Goal: Task Accomplishment & Management: Use online tool/utility

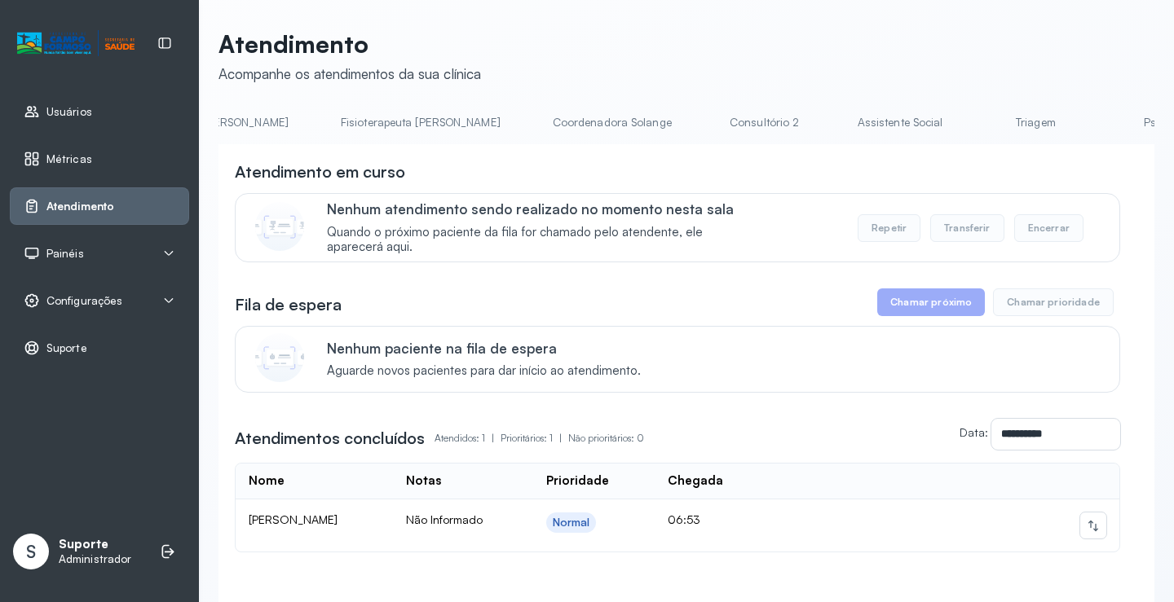
scroll to position [0, 917]
click at [959, 128] on link "Triagem" at bounding box center [1016, 122] width 114 height 27
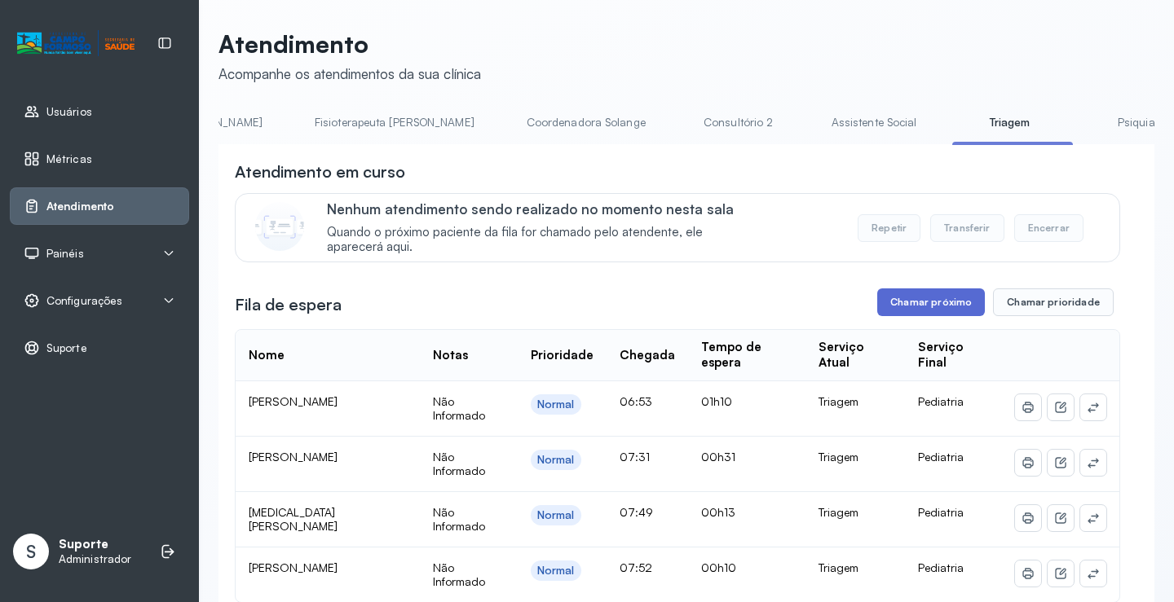
click at [936, 303] on button "Chamar próximo" at bounding box center [931, 303] width 108 height 28
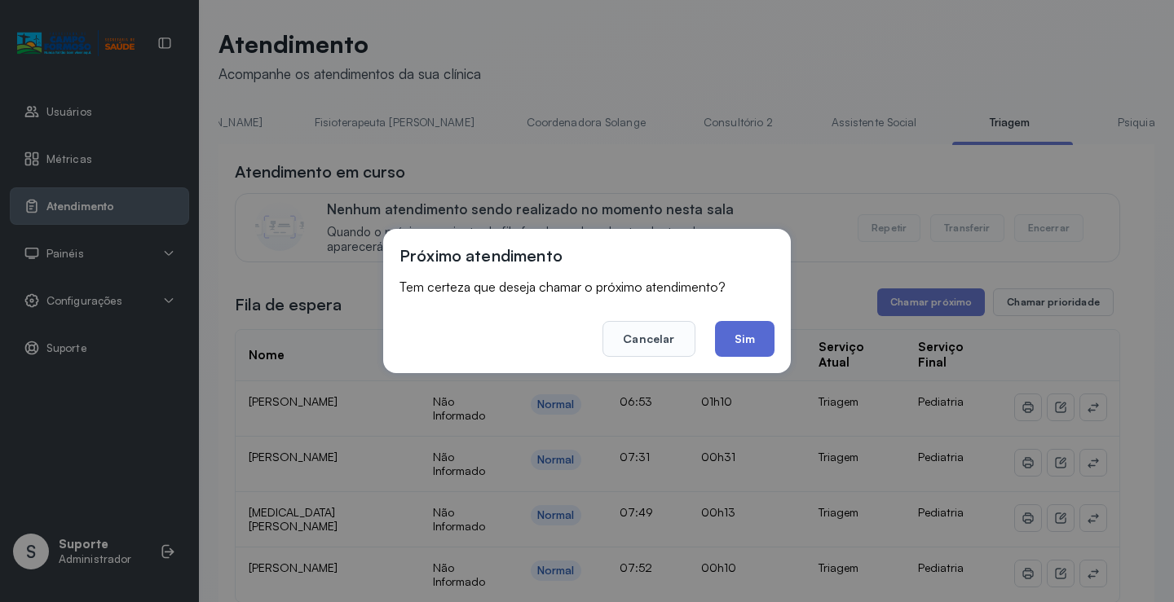
click at [746, 348] on button "Sim" at bounding box center [745, 339] width 60 height 36
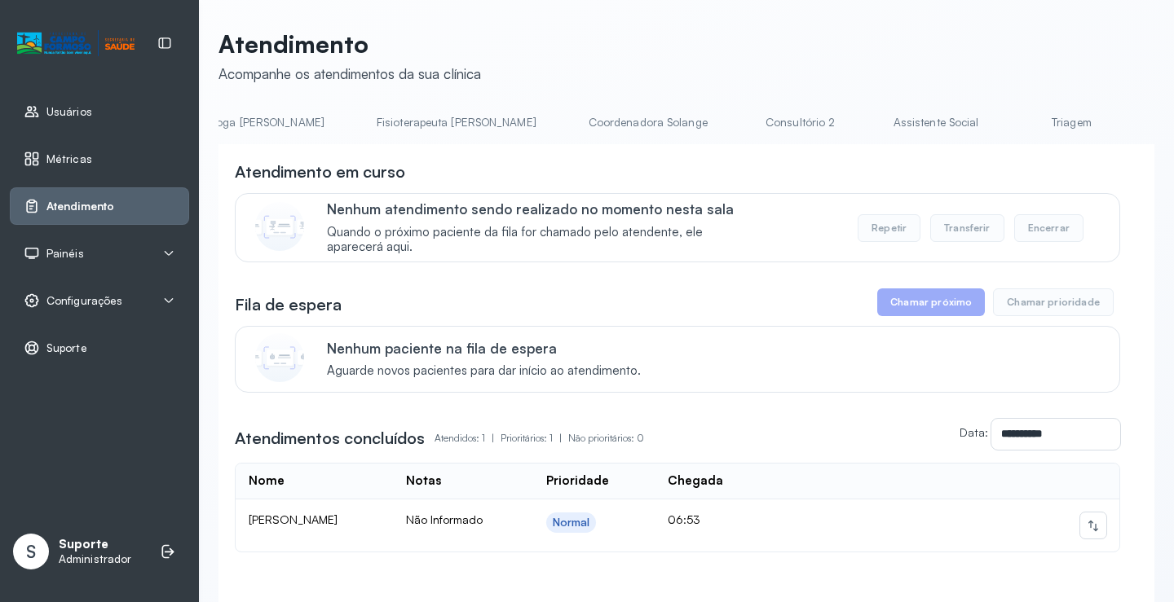
scroll to position [0, 936]
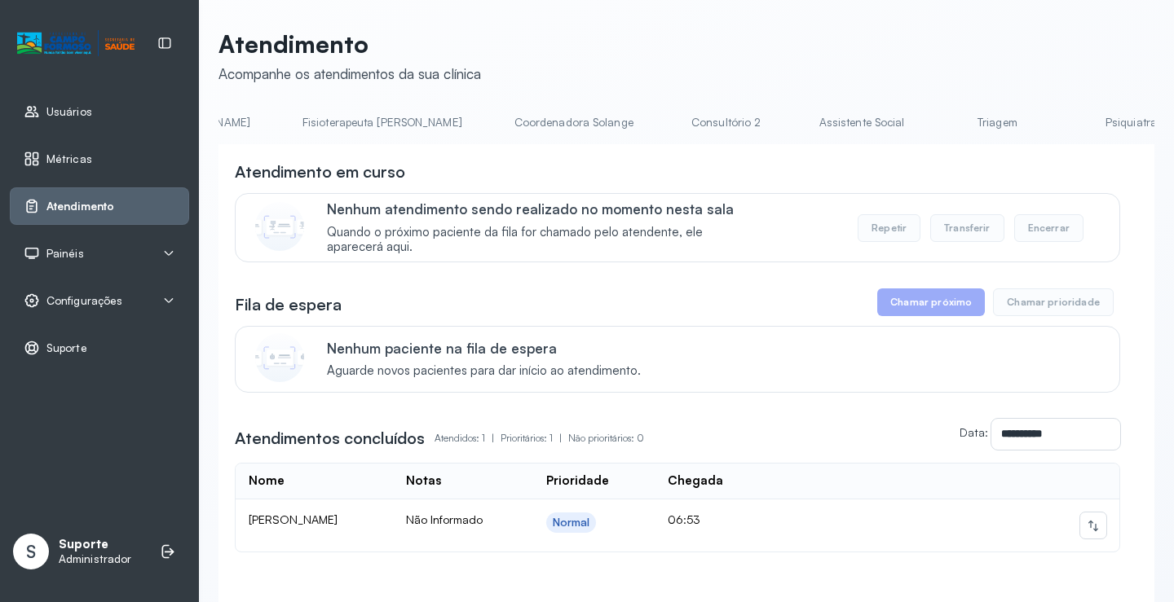
click at [940, 126] on link "Triagem" at bounding box center [997, 122] width 114 height 27
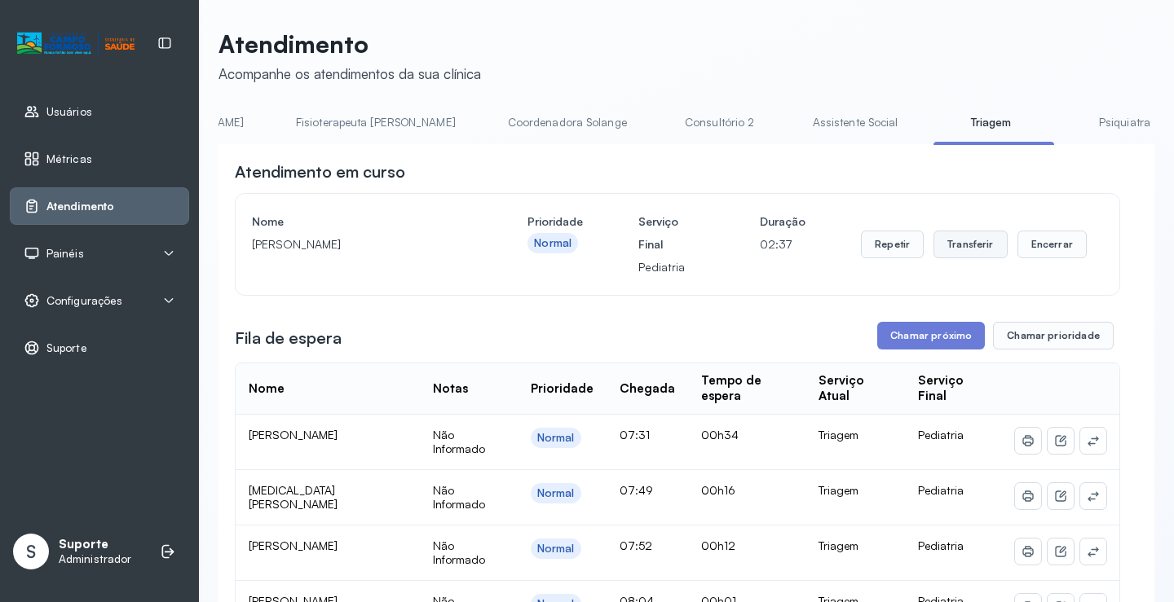
click at [965, 253] on button "Transferir" at bounding box center [970, 245] width 74 height 28
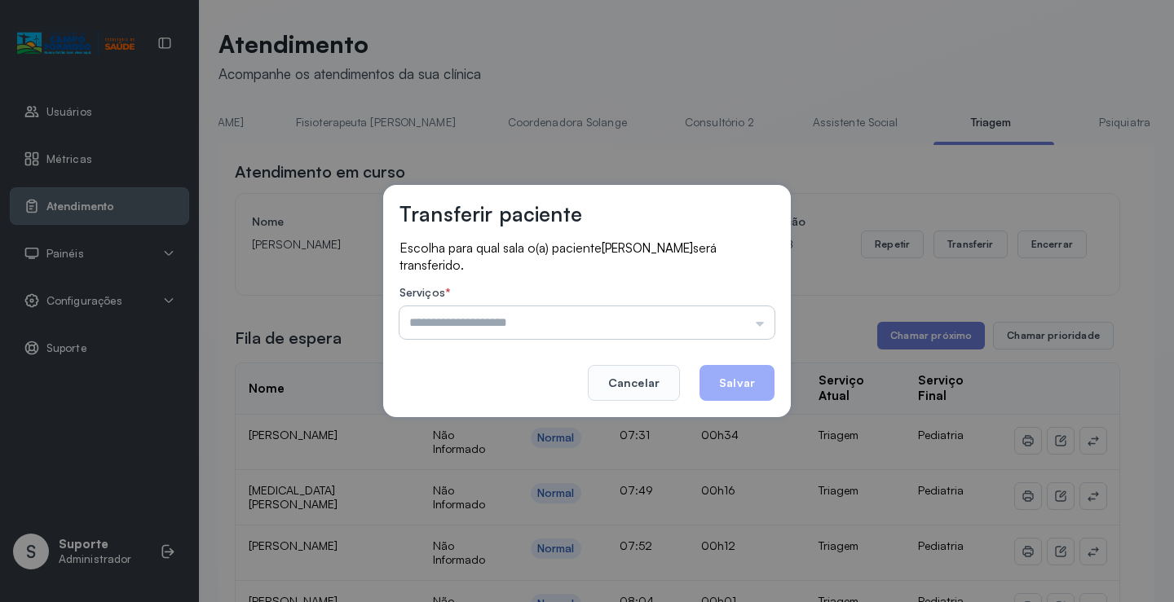
click at [761, 322] on input "text" at bounding box center [586, 323] width 375 height 33
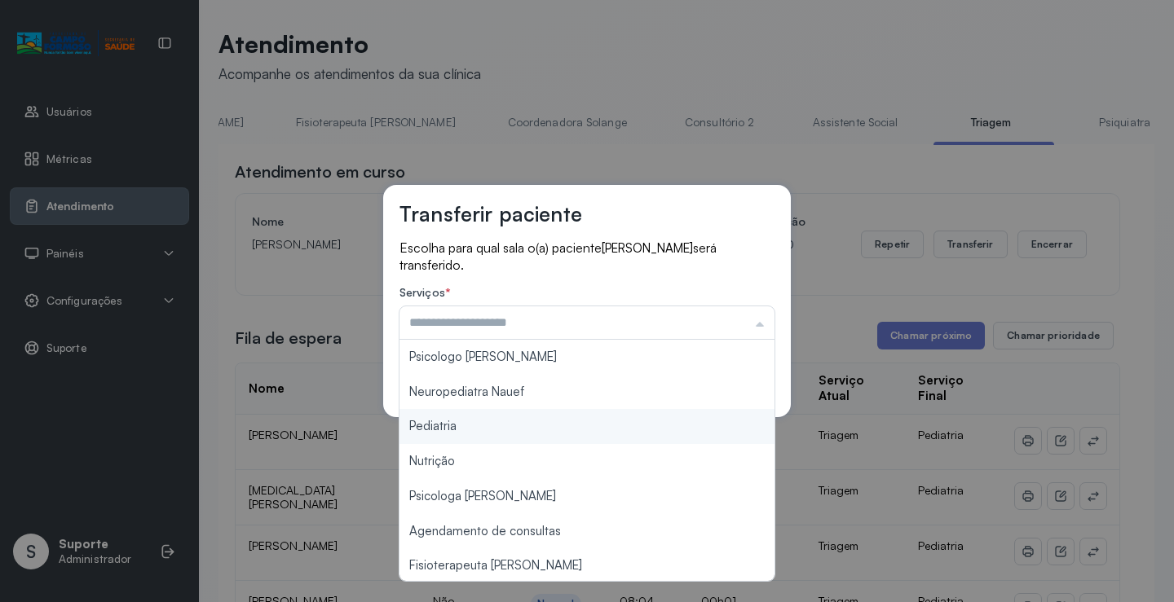
type input "*********"
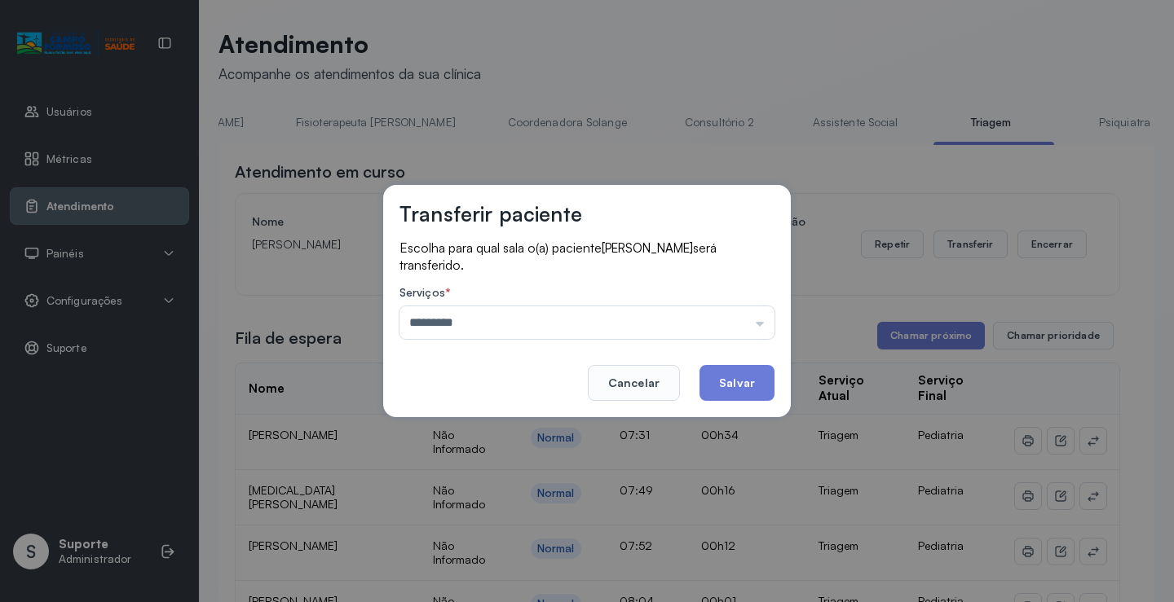
drag, startPoint x: 514, startPoint y: 424, endPoint x: 613, endPoint y: 435, distance: 100.1
click at [575, 443] on div "Transferir paciente Escolha para qual sala o(a) paciente [PERSON_NAME] será tra…" at bounding box center [587, 301] width 1174 height 602
click at [748, 378] on button "Salvar" at bounding box center [736, 383] width 75 height 36
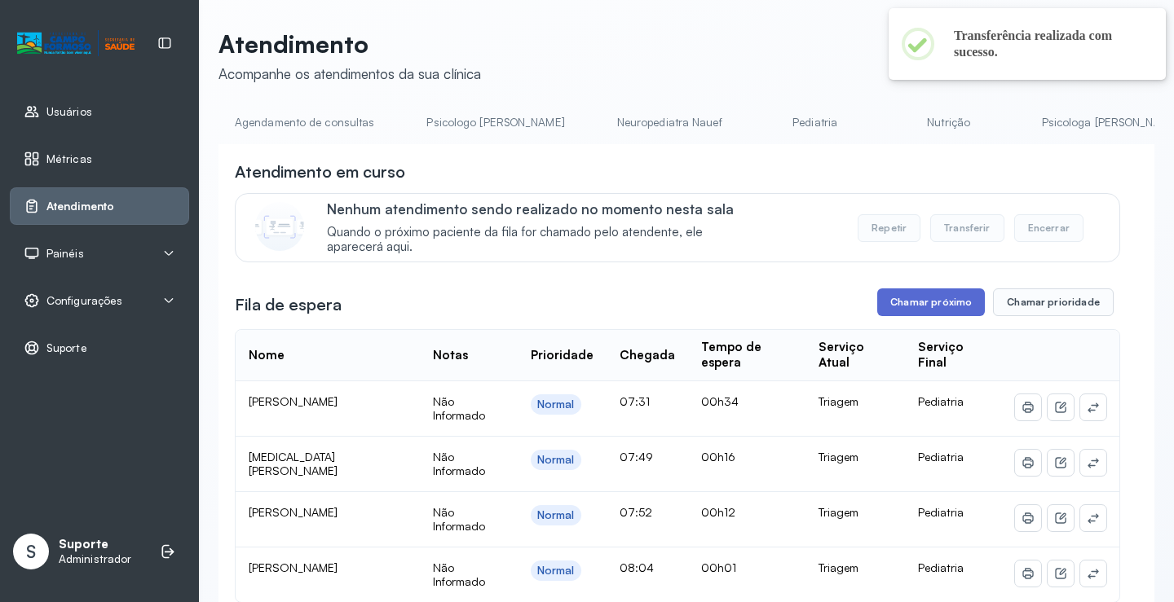
click at [924, 315] on button "Chamar próximo" at bounding box center [931, 303] width 108 height 28
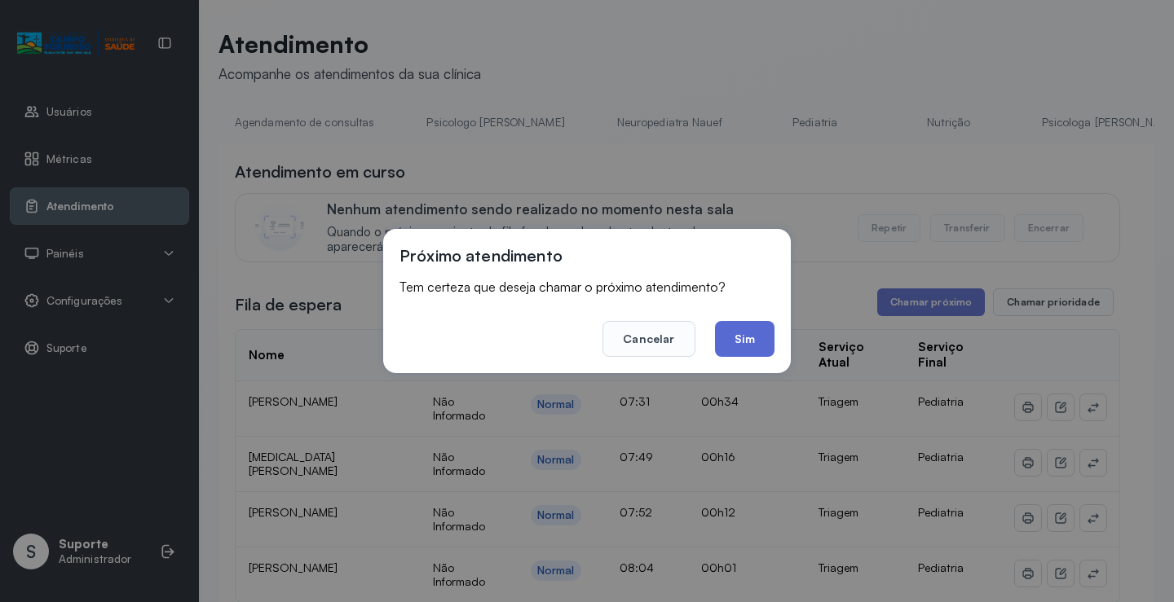
click at [752, 351] on button "Sim" at bounding box center [745, 339] width 60 height 36
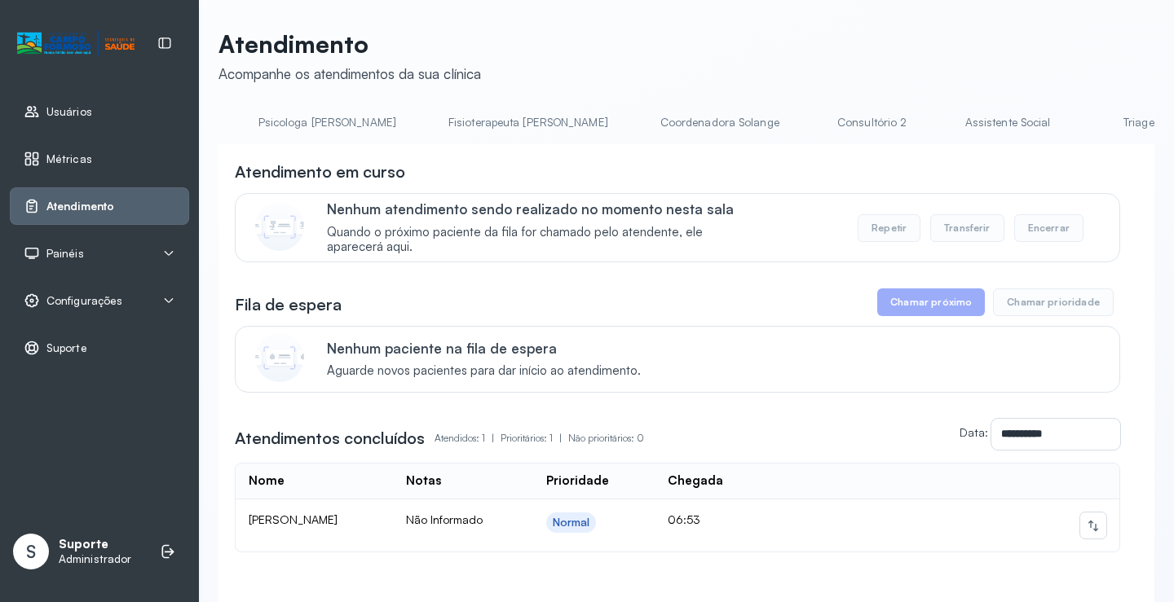
scroll to position [0, 872]
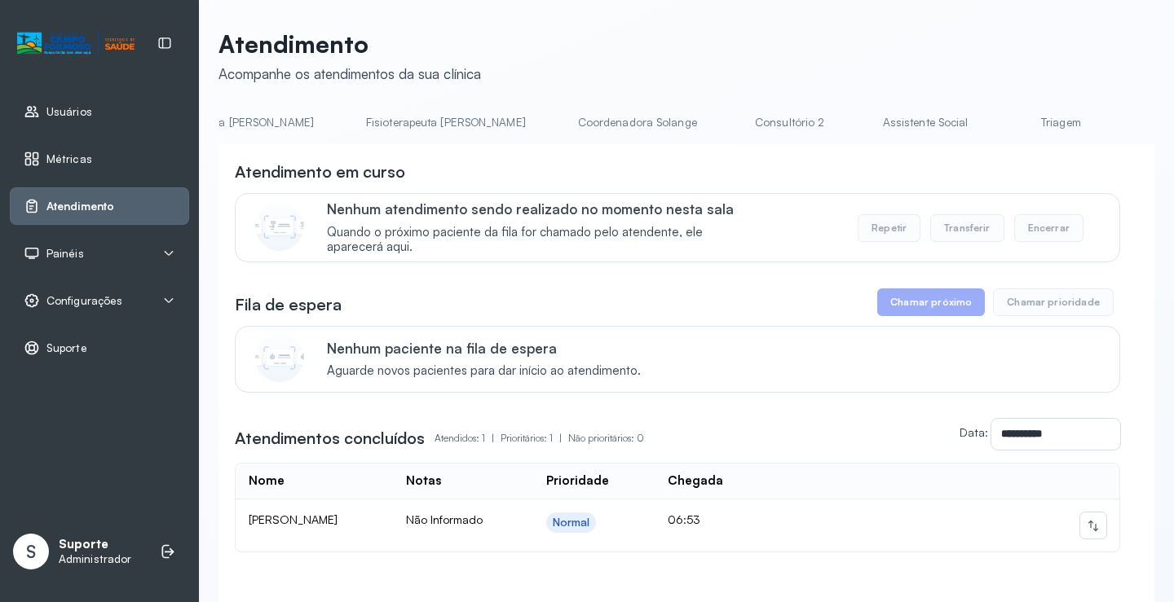
click at [1004, 127] on link "Triagem" at bounding box center [1061, 122] width 114 height 27
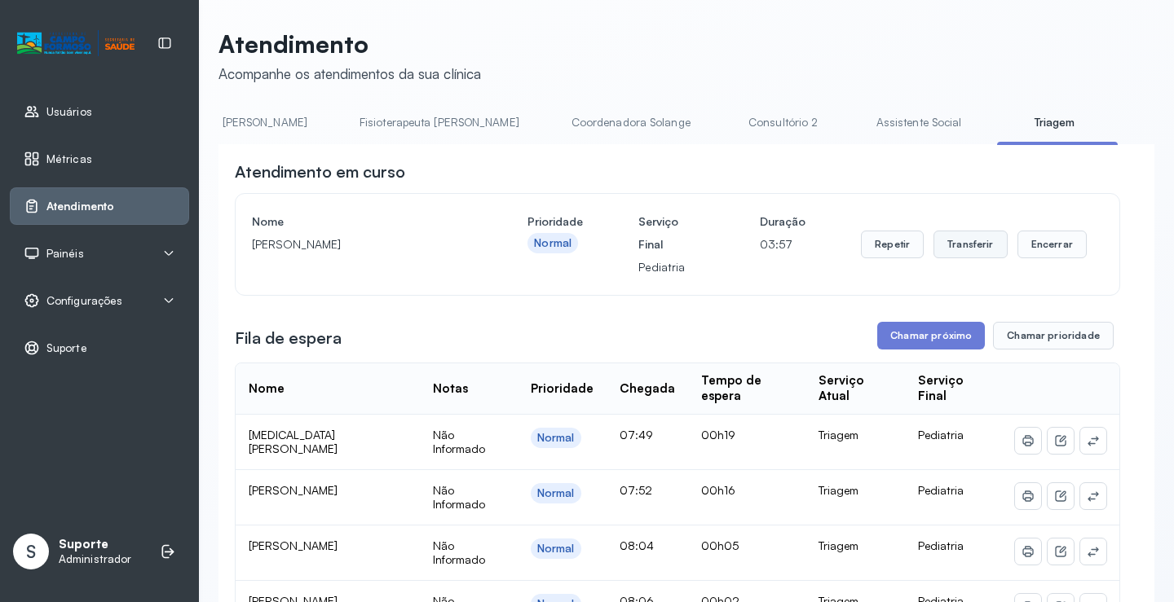
click at [973, 253] on button "Transferir" at bounding box center [970, 245] width 74 height 28
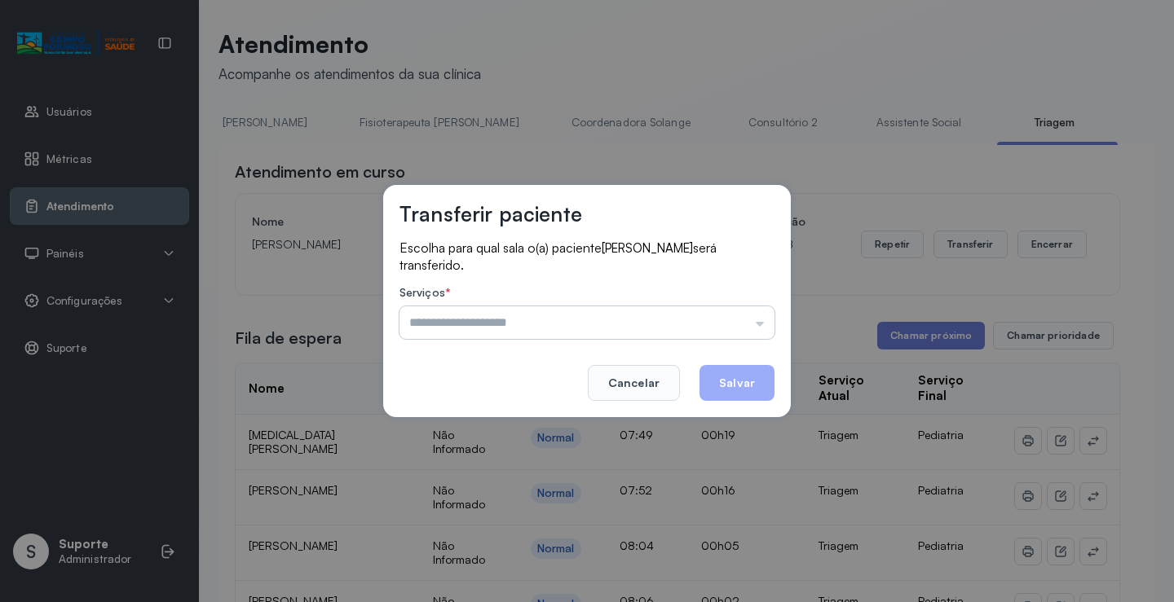
click at [761, 328] on input "text" at bounding box center [586, 323] width 375 height 33
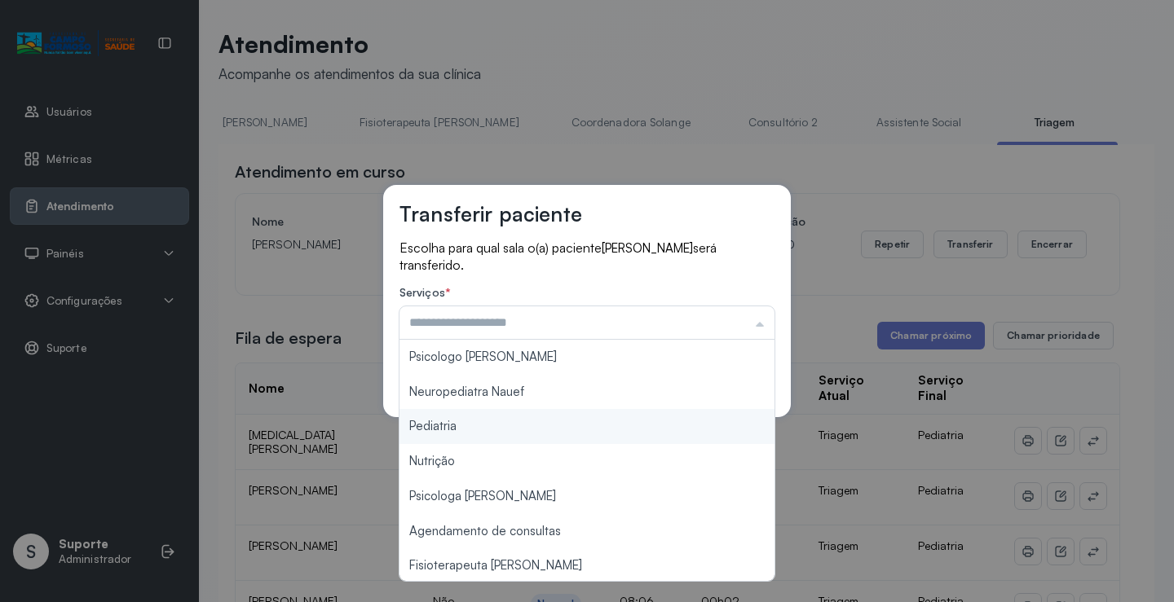
type input "*********"
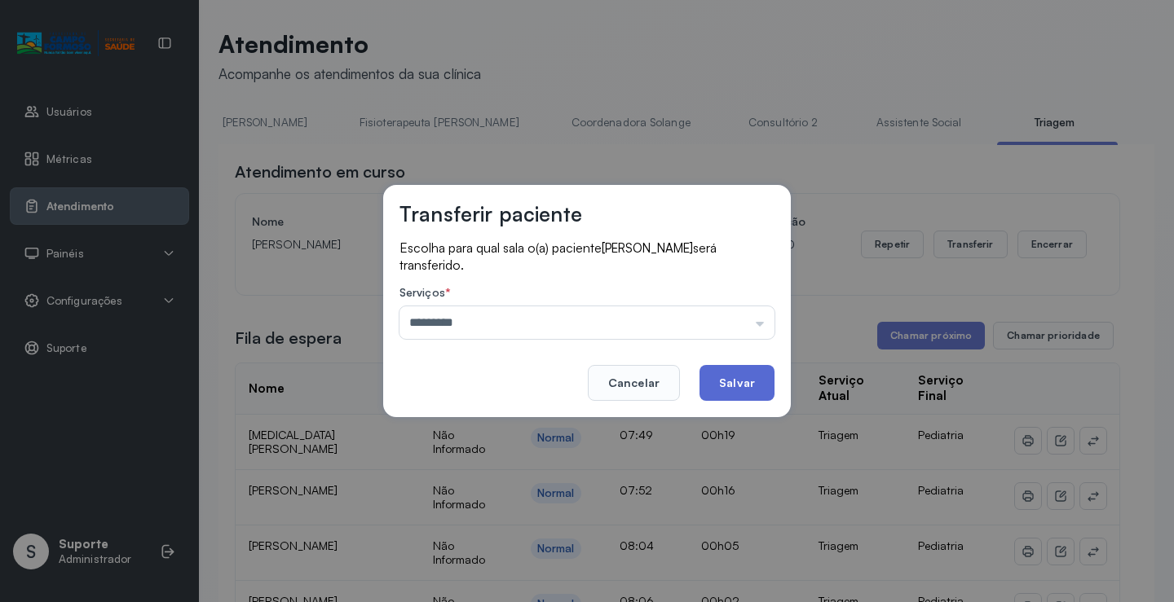
drag, startPoint x: 483, startPoint y: 431, endPoint x: 704, endPoint y: 397, distance: 223.6
click at [638, 418] on div "Transferir paciente Escolha para qual sala o(a) paciente Bernardo de Santana bi…" at bounding box center [587, 301] width 1174 height 602
click at [761, 385] on button "Salvar" at bounding box center [736, 383] width 75 height 36
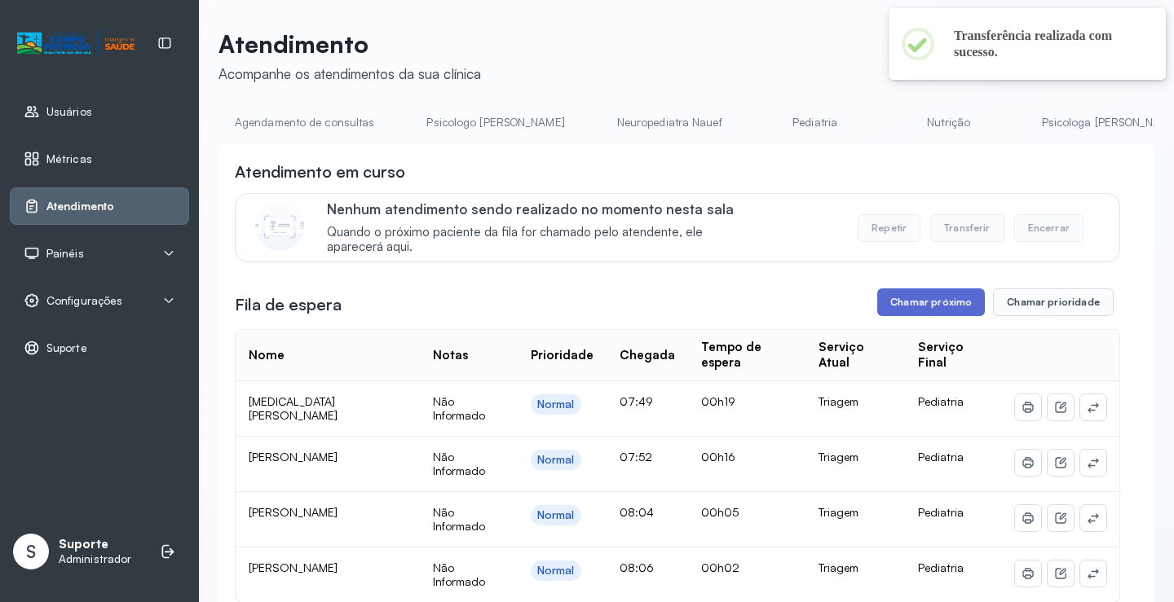
click at [920, 302] on button "Chamar próximo" at bounding box center [931, 303] width 108 height 28
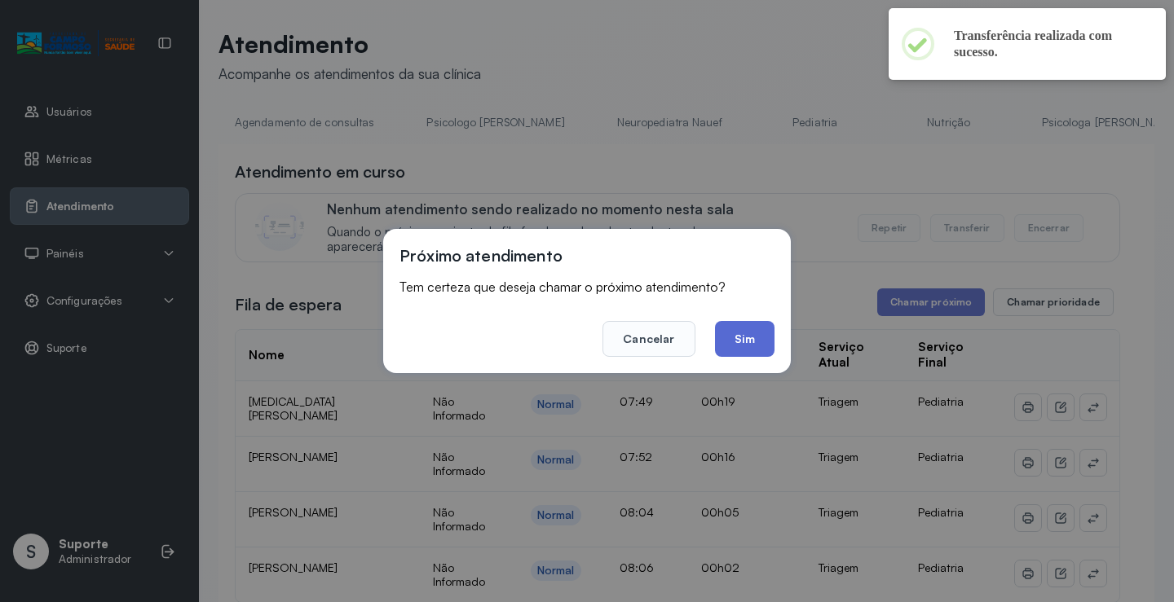
click at [743, 347] on button "Sim" at bounding box center [745, 339] width 60 height 36
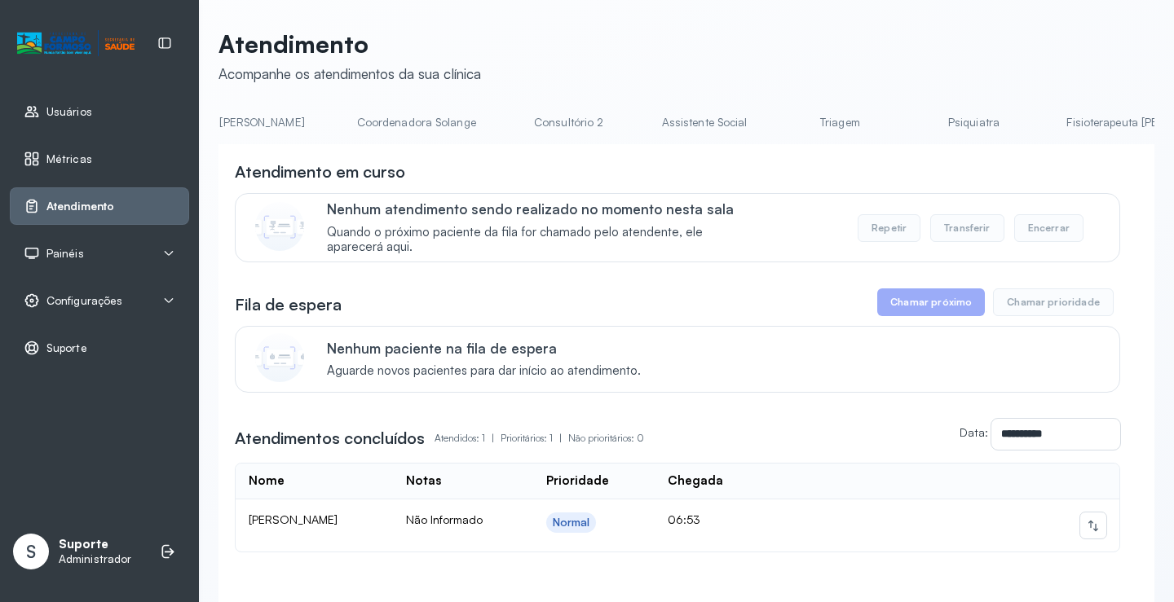
scroll to position [0, 1290]
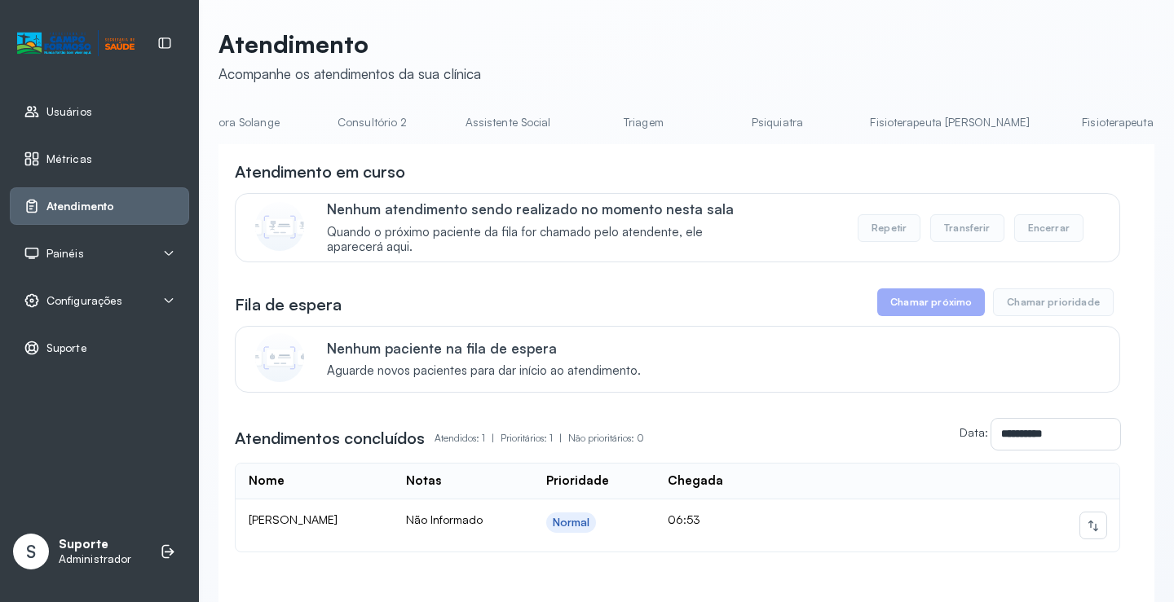
click at [586, 125] on link "Triagem" at bounding box center [643, 122] width 114 height 27
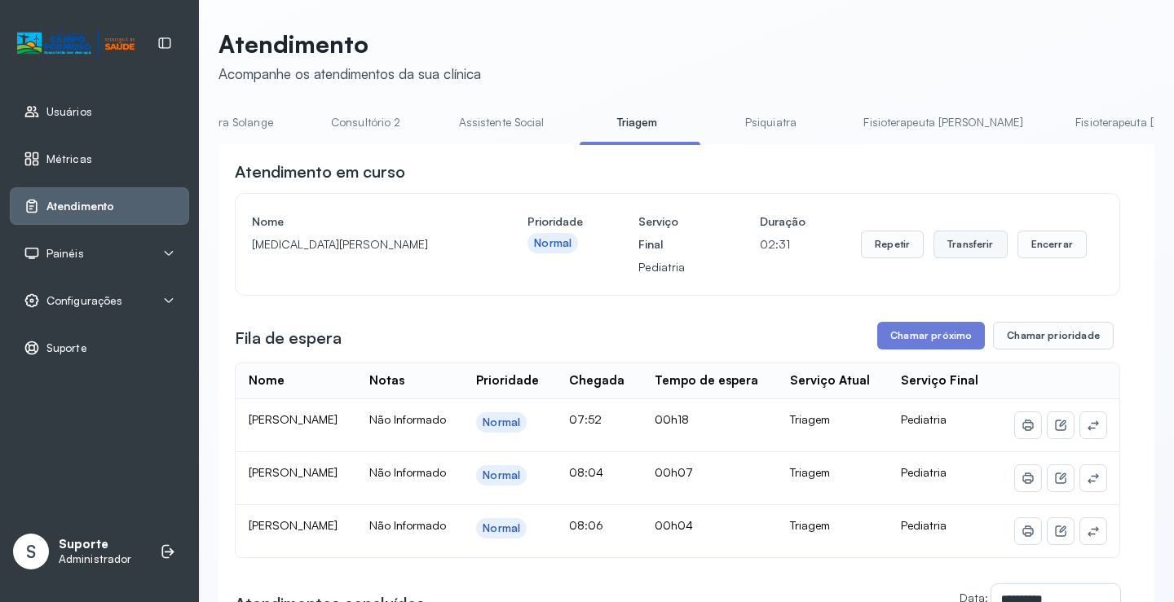
click at [969, 250] on button "Transferir" at bounding box center [970, 245] width 74 height 28
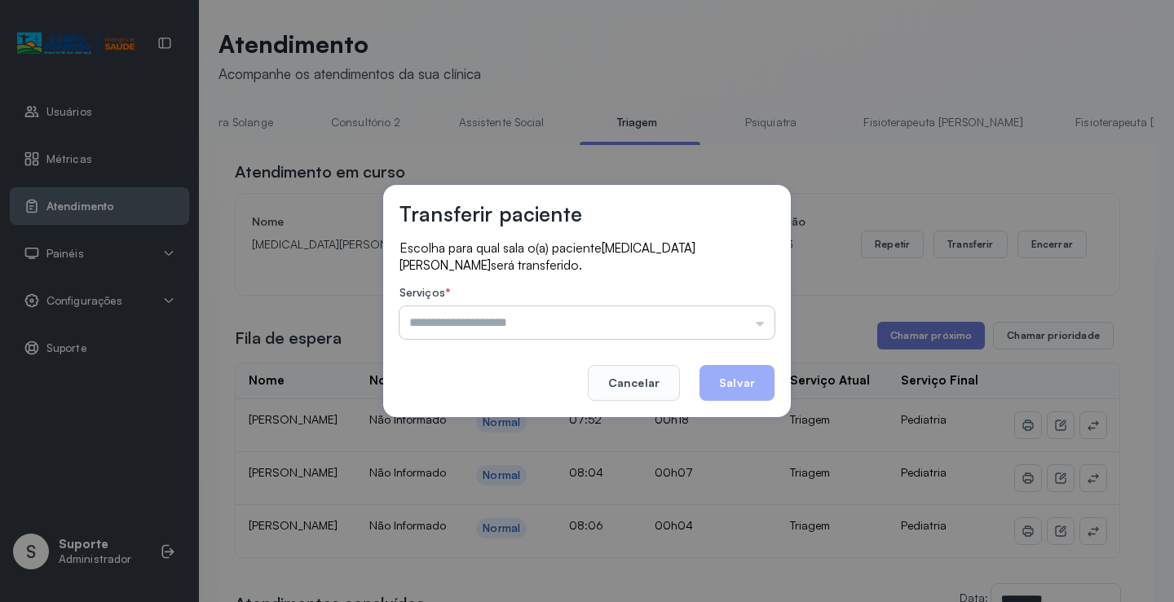
click at [761, 320] on input "text" at bounding box center [586, 323] width 375 height 33
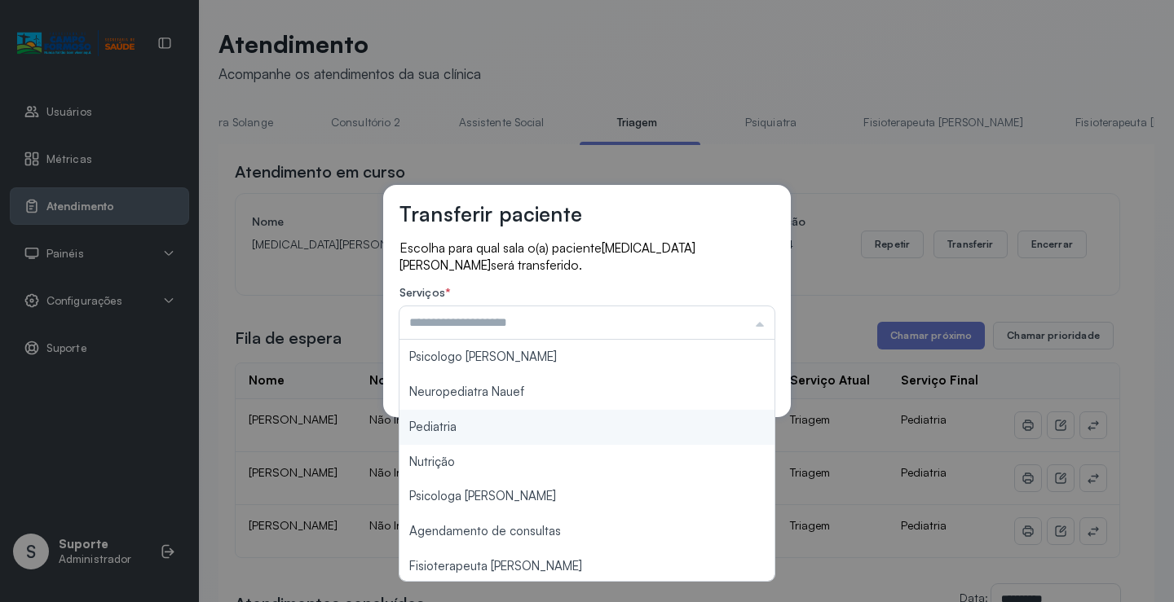
type input "*********"
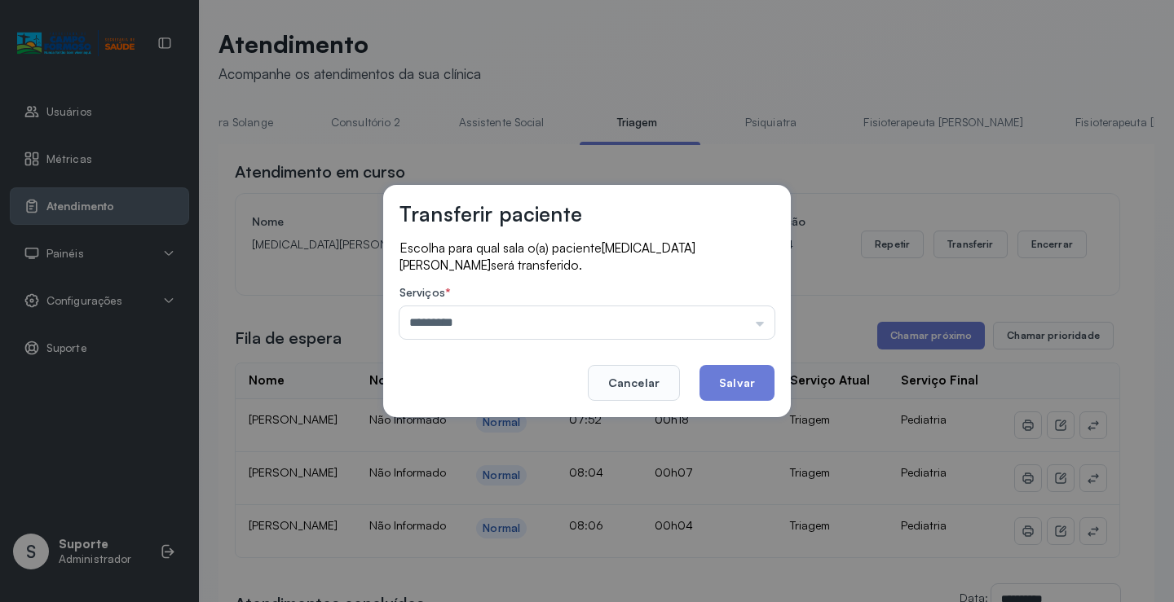
drag, startPoint x: 437, startPoint y: 430, endPoint x: 605, endPoint y: 437, distance: 168.1
click at [518, 438] on div "Transferir paciente Escolha para qual sala o(a) paciente YASMIN OLIVEIRA SANTOS…" at bounding box center [587, 301] width 1174 height 602
click at [751, 390] on button "Salvar" at bounding box center [736, 383] width 75 height 36
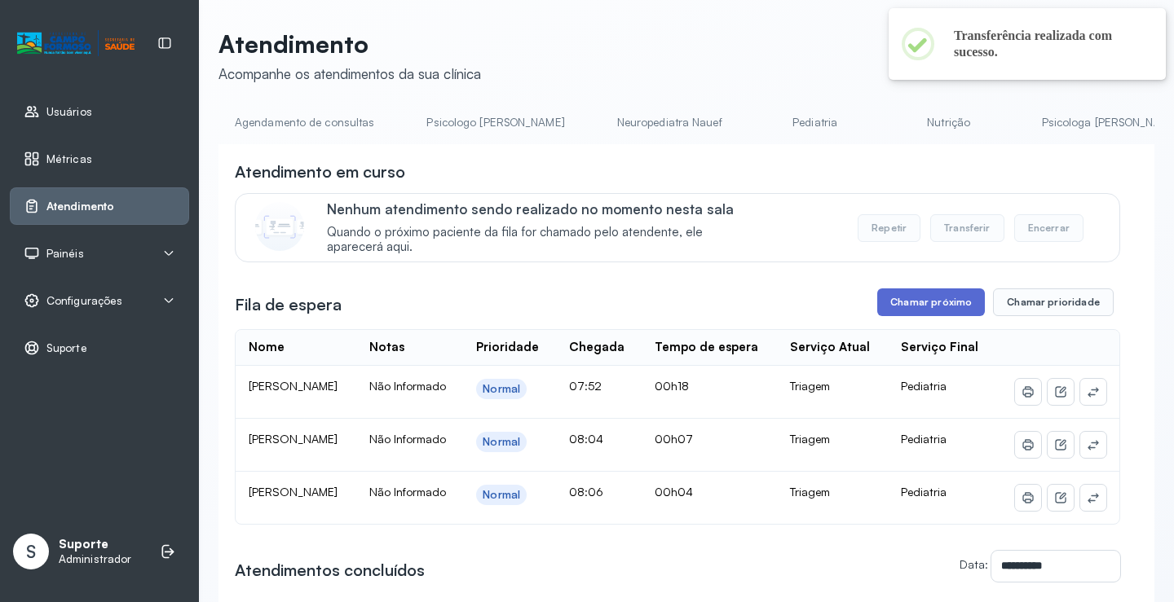
click at [920, 307] on button "Chamar próximo" at bounding box center [931, 303] width 108 height 28
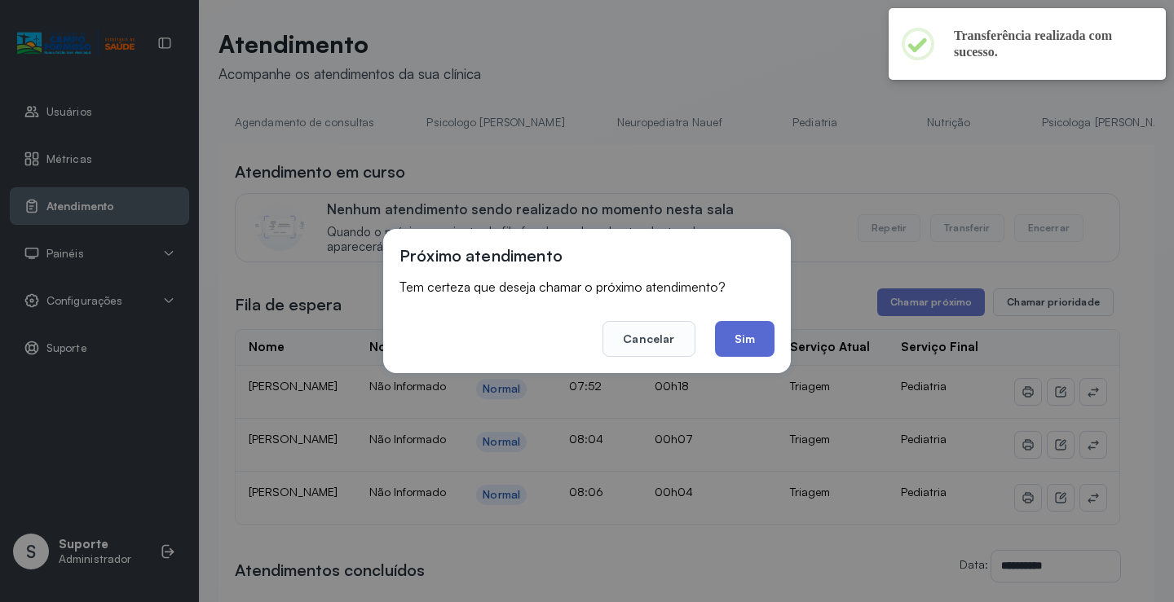
click at [747, 345] on button "Sim" at bounding box center [745, 339] width 60 height 36
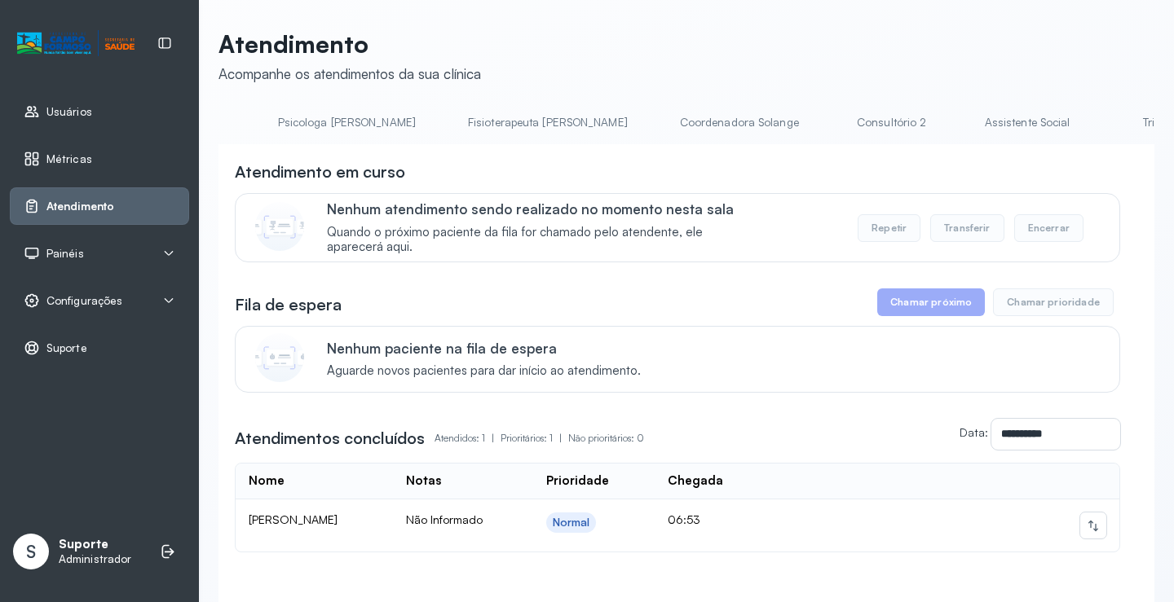
scroll to position [0, 899]
click at [977, 121] on link "Triagem" at bounding box center [1034, 122] width 114 height 27
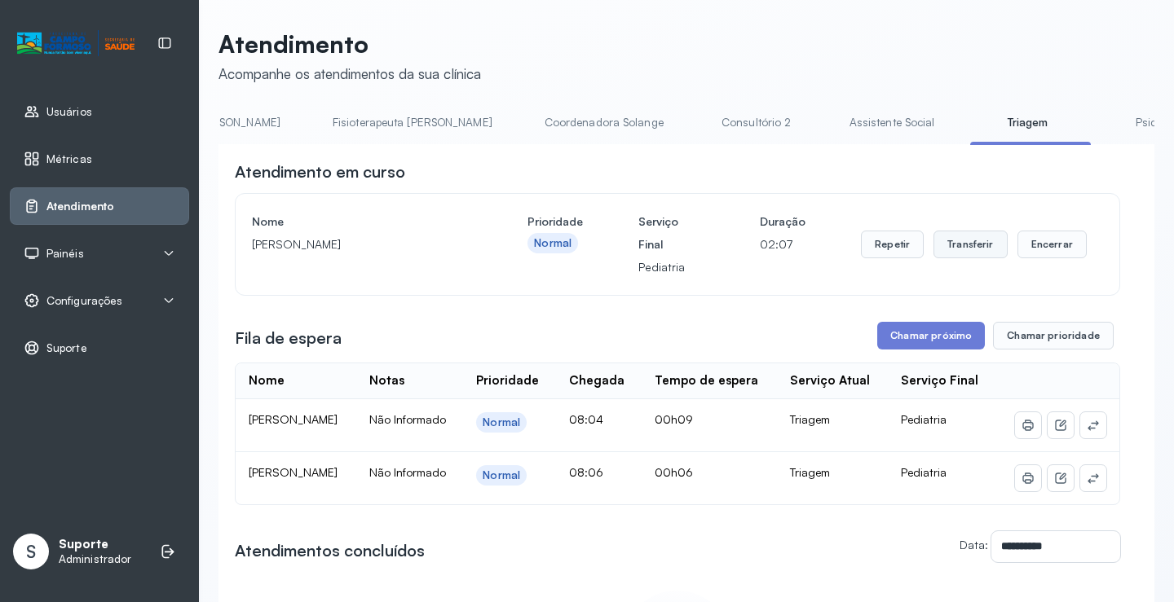
click at [969, 253] on button "Transferir" at bounding box center [970, 245] width 74 height 28
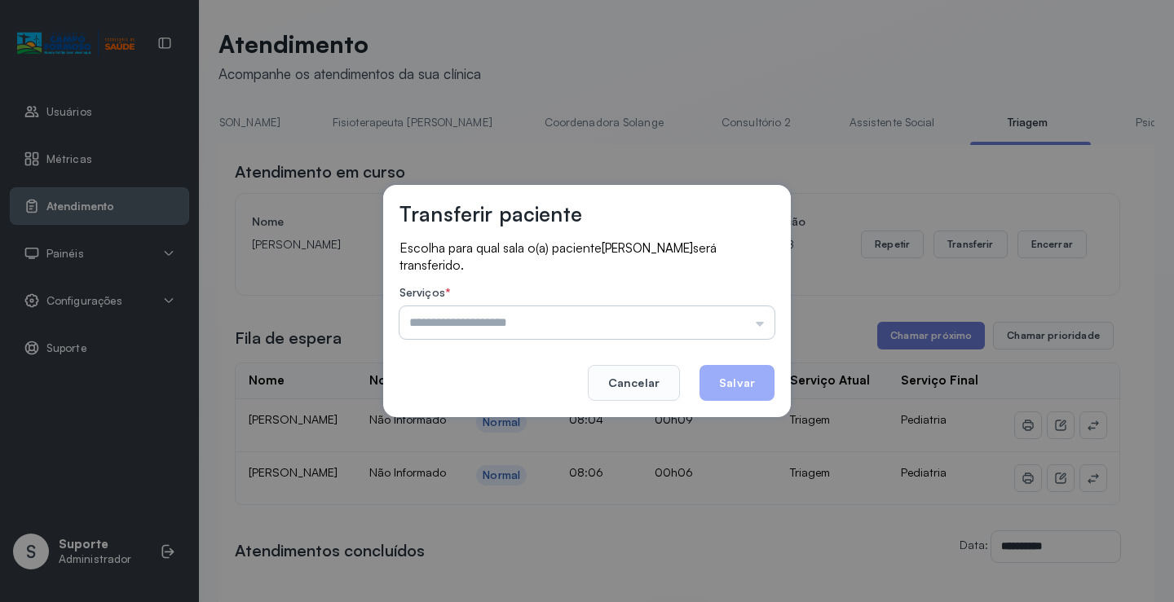
drag, startPoint x: 771, startPoint y: 322, endPoint x: 757, endPoint y: 323, distance: 13.9
click at [757, 323] on input "text" at bounding box center [586, 323] width 375 height 33
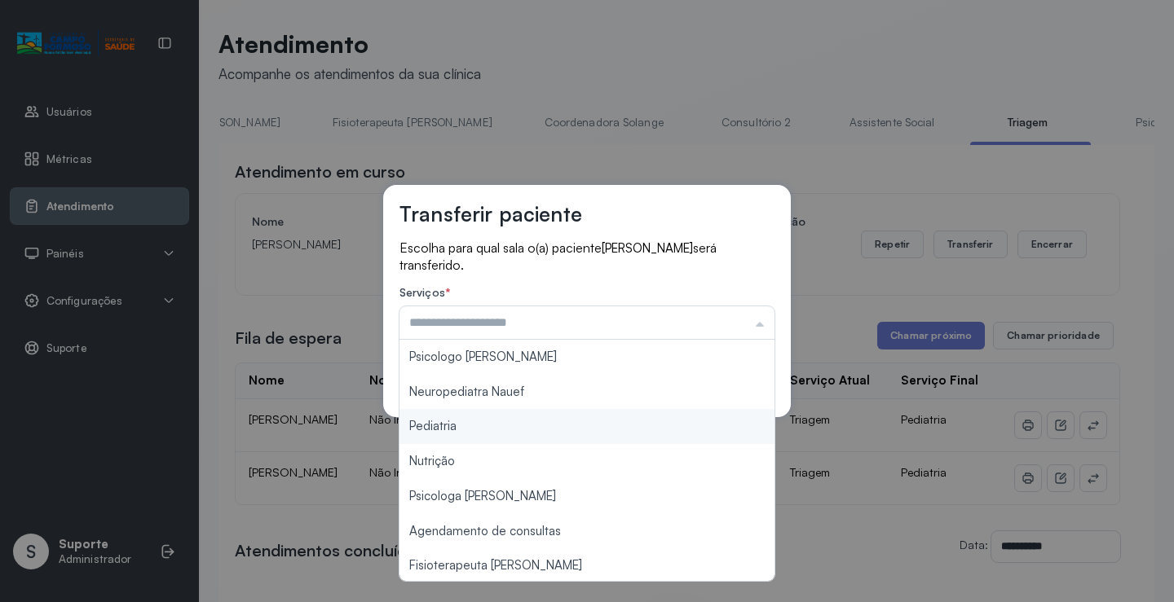
type input "*********"
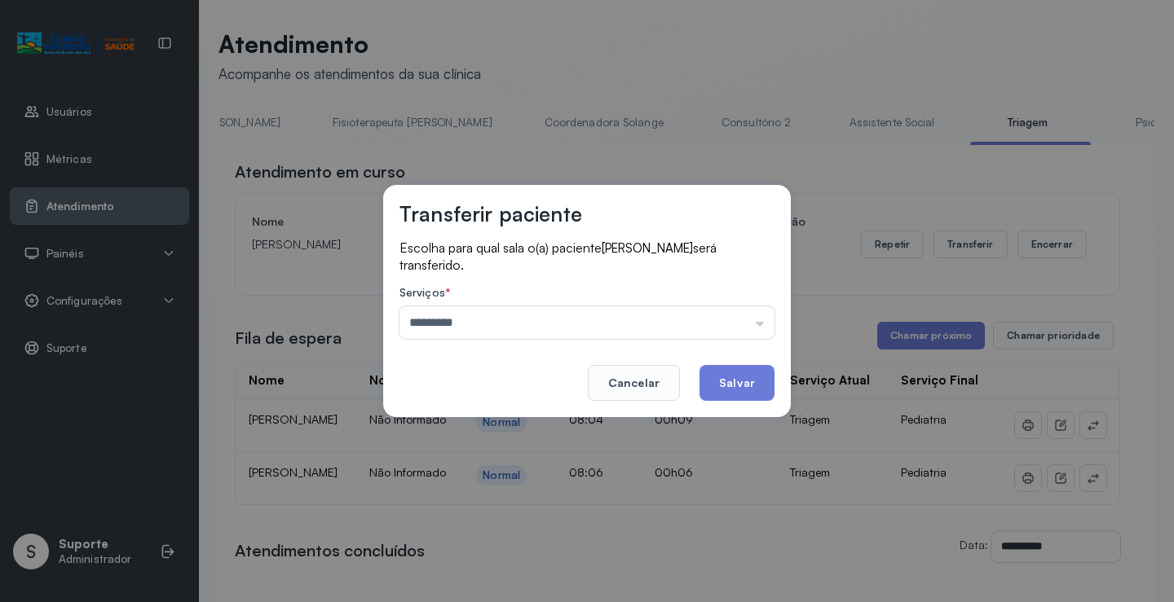
drag, startPoint x: 474, startPoint y: 426, endPoint x: 552, endPoint y: 436, distance: 78.2
click at [519, 436] on div "Transferir paciente Escolha para qual sala o(a) paciente BIANCA ARAUJO BATISTA …" at bounding box center [587, 301] width 1174 height 602
click at [744, 390] on button "Salvar" at bounding box center [736, 383] width 75 height 36
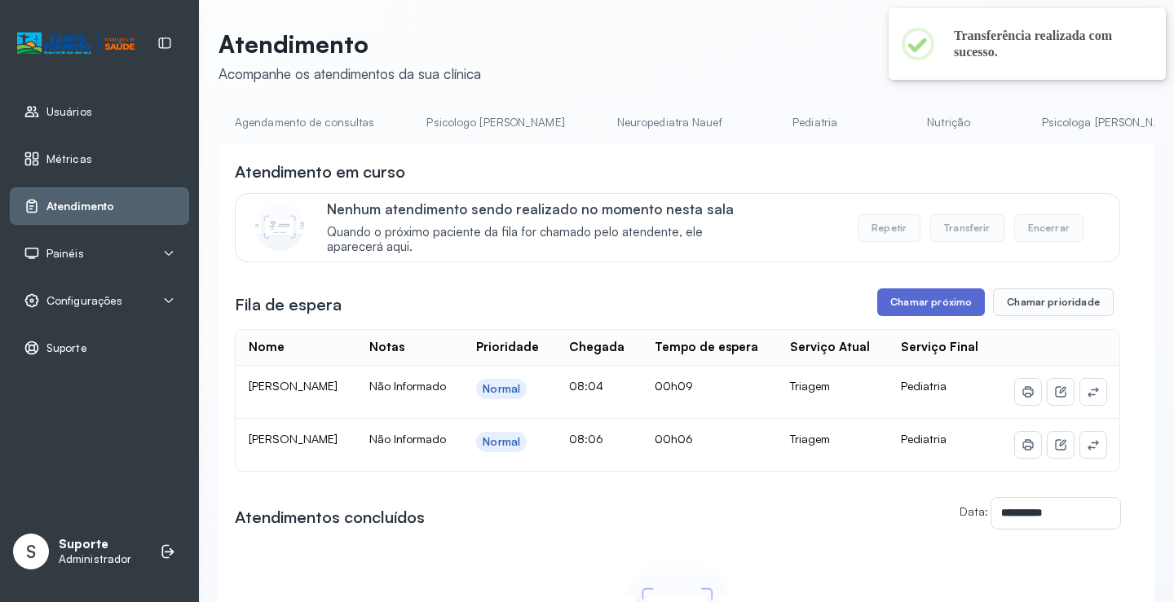
click at [907, 316] on button "Chamar próximo" at bounding box center [931, 303] width 108 height 28
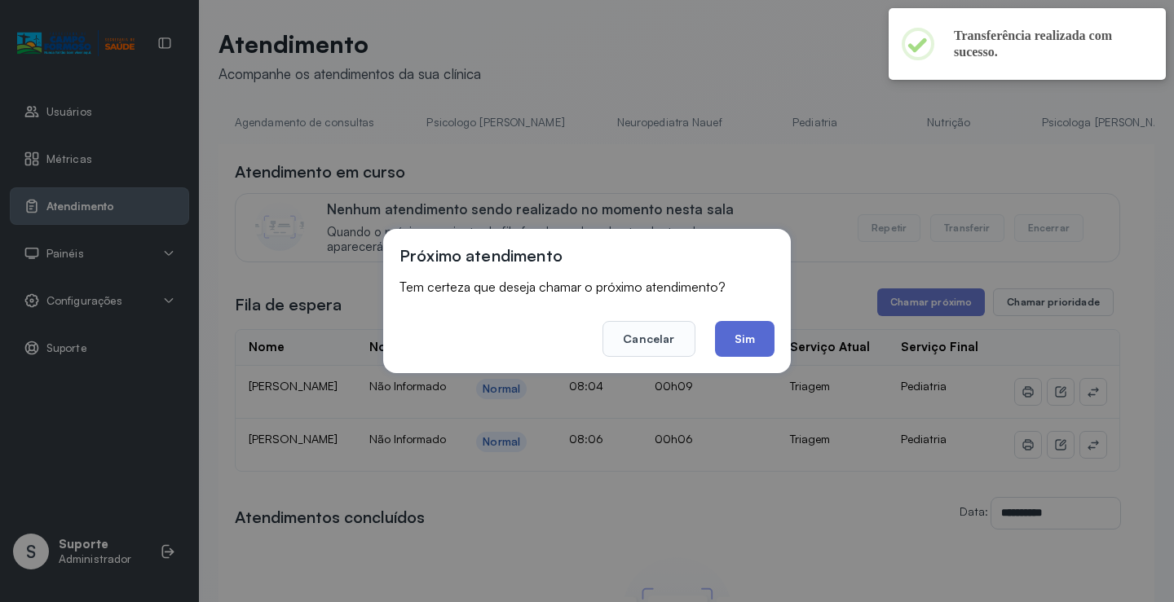
click at [764, 339] on button "Sim" at bounding box center [745, 339] width 60 height 36
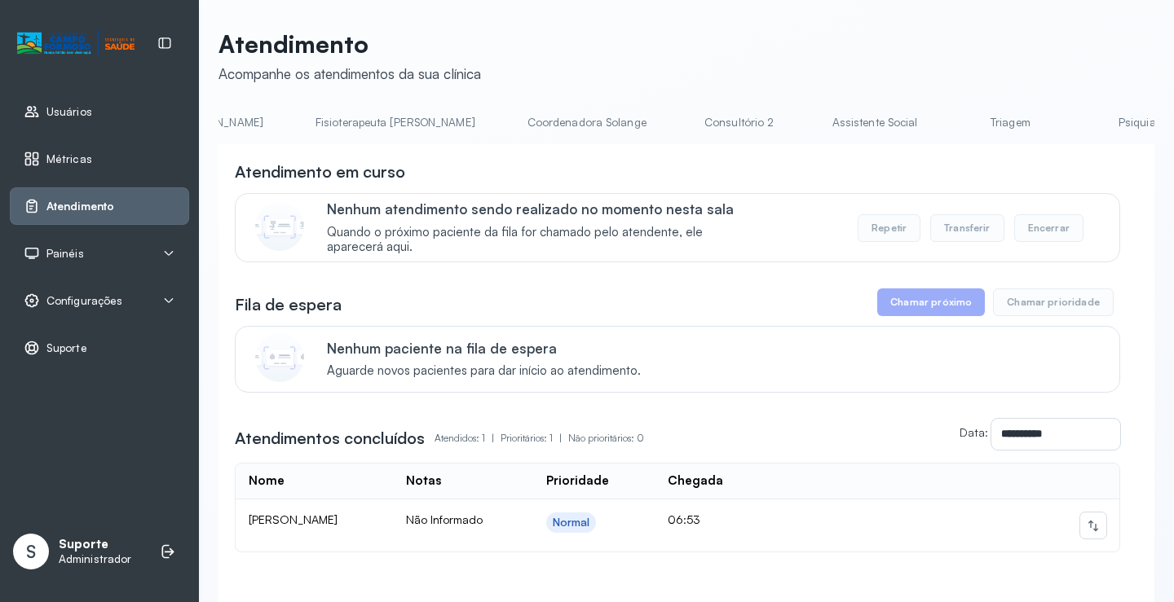
scroll to position [0, 955]
click at [921, 121] on link "Triagem" at bounding box center [978, 122] width 114 height 27
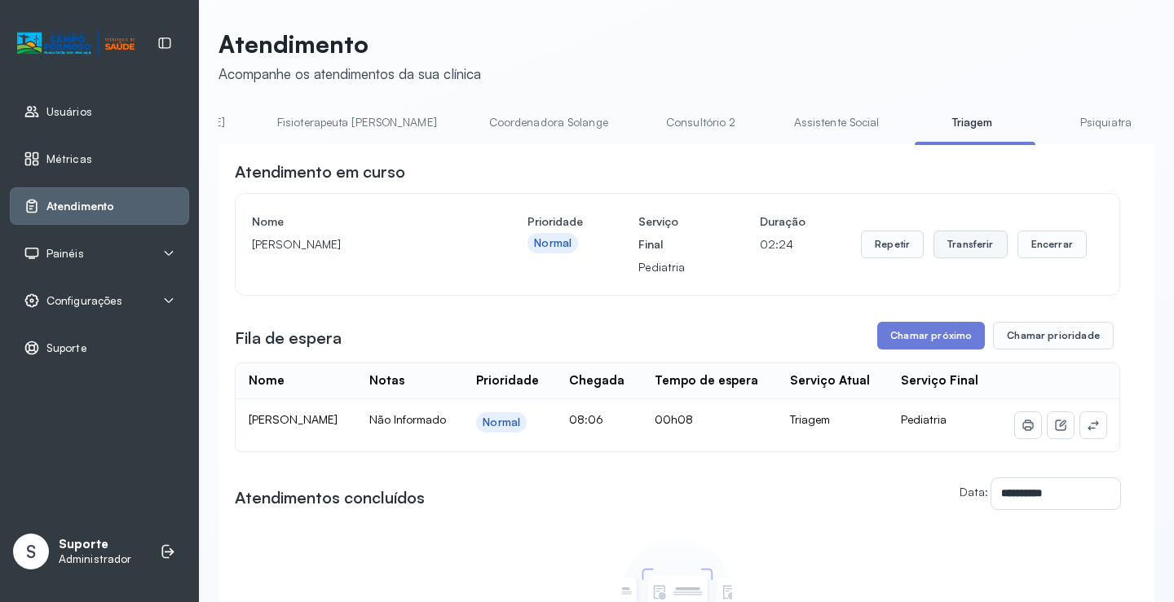
click at [958, 248] on button "Transferir" at bounding box center [970, 245] width 74 height 28
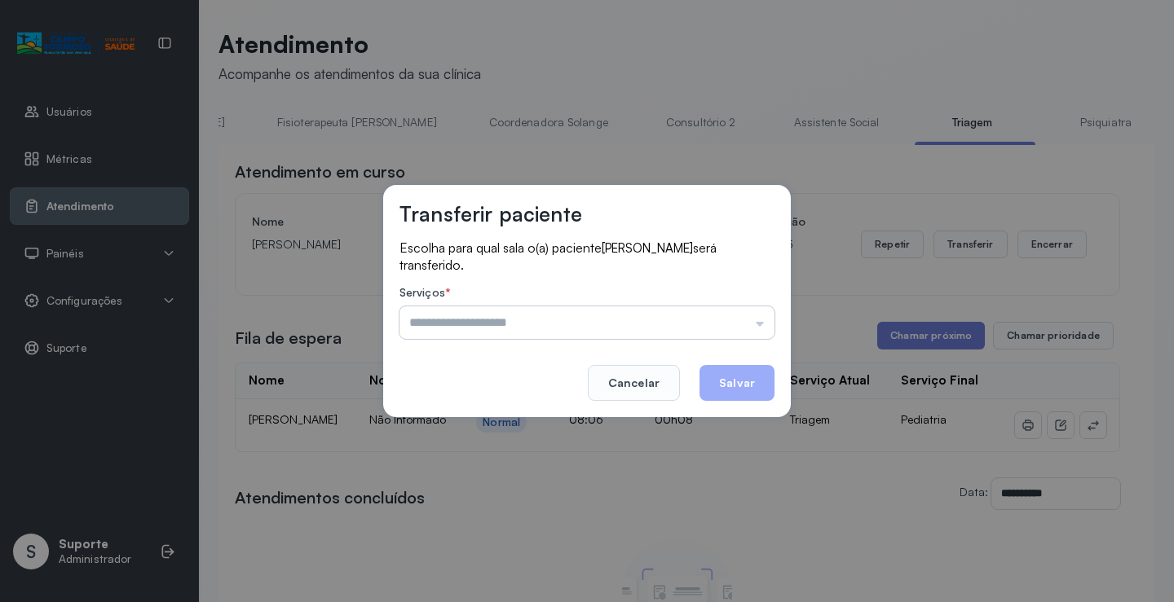
click at [763, 325] on input "text" at bounding box center [586, 323] width 375 height 33
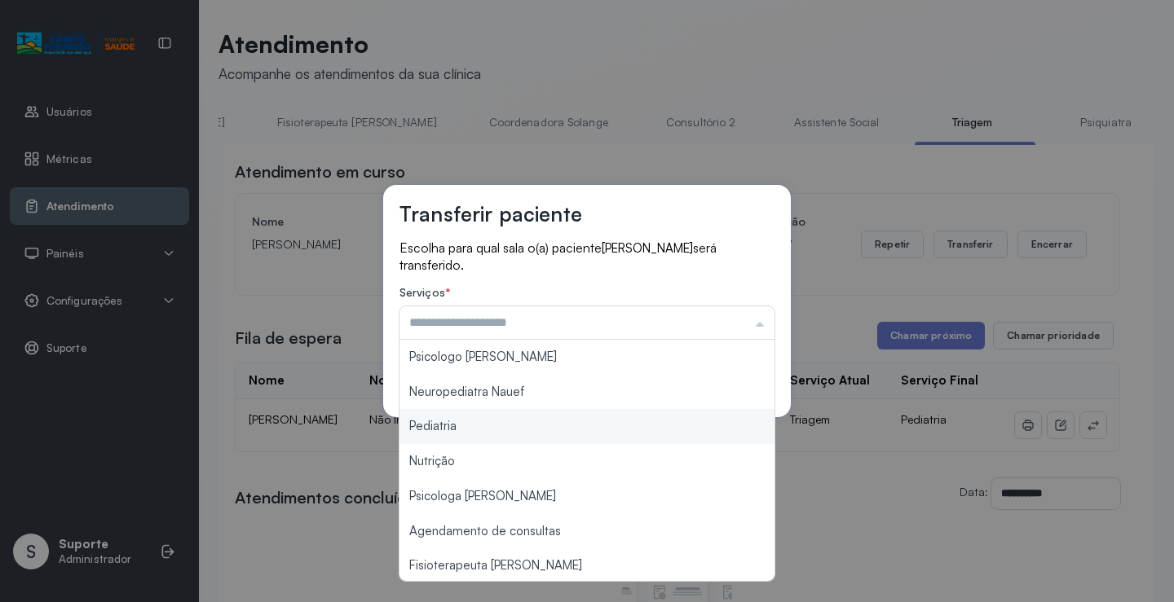
type input "*********"
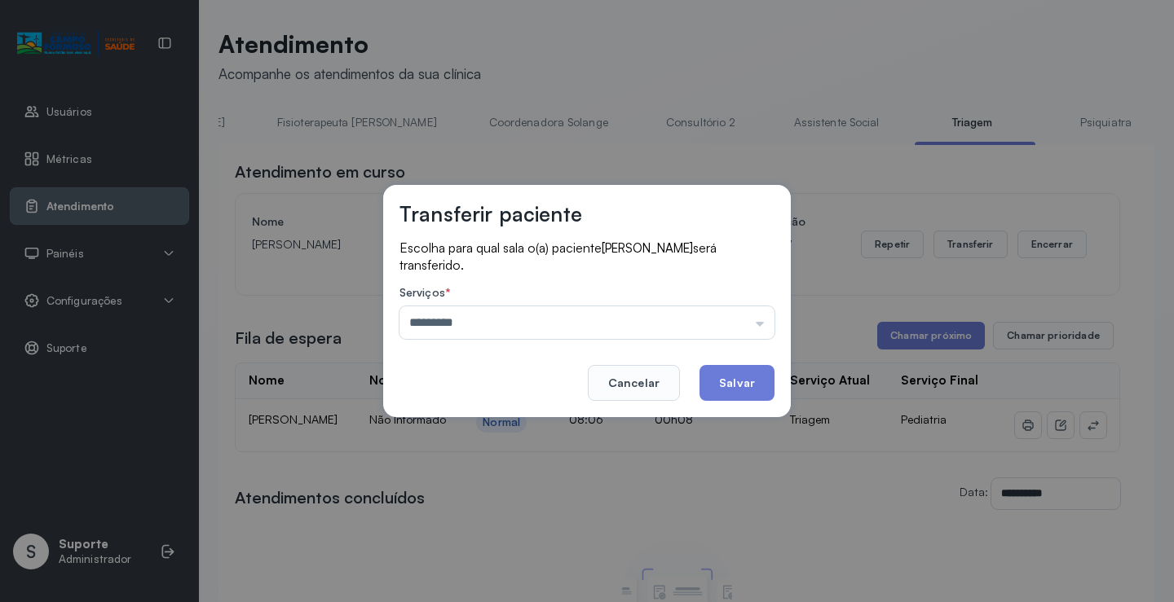
drag, startPoint x: 465, startPoint y: 429, endPoint x: 637, endPoint y: 404, distance: 173.7
click at [479, 426] on div "Transferir paciente Escolha para qual sala o(a) paciente ARTHUR AMORIM DA SILVA…" at bounding box center [587, 301] width 1174 height 602
click at [743, 382] on button "Salvar" at bounding box center [736, 383] width 75 height 36
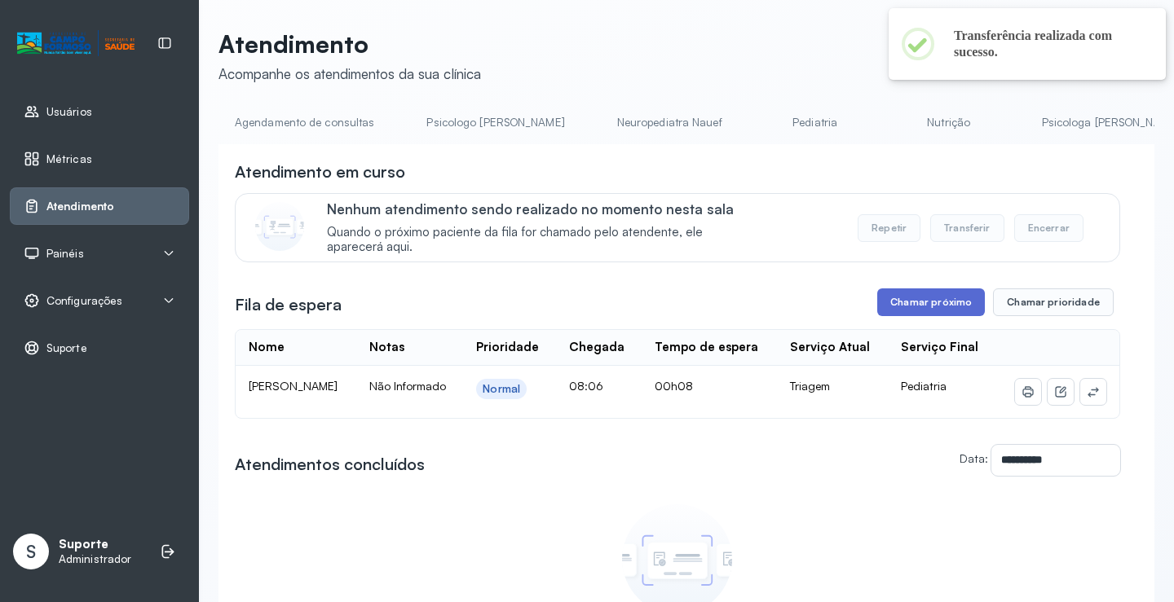
click at [929, 308] on button "Chamar próximo" at bounding box center [931, 303] width 108 height 28
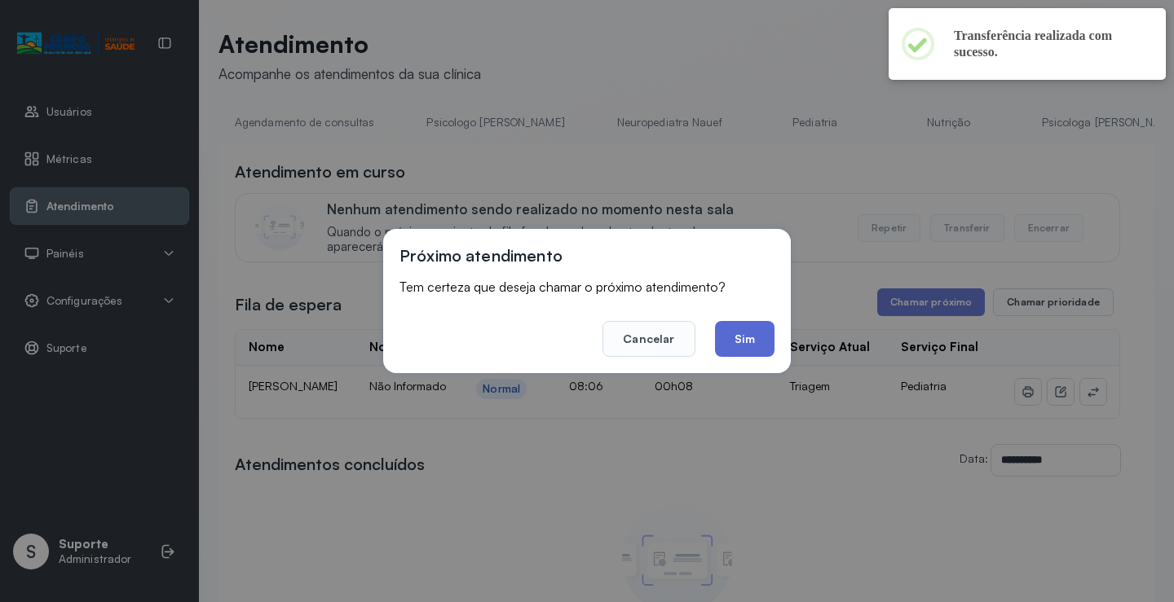
click at [745, 345] on button "Sim" at bounding box center [745, 339] width 60 height 36
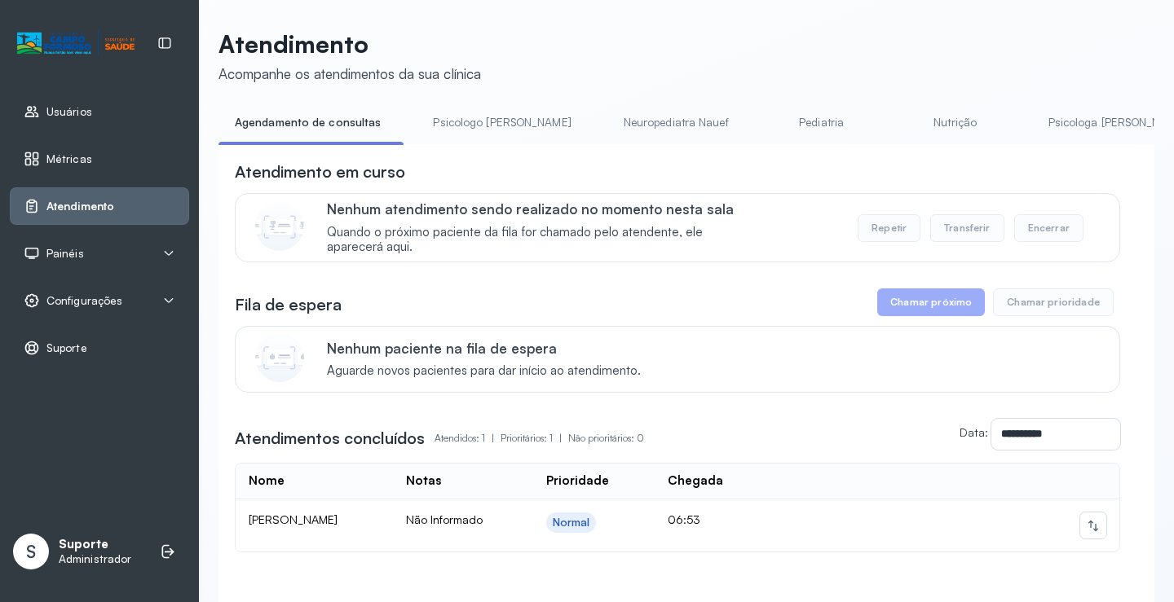
drag, startPoint x: 457, startPoint y: 149, endPoint x: 558, endPoint y: 166, distance: 103.3
click at [561, 166] on div "**********" at bounding box center [686, 400] width 936 height 513
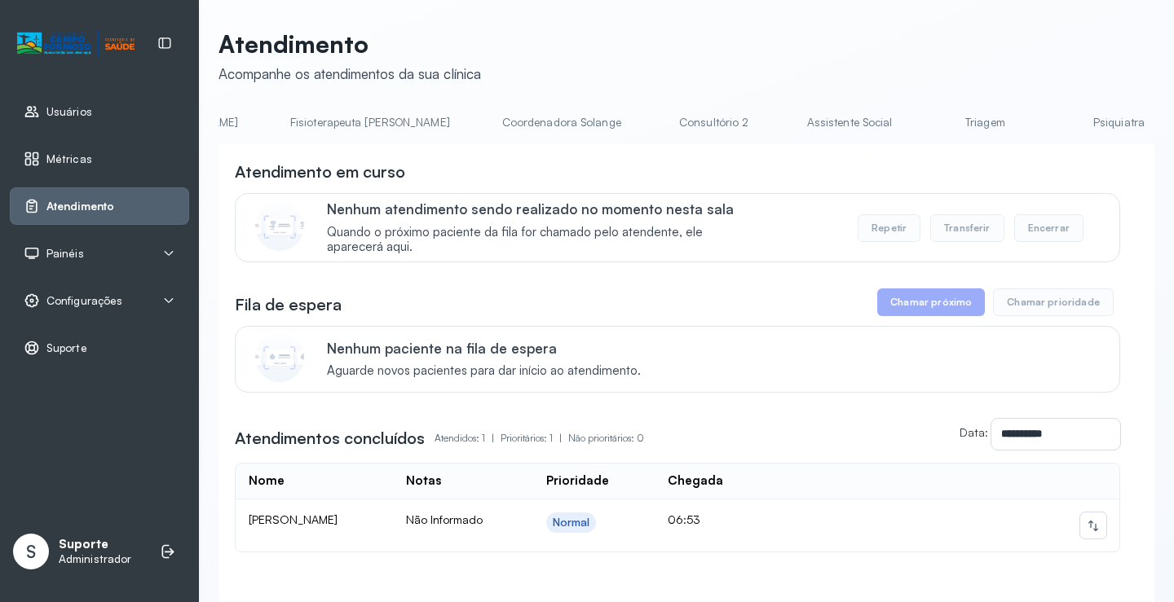
scroll to position [0, 989]
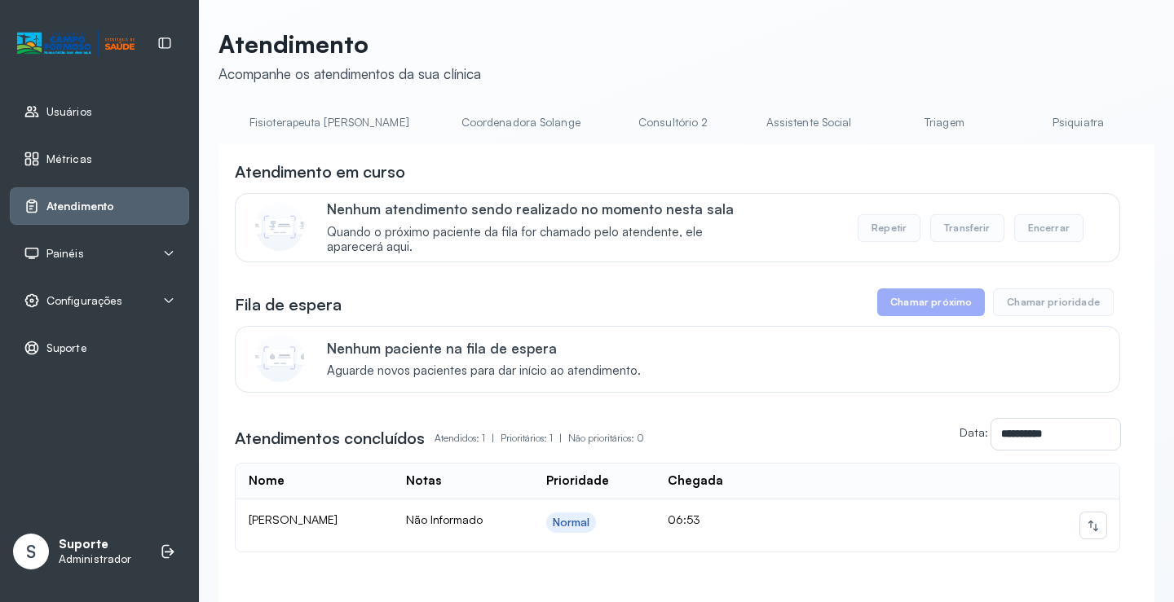
click at [887, 131] on link "Triagem" at bounding box center [944, 122] width 114 height 27
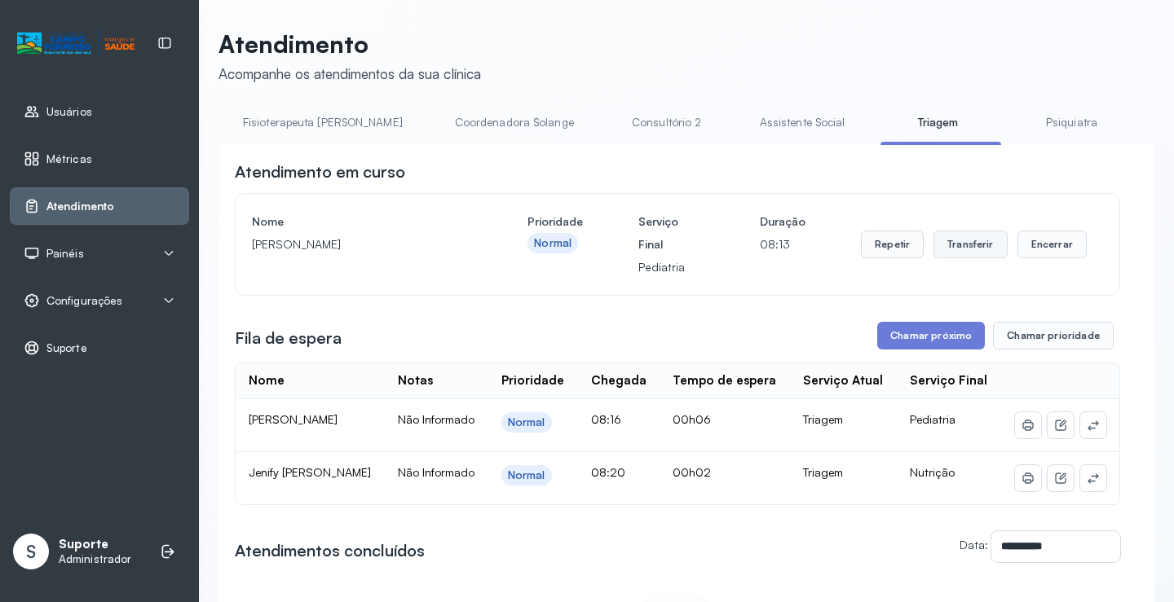
click at [951, 245] on button "Transferir" at bounding box center [970, 245] width 74 height 28
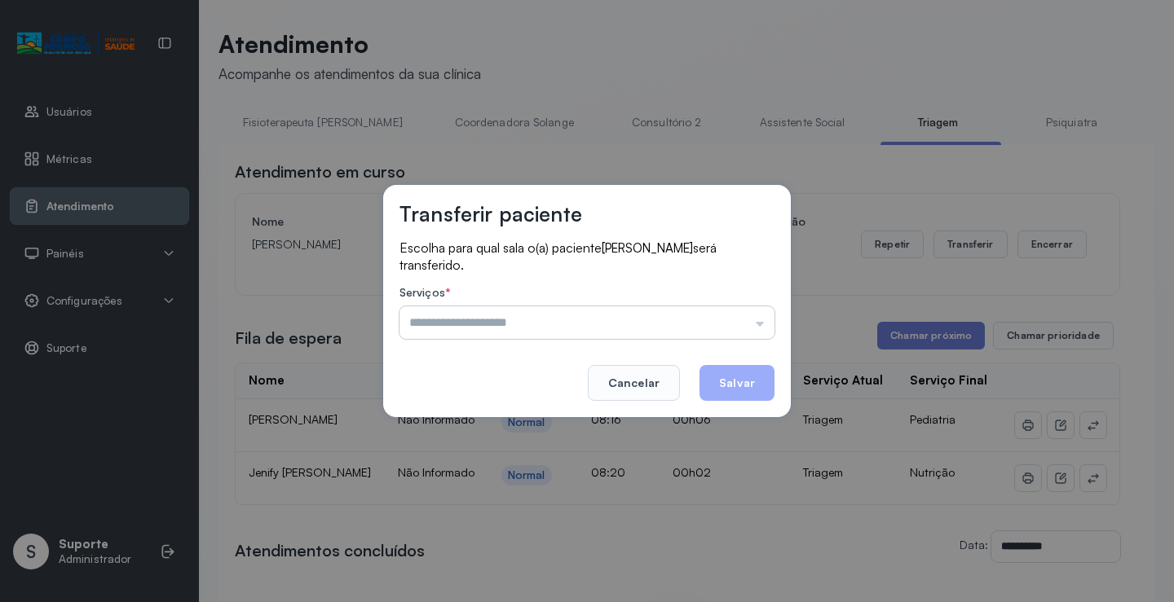
click at [759, 325] on input "text" at bounding box center [586, 323] width 375 height 33
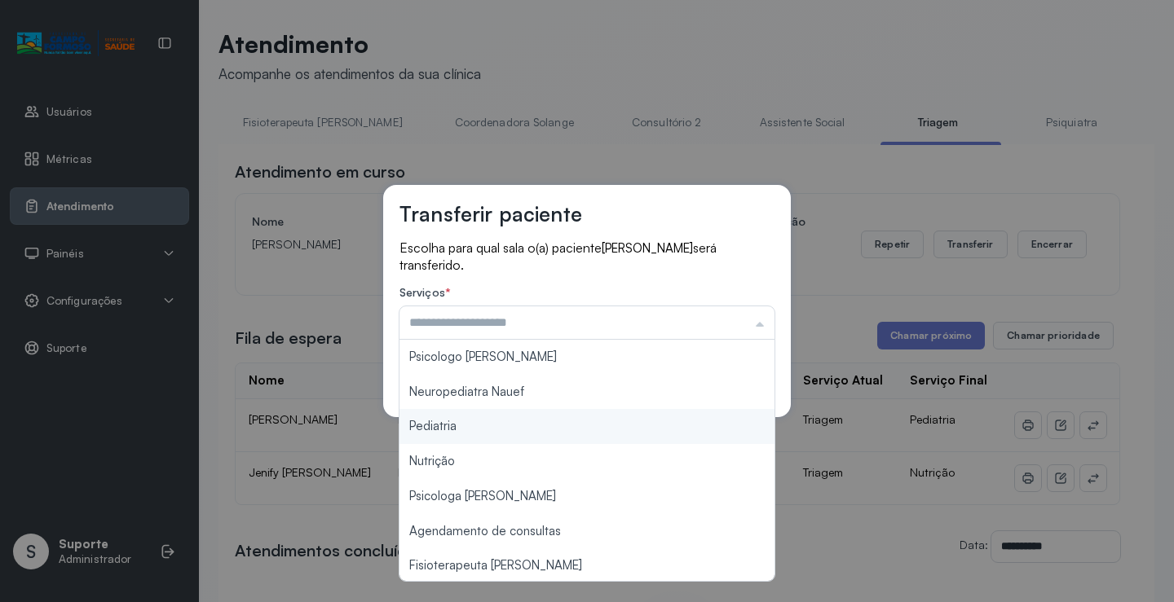
type input "*********"
click at [470, 430] on div "Transferir paciente Escolha para qual sala o(a) paciente AGATHA DOS SANTOS será…" at bounding box center [587, 301] width 1174 height 602
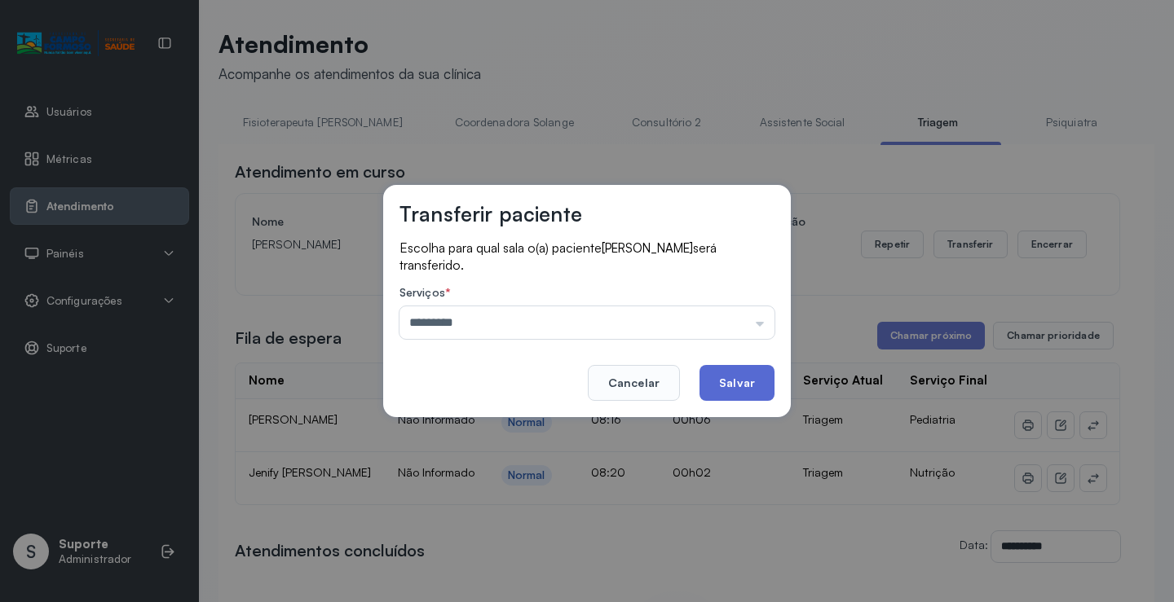
click at [746, 383] on button "Salvar" at bounding box center [736, 383] width 75 height 36
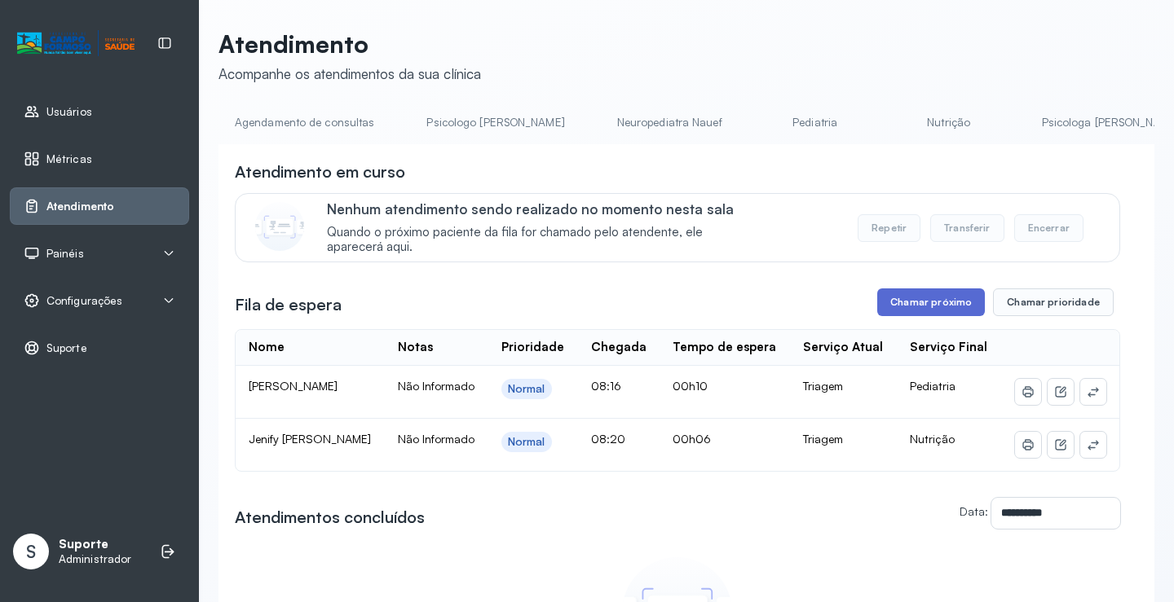
click at [925, 307] on button "Chamar próximo" at bounding box center [931, 303] width 108 height 28
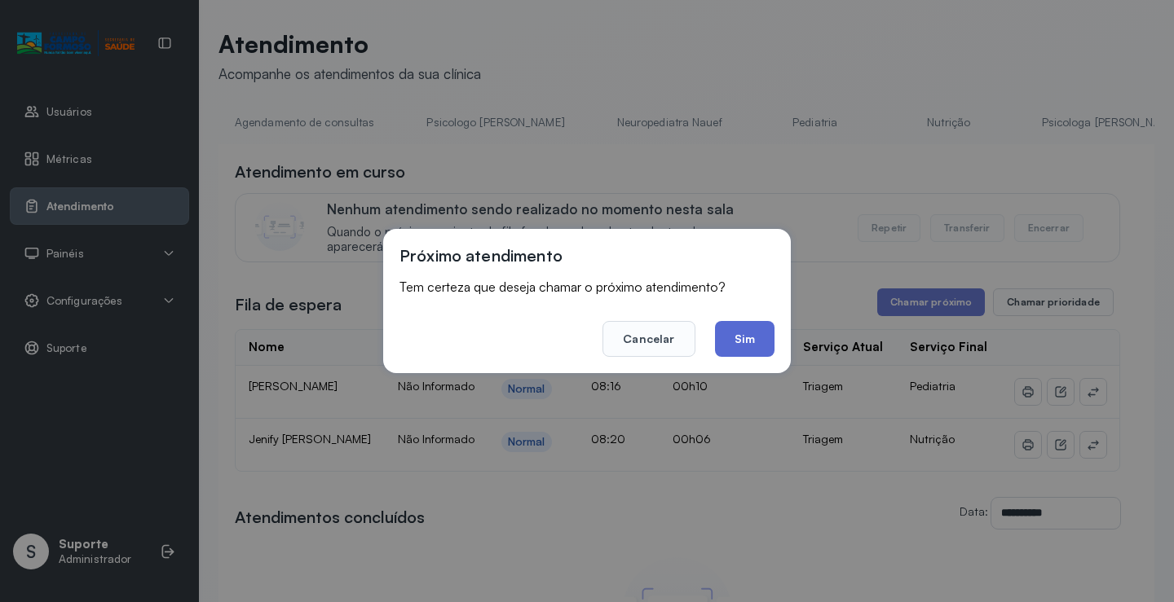
click at [748, 344] on button "Sim" at bounding box center [745, 339] width 60 height 36
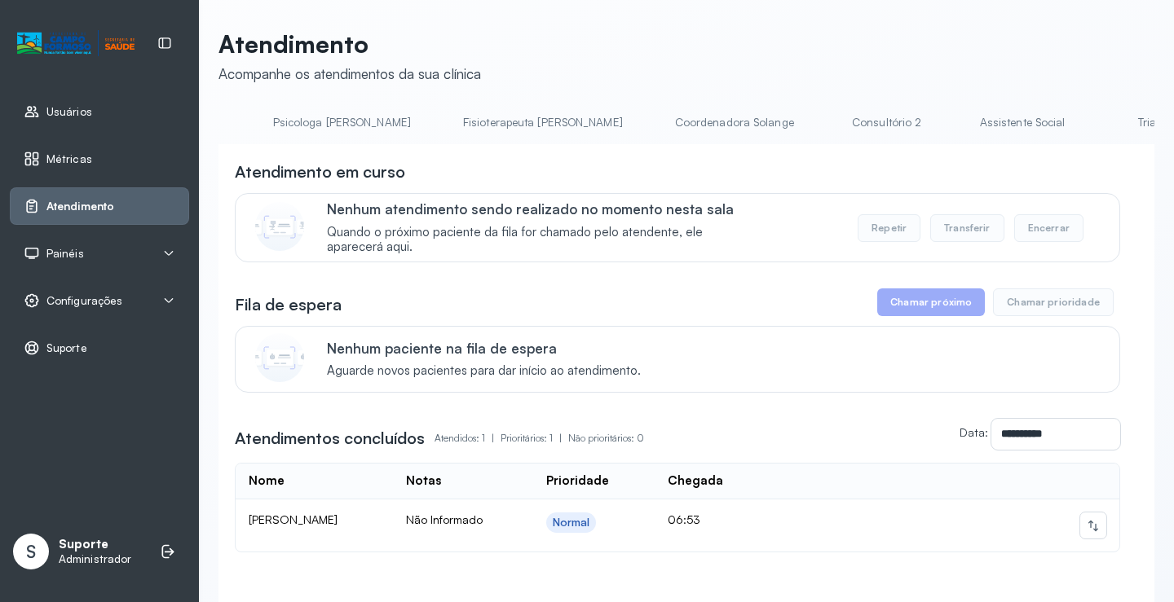
scroll to position [0, 782]
drag, startPoint x: 703, startPoint y: 144, endPoint x: 857, endPoint y: 146, distance: 154.1
click at [821, 146] on div "Agendamento de consultas Psicologo [PERSON_NAME] Nauef Pediatria Nutrição Psico…" at bounding box center [686, 127] width 936 height 37
click at [1094, 122] on link "Triagem" at bounding box center [1151, 122] width 114 height 27
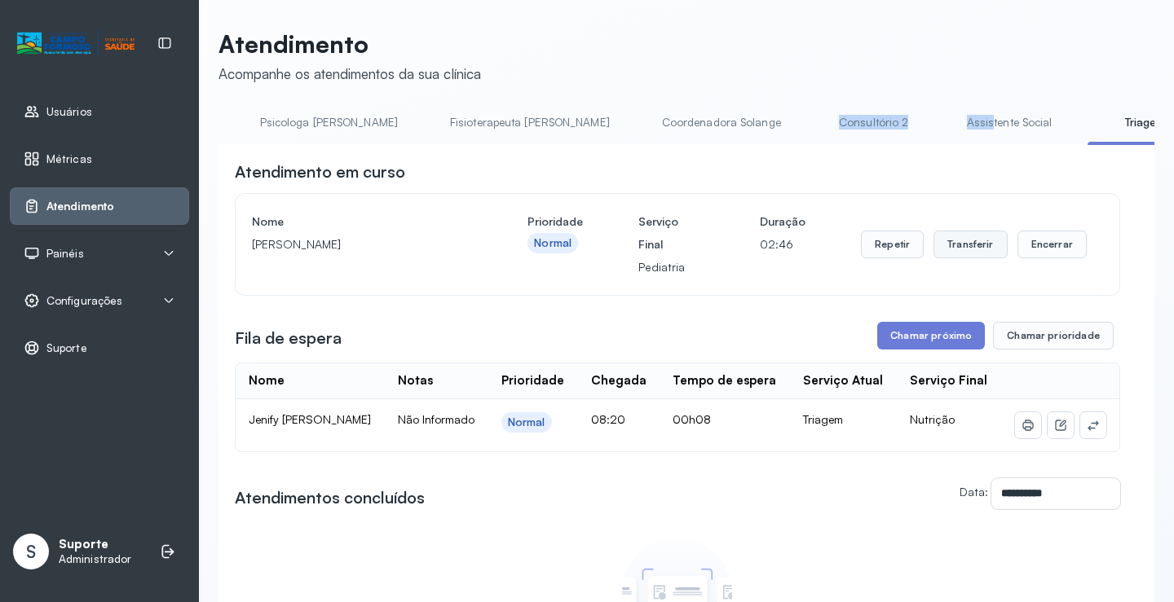
click at [965, 256] on button "Transferir" at bounding box center [970, 245] width 74 height 28
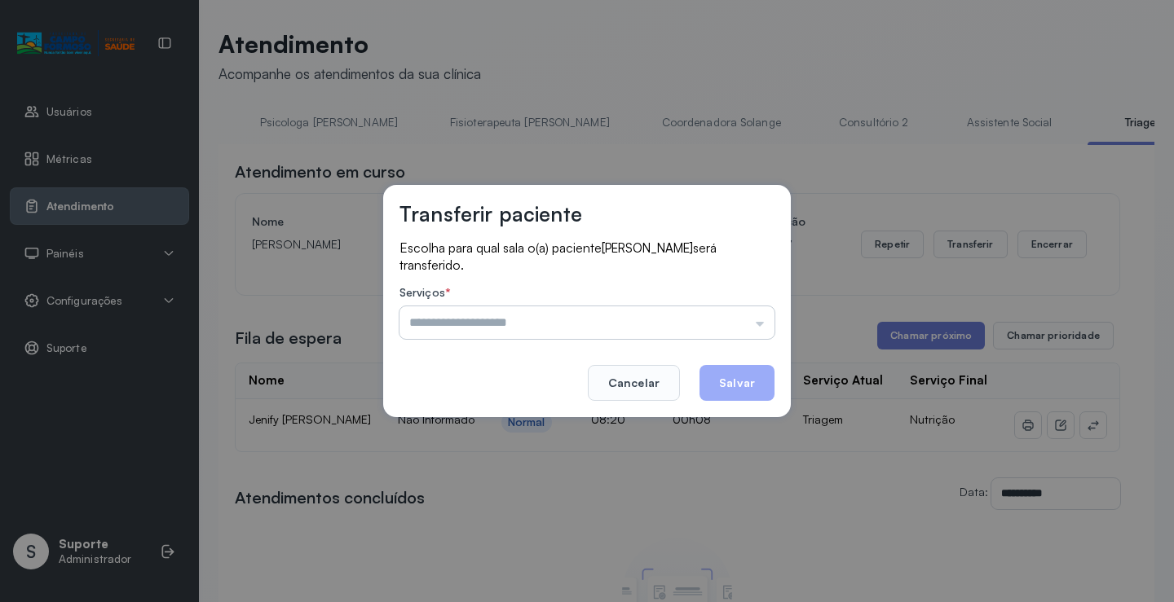
click at [763, 329] on input "text" at bounding box center [586, 323] width 375 height 33
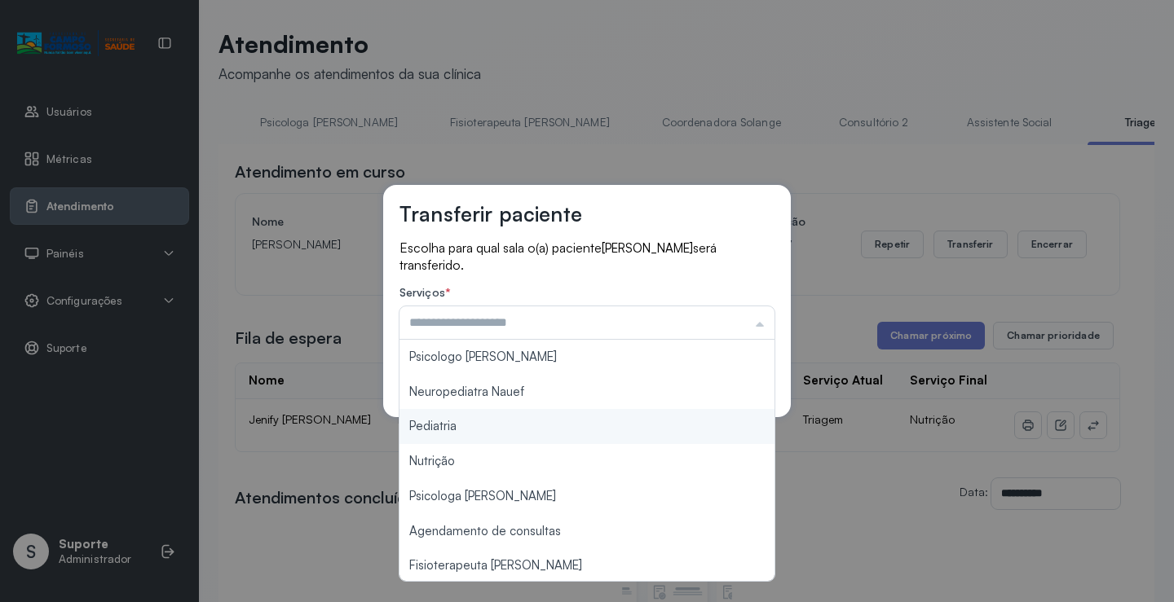
type input "*********"
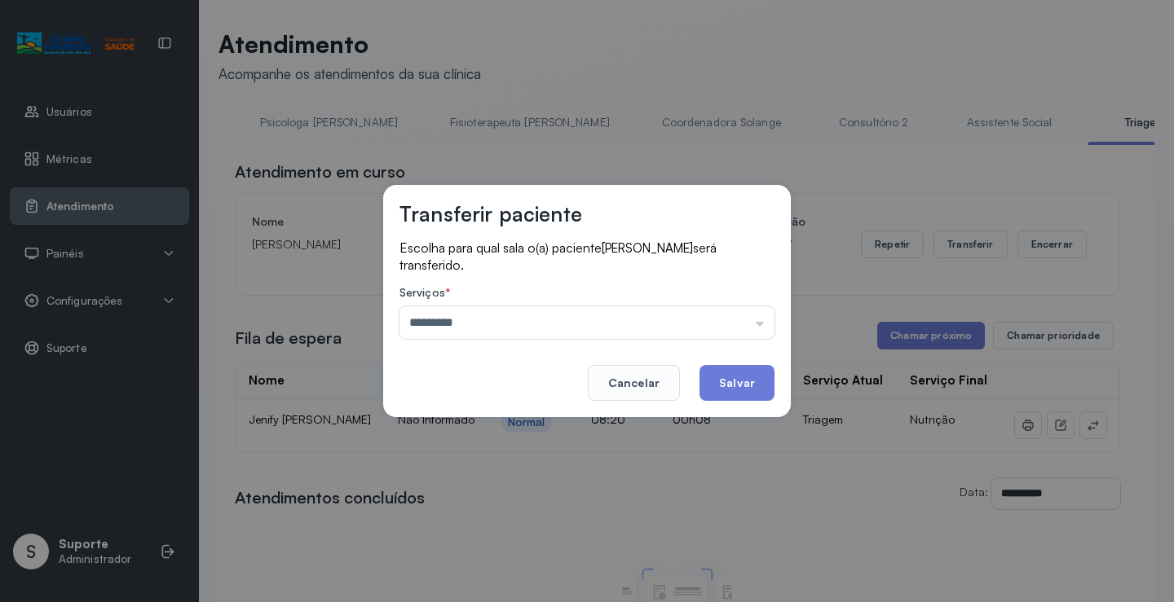
click at [437, 430] on div "Transferir paciente Escolha para qual sala o(a) paciente [PERSON_NAME] será tra…" at bounding box center [587, 301] width 1174 height 602
click at [743, 384] on button "Salvar" at bounding box center [736, 383] width 75 height 36
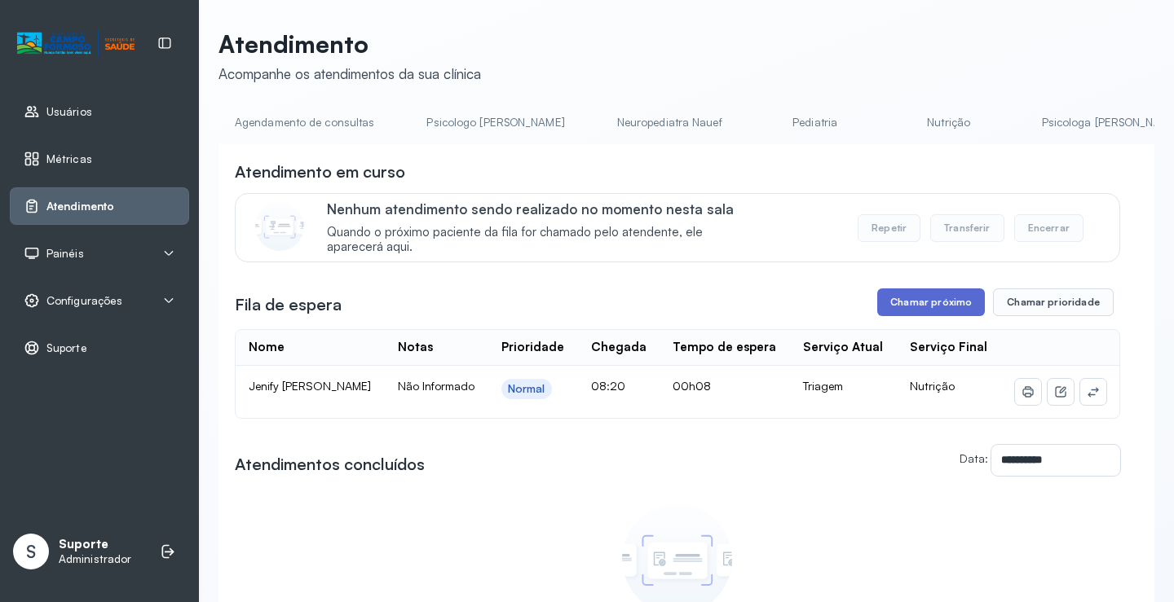
click at [920, 299] on button "Chamar próximo" at bounding box center [931, 303] width 108 height 28
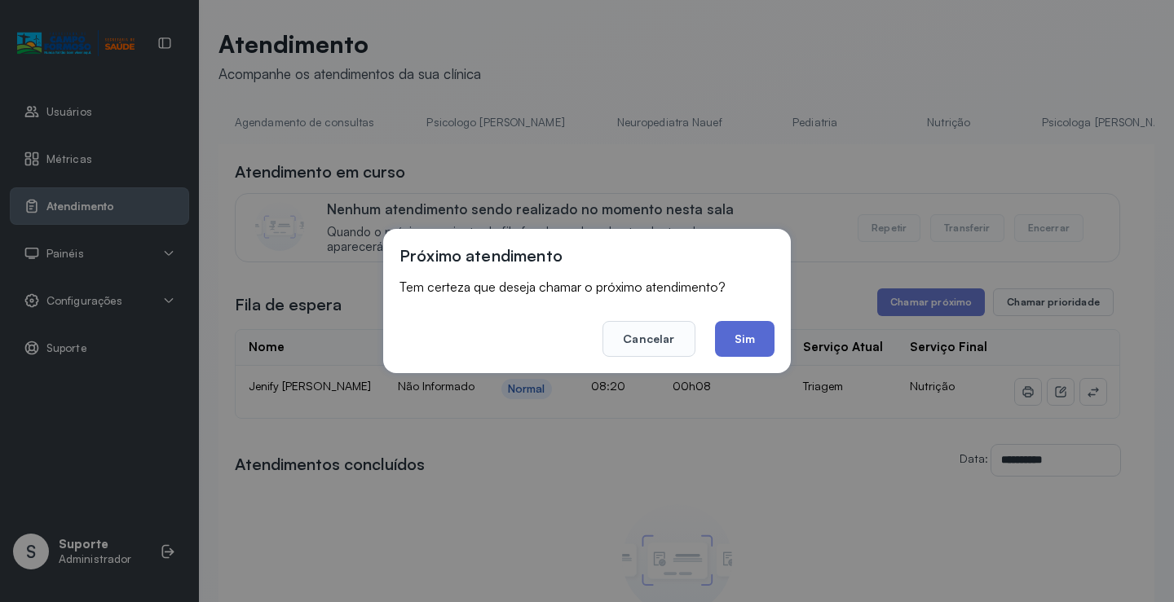
click at [752, 345] on button "Sim" at bounding box center [745, 339] width 60 height 36
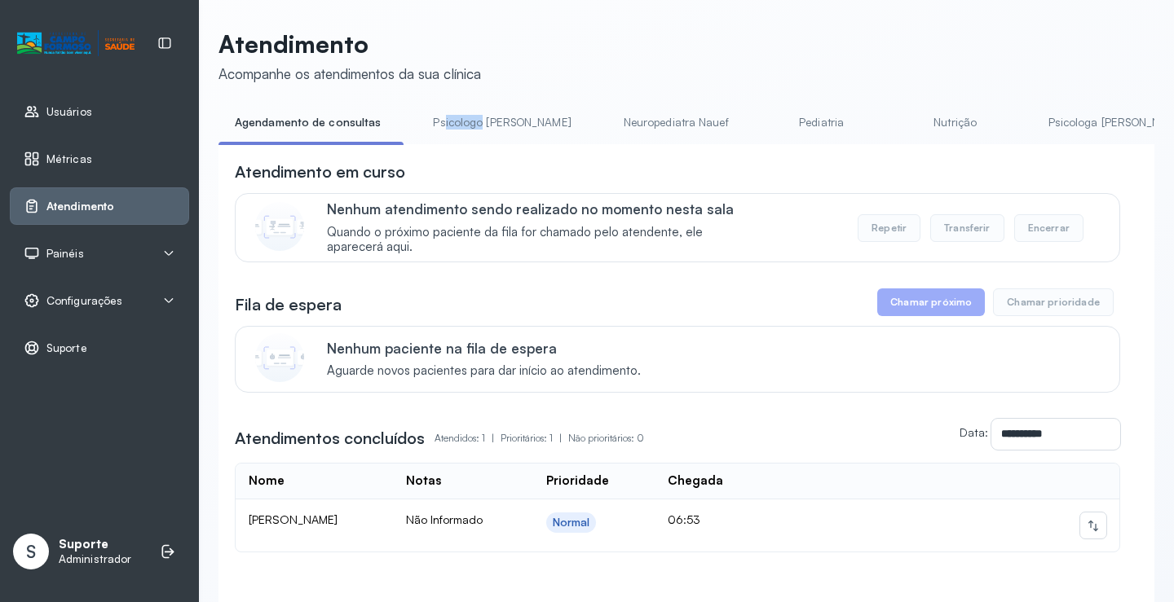
drag, startPoint x: 436, startPoint y: 144, endPoint x: 474, endPoint y: 143, distance: 37.5
click at [474, 143] on li "Psicologo [PERSON_NAME]" at bounding box center [505, 127] width 177 height 37
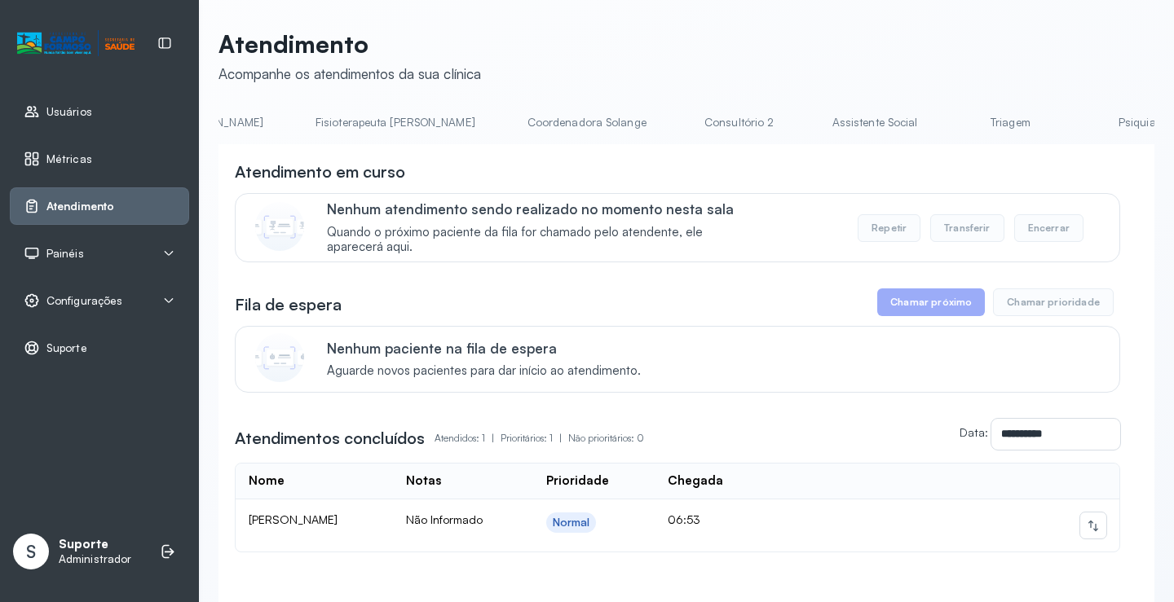
scroll to position [0, 925]
click at [951, 130] on link "Triagem" at bounding box center [1008, 122] width 114 height 27
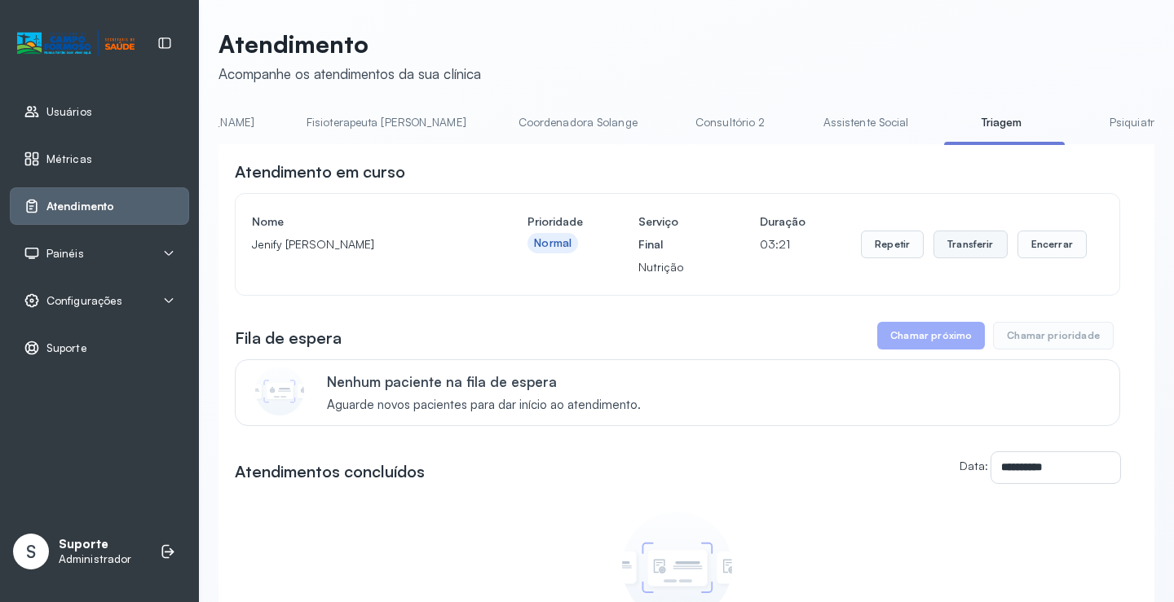
click at [969, 253] on button "Transferir" at bounding box center [970, 245] width 74 height 28
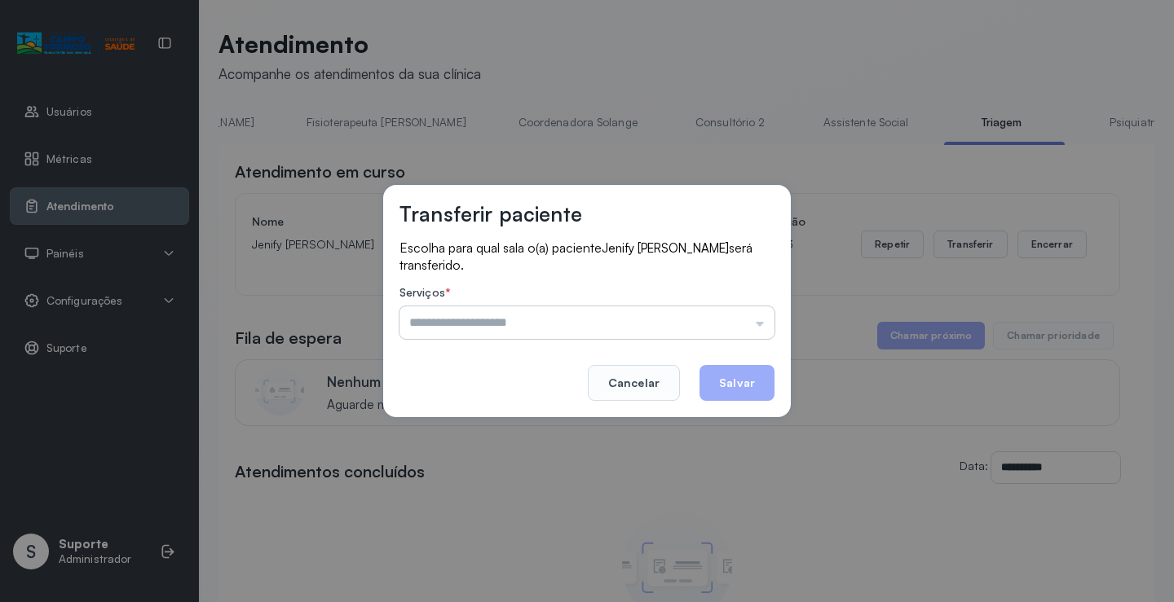
click at [760, 329] on input "text" at bounding box center [586, 323] width 375 height 33
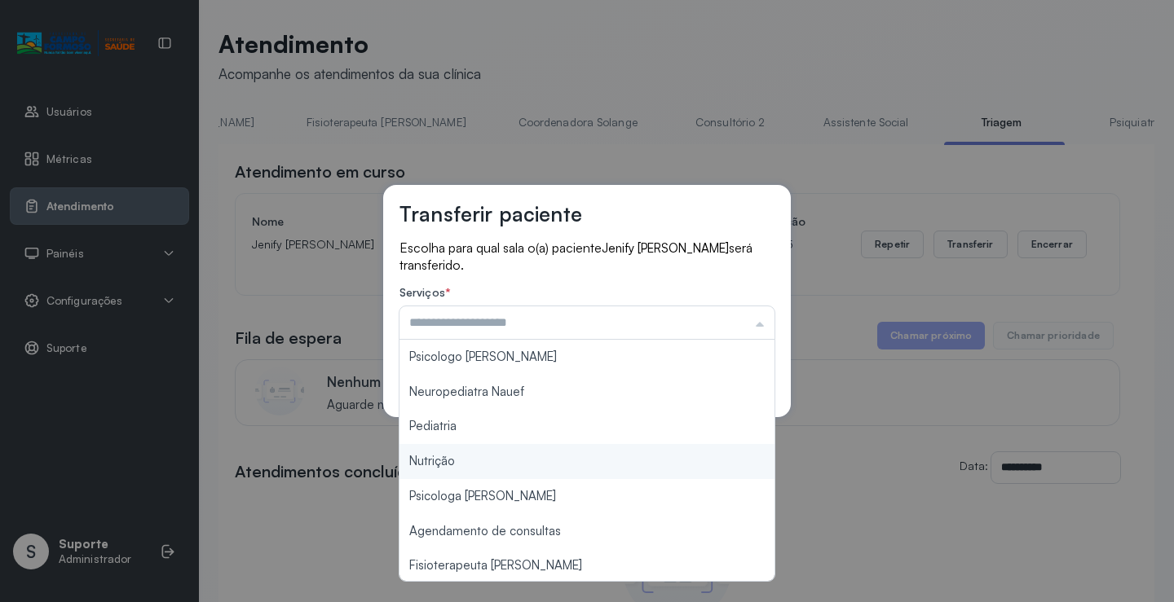
type input "********"
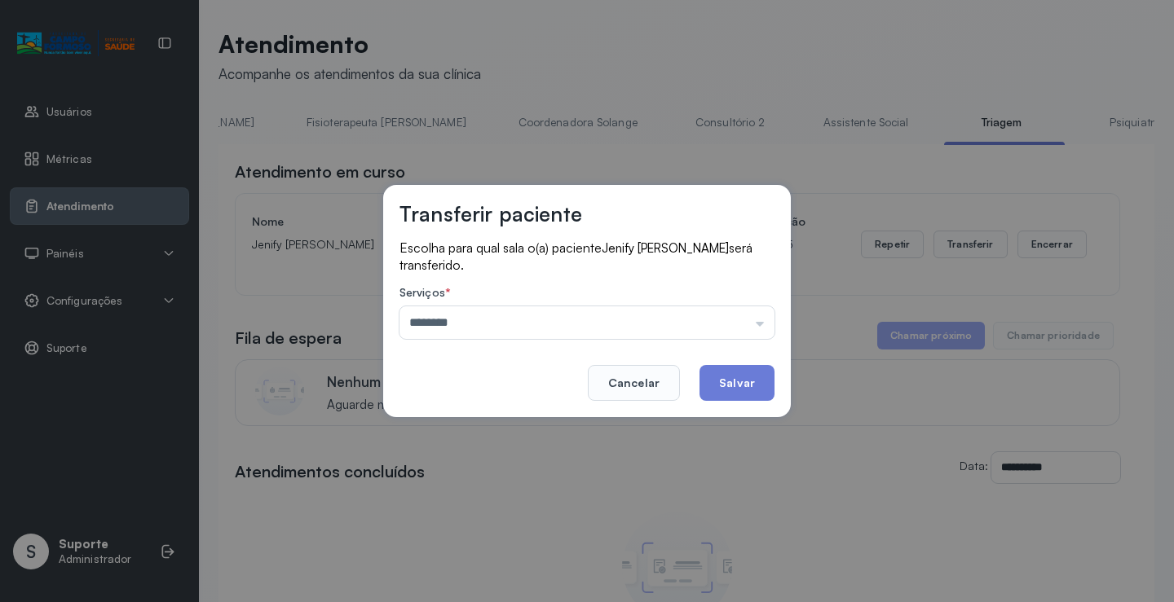
drag, startPoint x: 455, startPoint y: 465, endPoint x: 536, endPoint y: 460, distance: 81.7
click at [495, 465] on div "Transferir paciente Escolha para qual sala o(a) paciente Jenify [PERSON_NAME] s…" at bounding box center [587, 301] width 1174 height 602
click at [728, 393] on button "Salvar" at bounding box center [736, 383] width 75 height 36
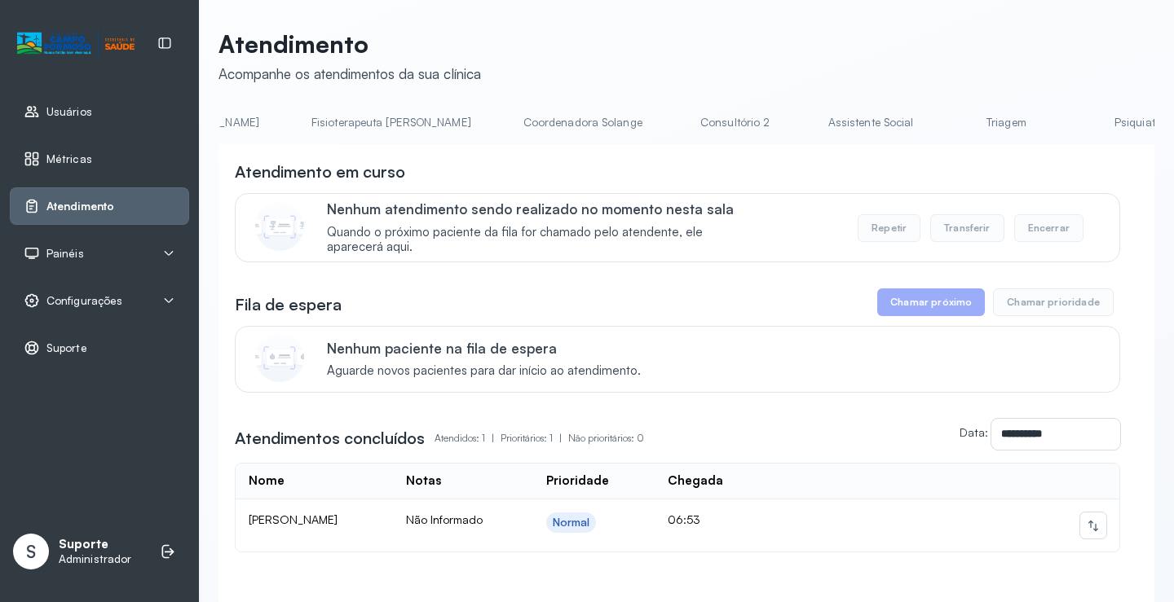
scroll to position [0, 942]
click at [933, 129] on link "Triagem" at bounding box center [990, 122] width 114 height 27
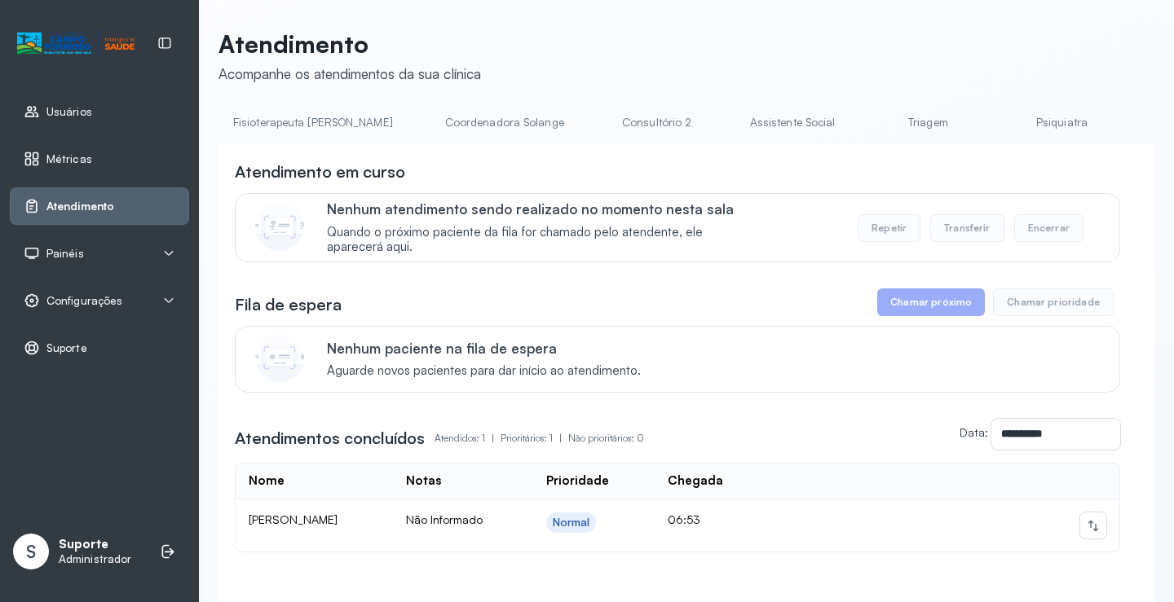
click at [871, 125] on link "Triagem" at bounding box center [928, 122] width 114 height 27
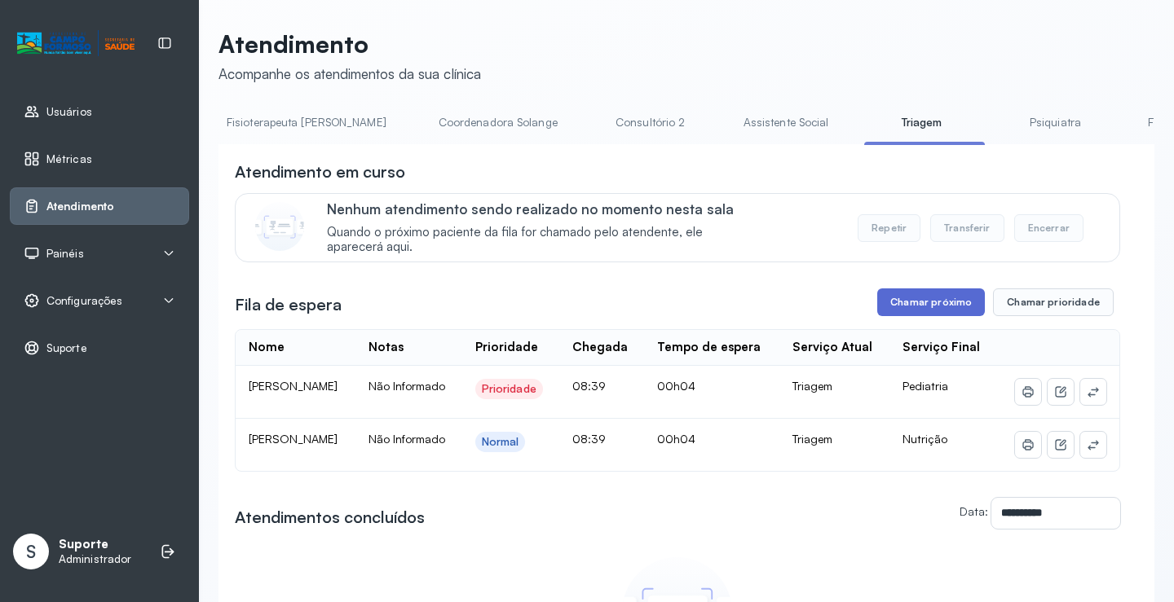
click at [934, 316] on button "Chamar próximo" at bounding box center [931, 303] width 108 height 28
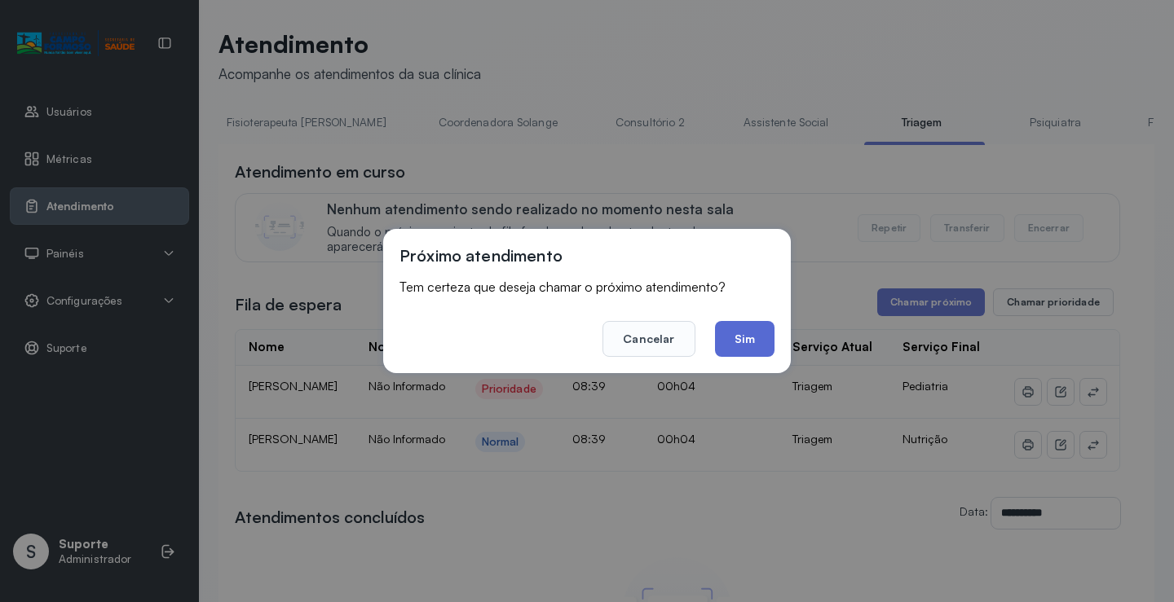
click at [748, 346] on button "Sim" at bounding box center [745, 339] width 60 height 36
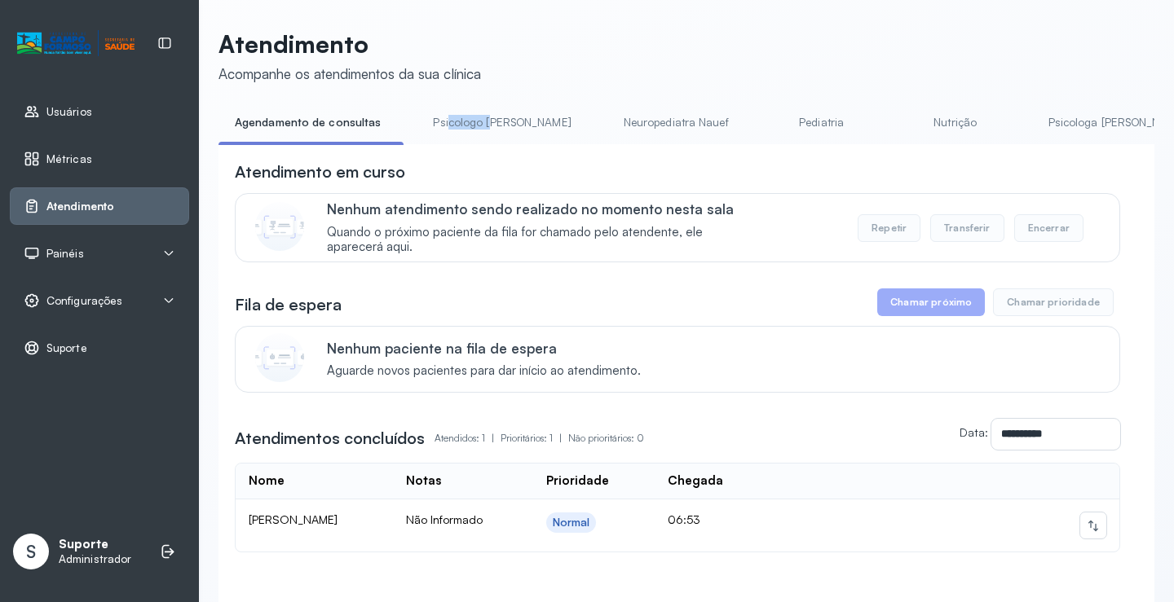
drag, startPoint x: 443, startPoint y: 144, endPoint x: 488, endPoint y: 148, distance: 44.1
click at [488, 146] on div "Agendamento de consultas Psicologo [PERSON_NAME] Nauef Pediatria Nutrição Psico…" at bounding box center [686, 127] width 936 height 37
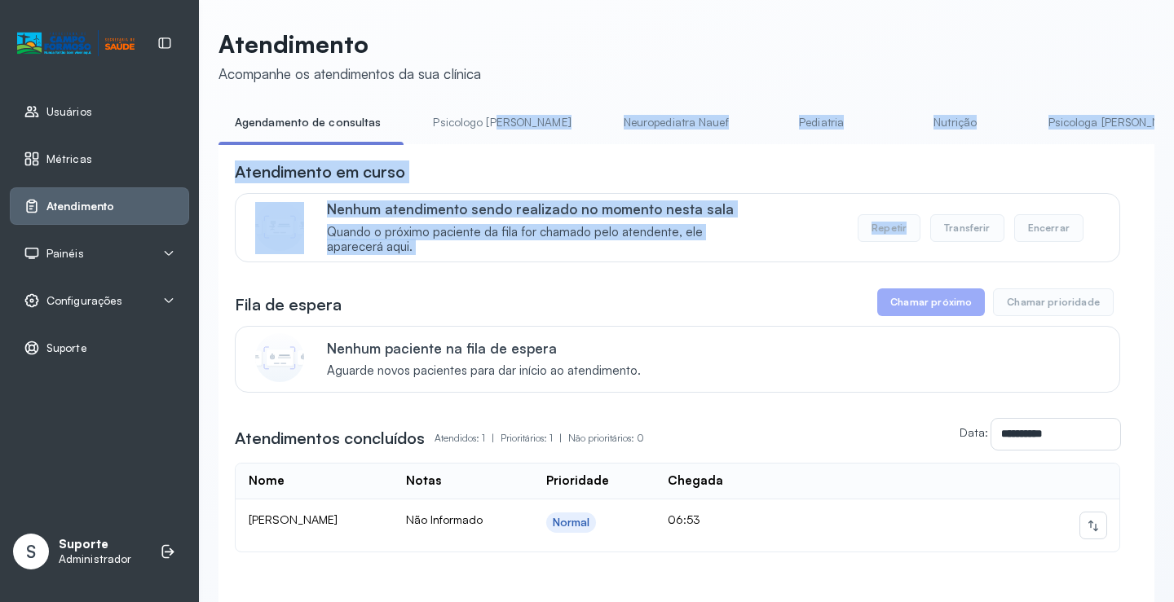
drag, startPoint x: 493, startPoint y: 143, endPoint x: 902, endPoint y: 227, distance: 417.9
click at [902, 227] on div "**********" at bounding box center [686, 383] width 936 height 548
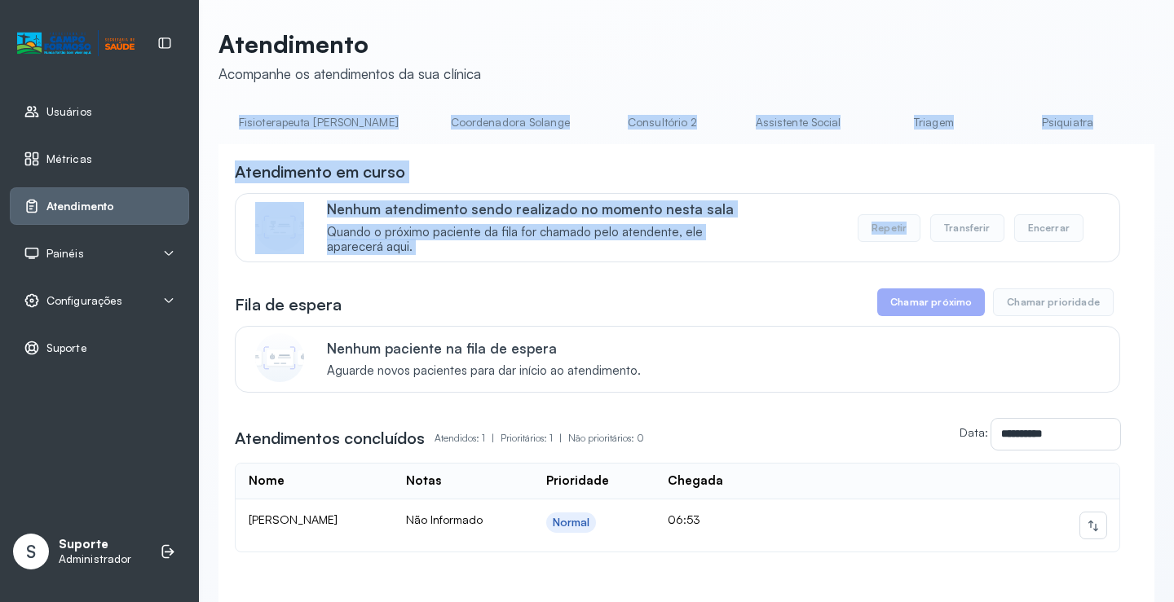
scroll to position [0, 1001]
click at [875, 130] on link "Triagem" at bounding box center [932, 122] width 114 height 27
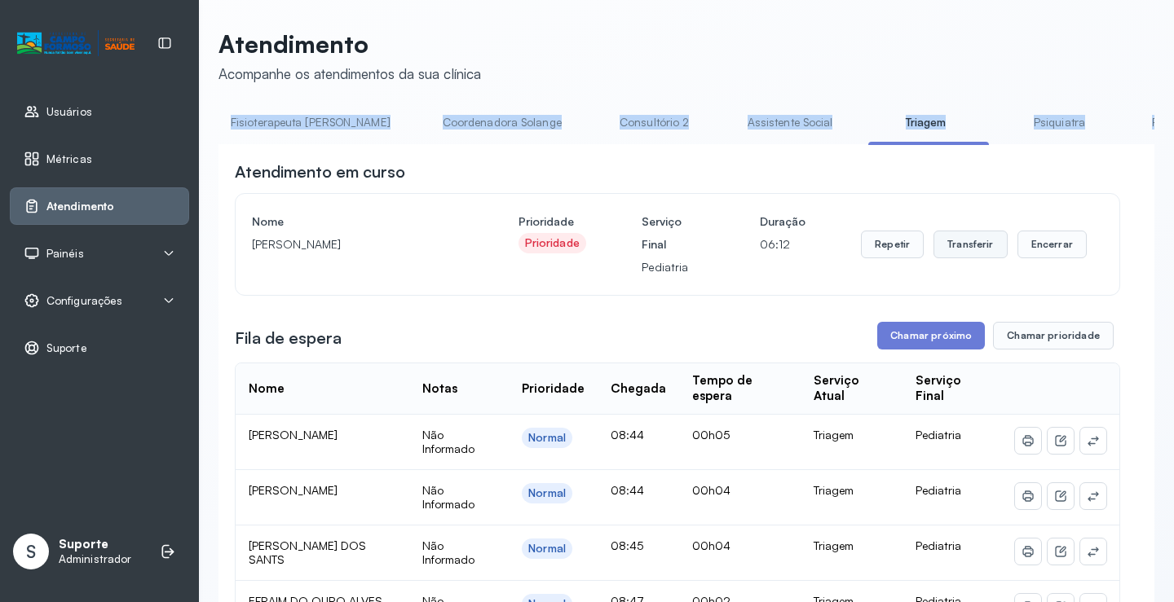
click at [969, 249] on button "Transferir" at bounding box center [970, 245] width 74 height 28
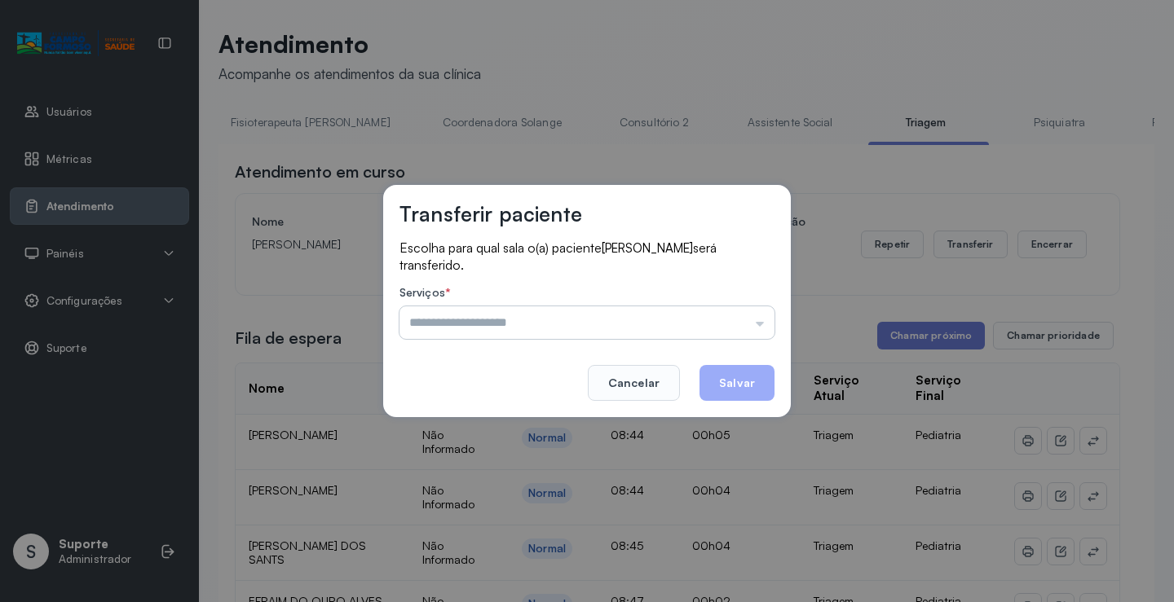
click at [762, 326] on input "text" at bounding box center [586, 323] width 375 height 33
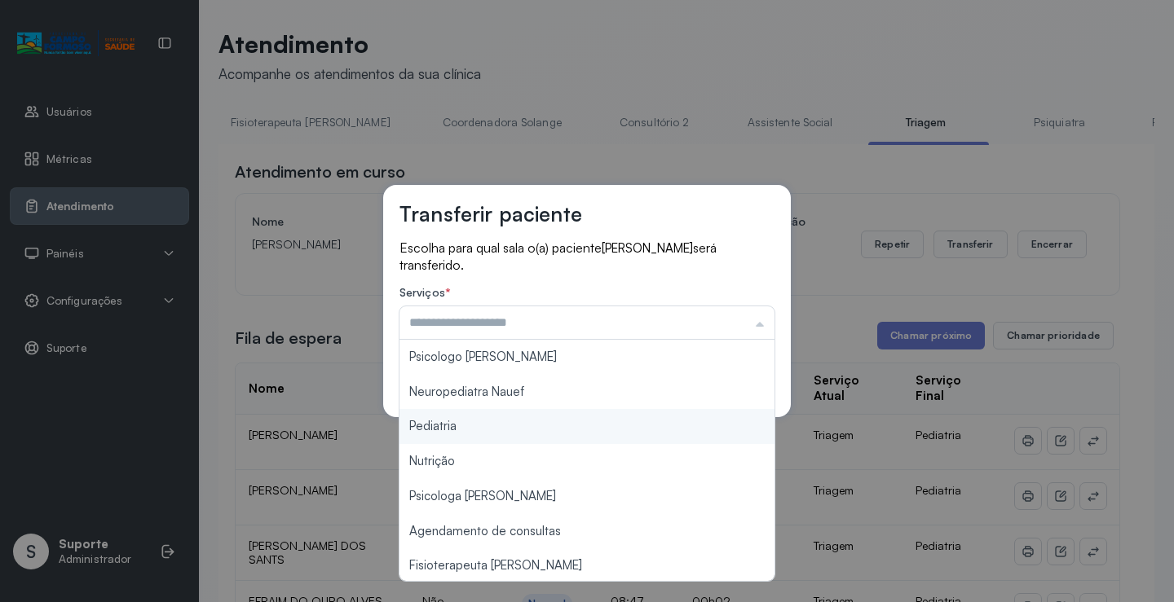
type input "*********"
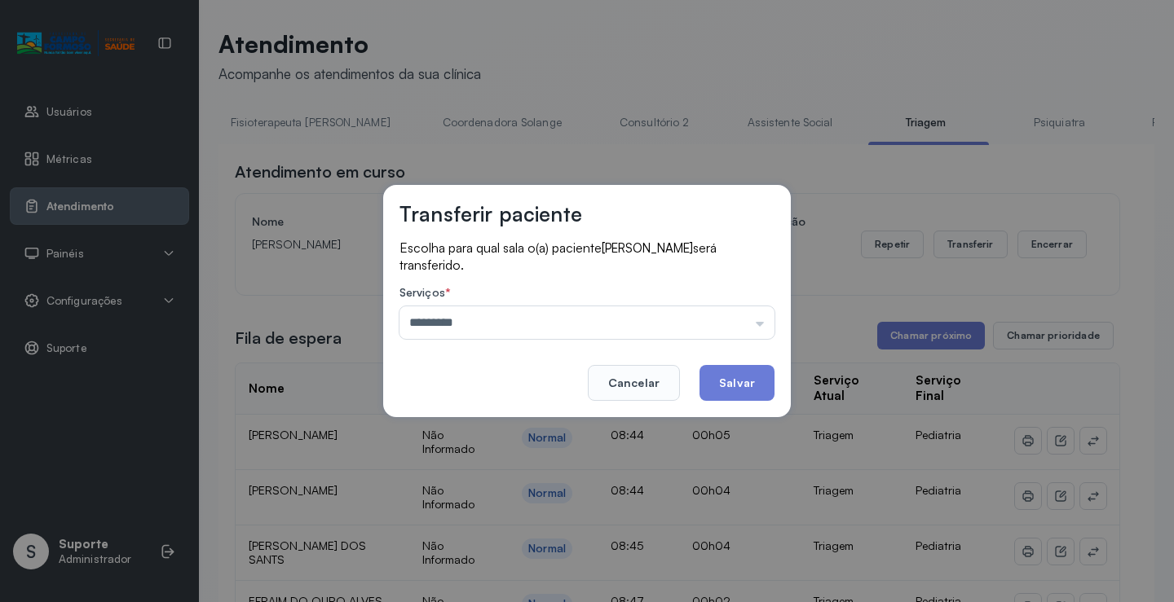
drag, startPoint x: 475, startPoint y: 427, endPoint x: 547, endPoint y: 427, distance: 71.7
click at [511, 432] on div "Transferir paciente Escolha para qual sala o(a) paciente JOSE MIGUEL SILVA SANT…" at bounding box center [587, 301] width 1174 height 602
click at [746, 388] on button "Salvar" at bounding box center [736, 383] width 75 height 36
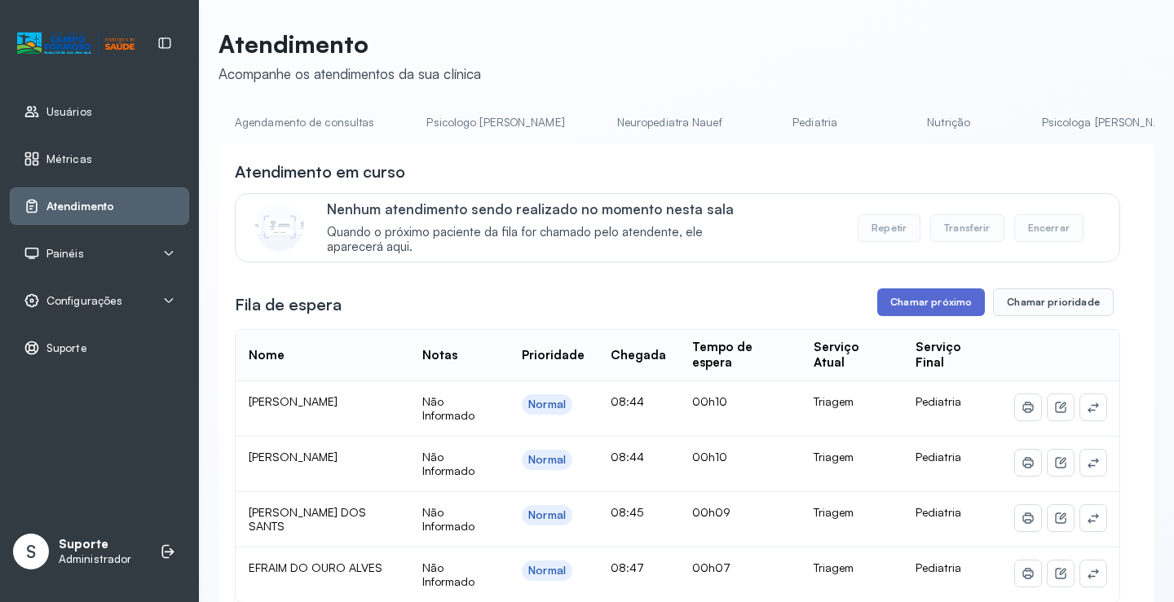
click at [924, 310] on button "Chamar próximo" at bounding box center [931, 303] width 108 height 28
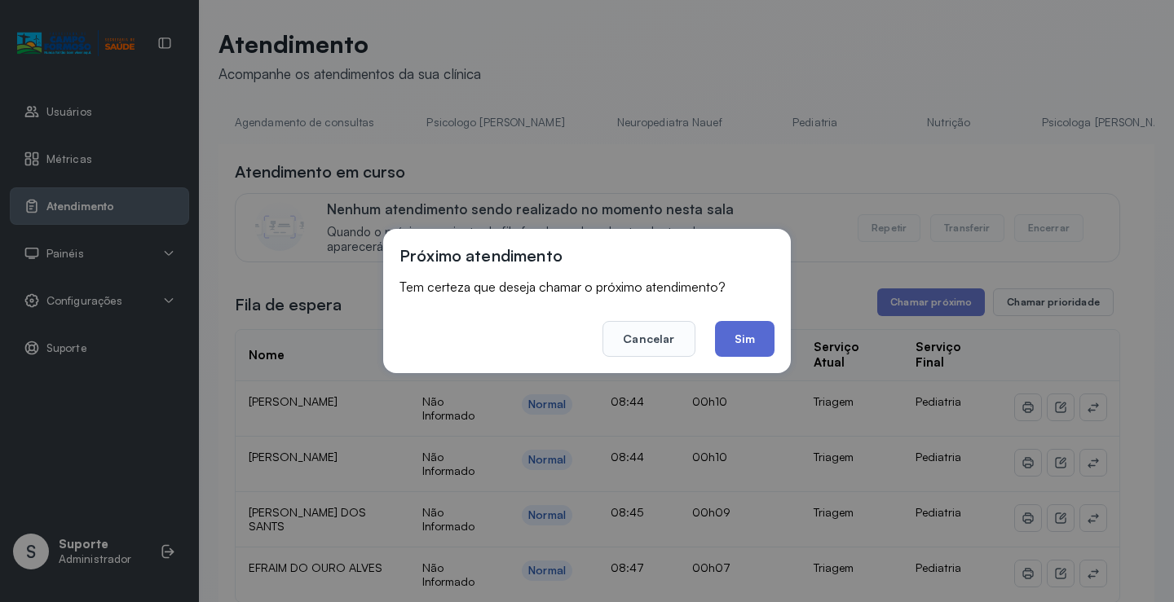
click at [739, 338] on button "Sim" at bounding box center [745, 339] width 60 height 36
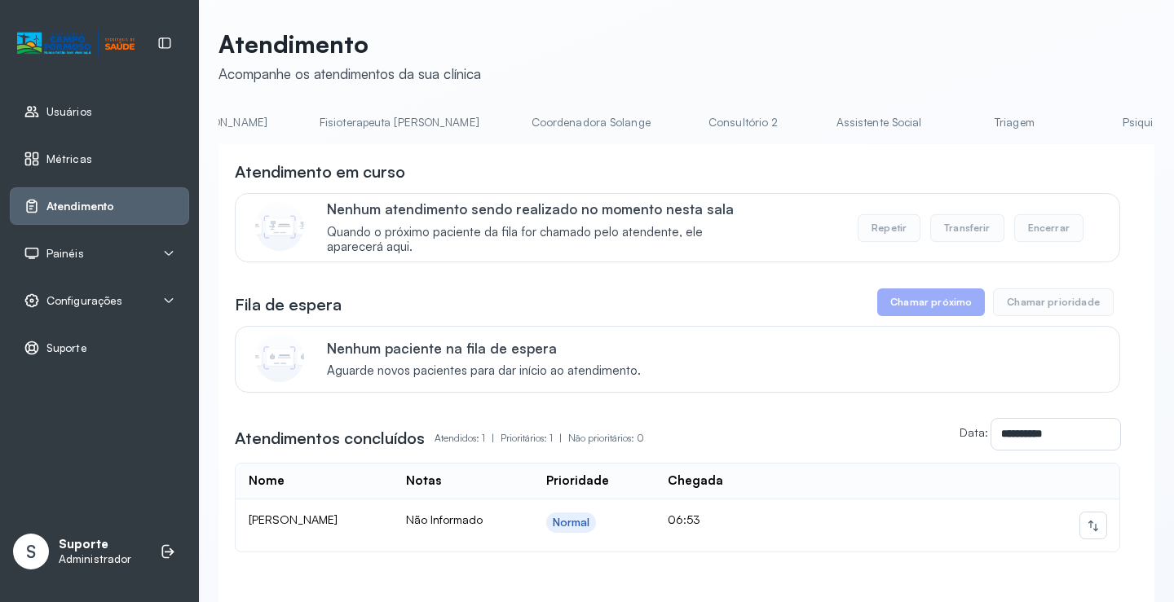
scroll to position [0, 924]
click at [951, 126] on link "Triagem" at bounding box center [1008, 122] width 114 height 27
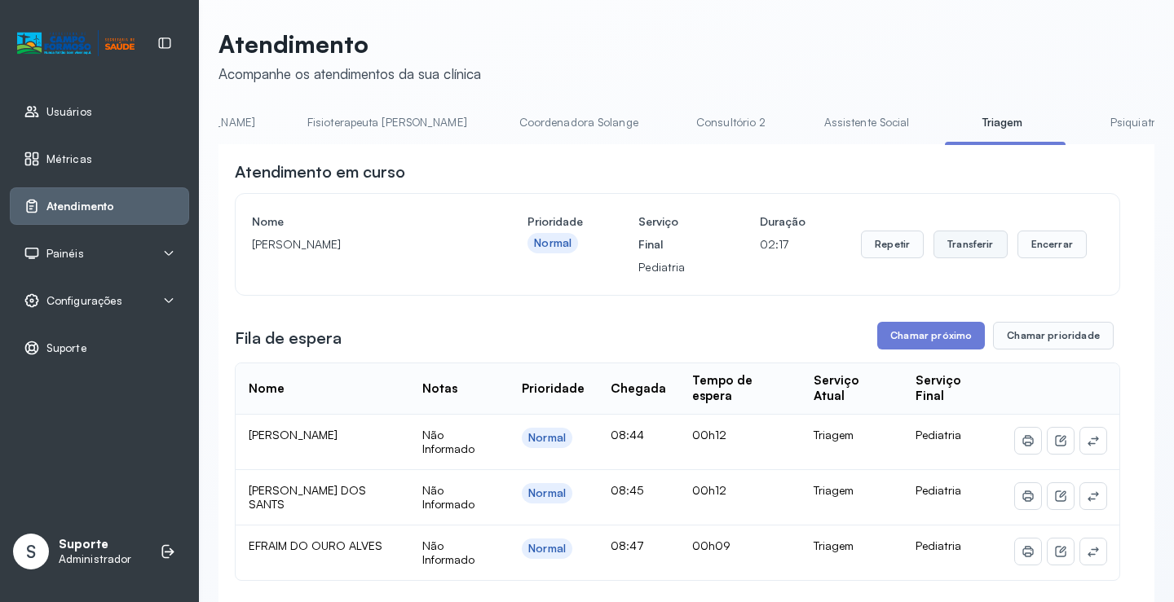
click at [964, 254] on button "Transferir" at bounding box center [970, 245] width 74 height 28
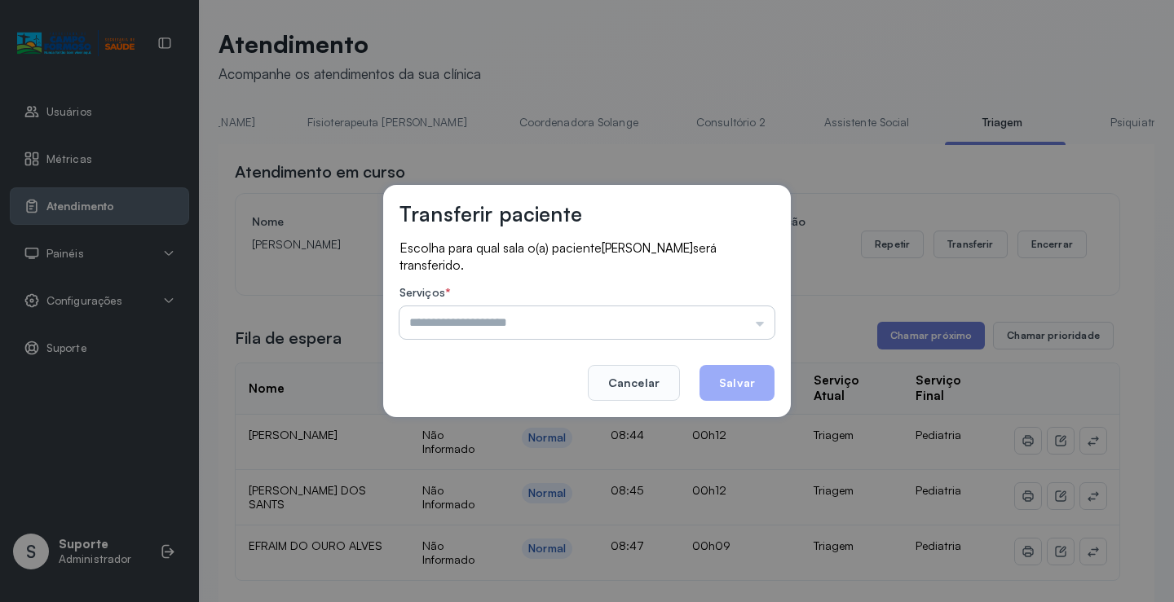
click at [758, 319] on input "text" at bounding box center [586, 323] width 375 height 33
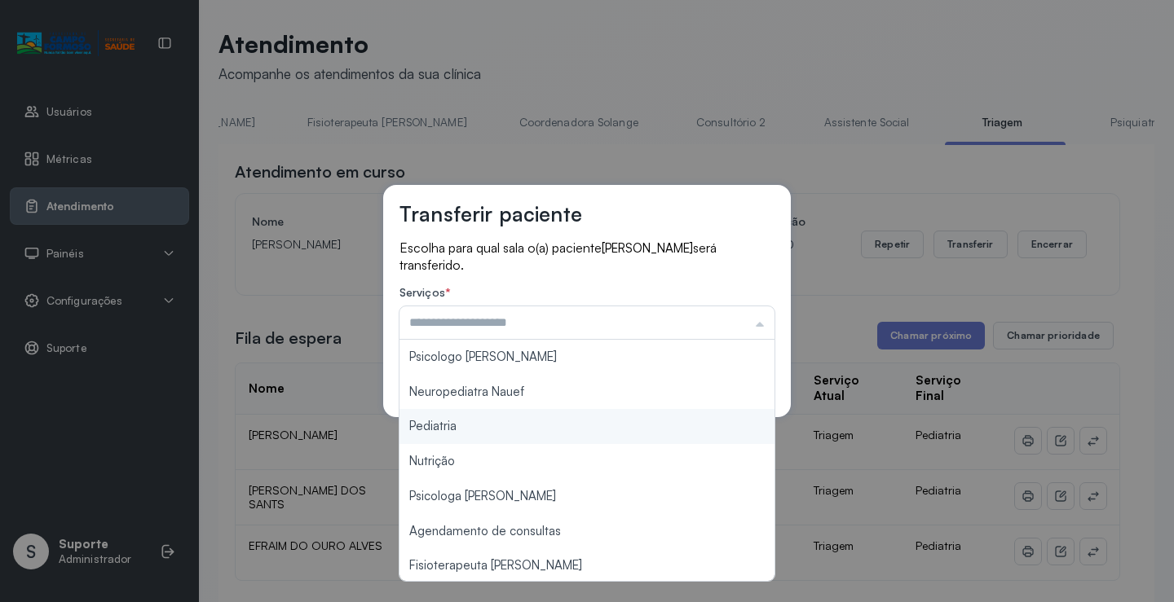
type input "*********"
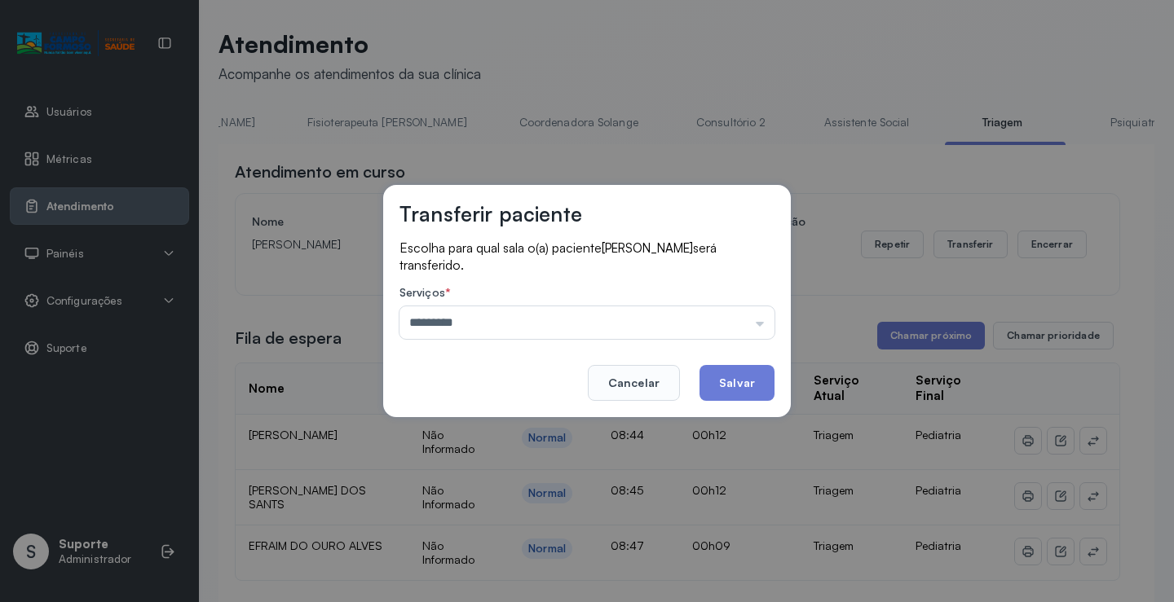
click at [492, 428] on div "Transferir paciente Escolha para qual sala o(a) paciente [PERSON_NAME] será tra…" at bounding box center [587, 301] width 1174 height 602
click at [748, 386] on button "Salvar" at bounding box center [736, 383] width 75 height 36
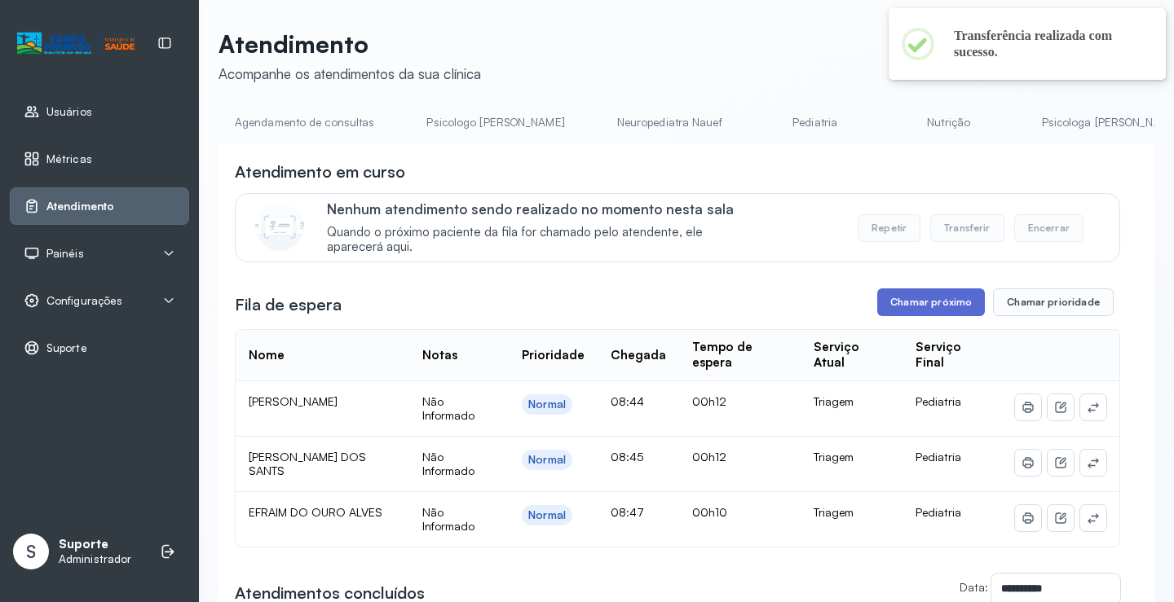
click at [938, 307] on button "Chamar próximo" at bounding box center [931, 303] width 108 height 28
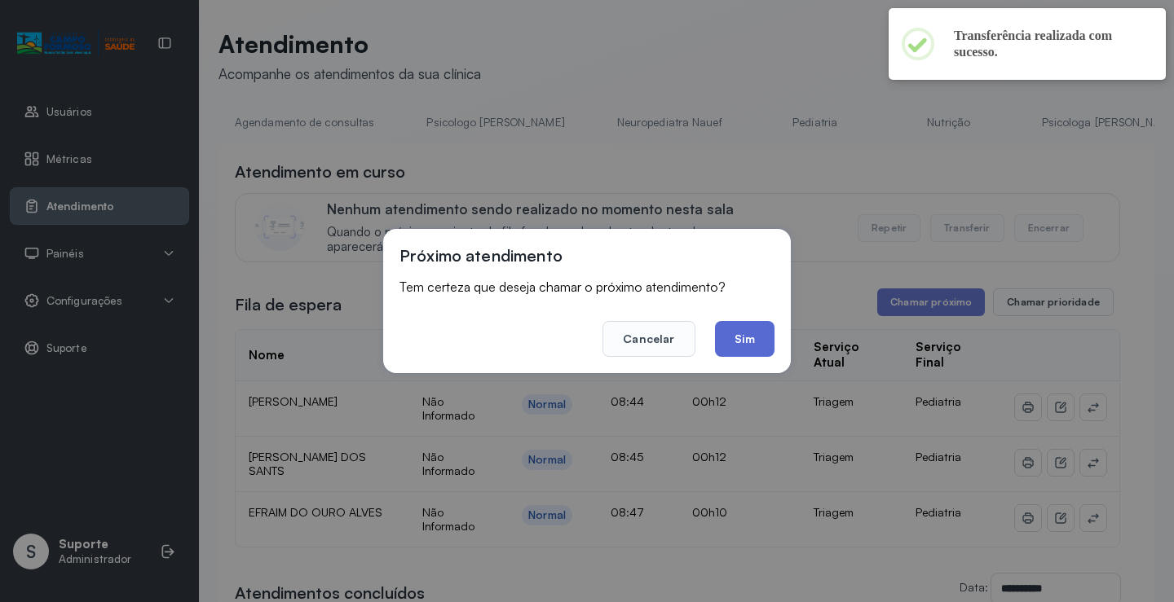
click at [736, 340] on button "Sim" at bounding box center [745, 339] width 60 height 36
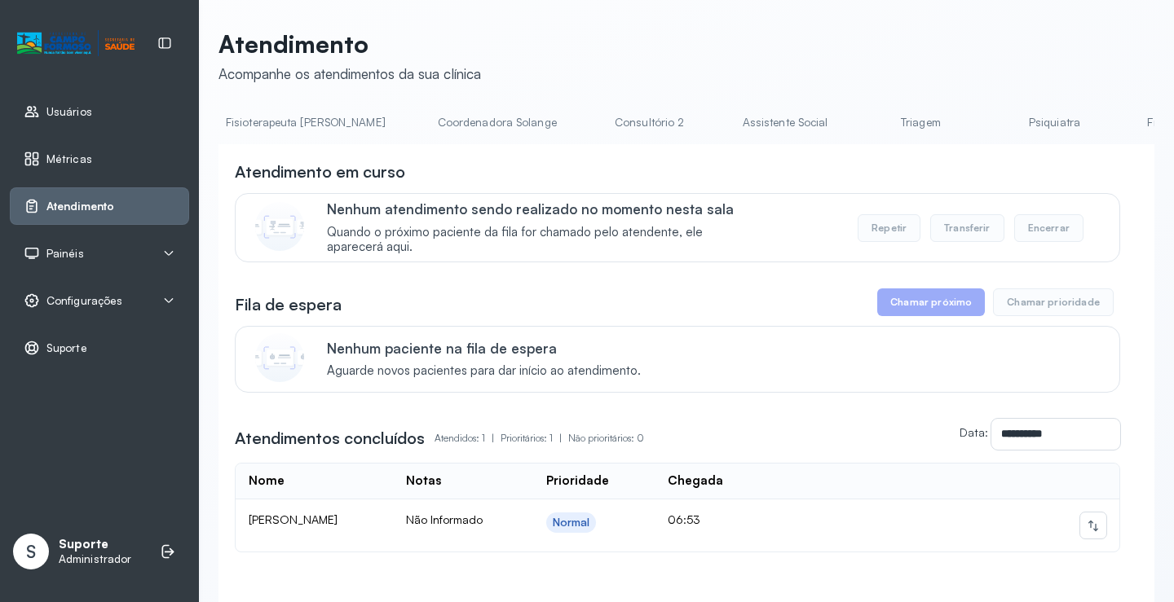
scroll to position [0, 1061]
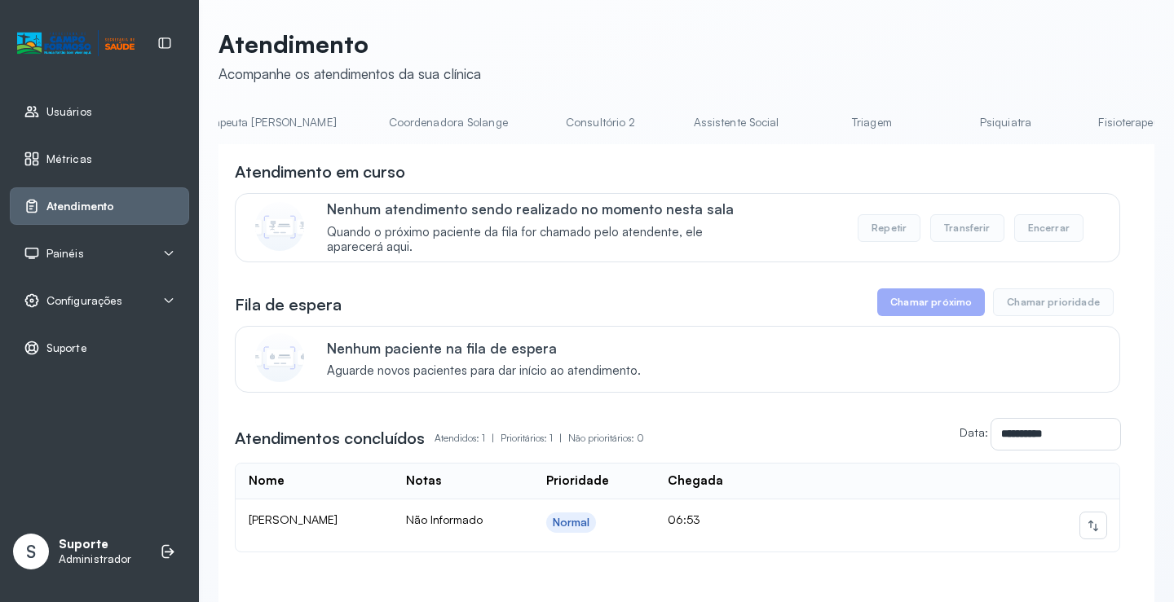
click at [814, 125] on link "Triagem" at bounding box center [871, 122] width 114 height 27
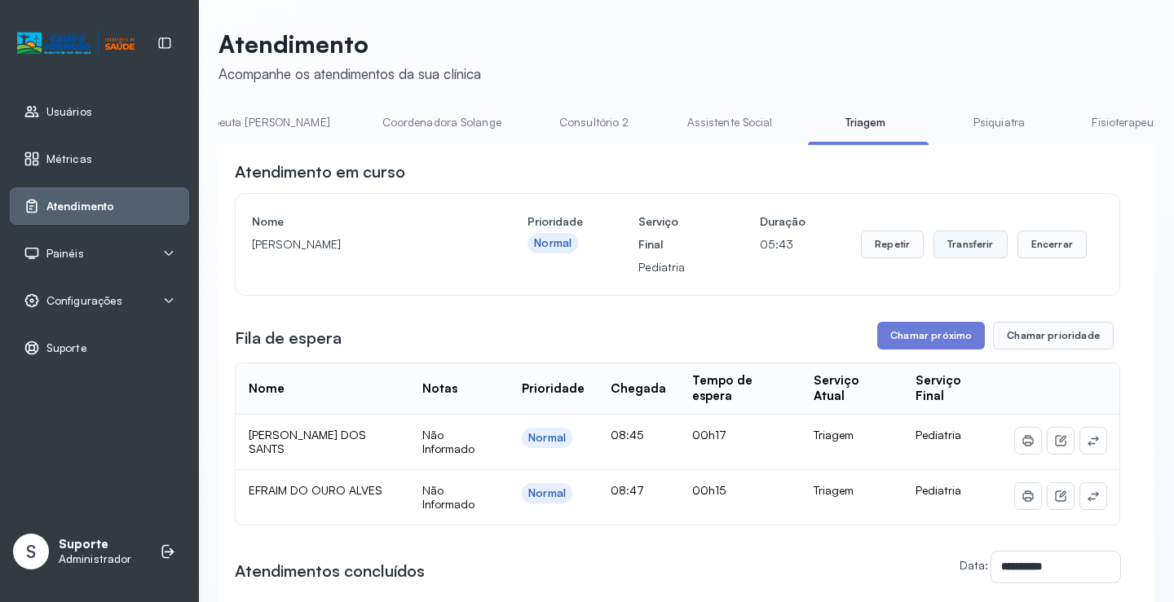
click at [968, 245] on button "Transferir" at bounding box center [970, 245] width 74 height 28
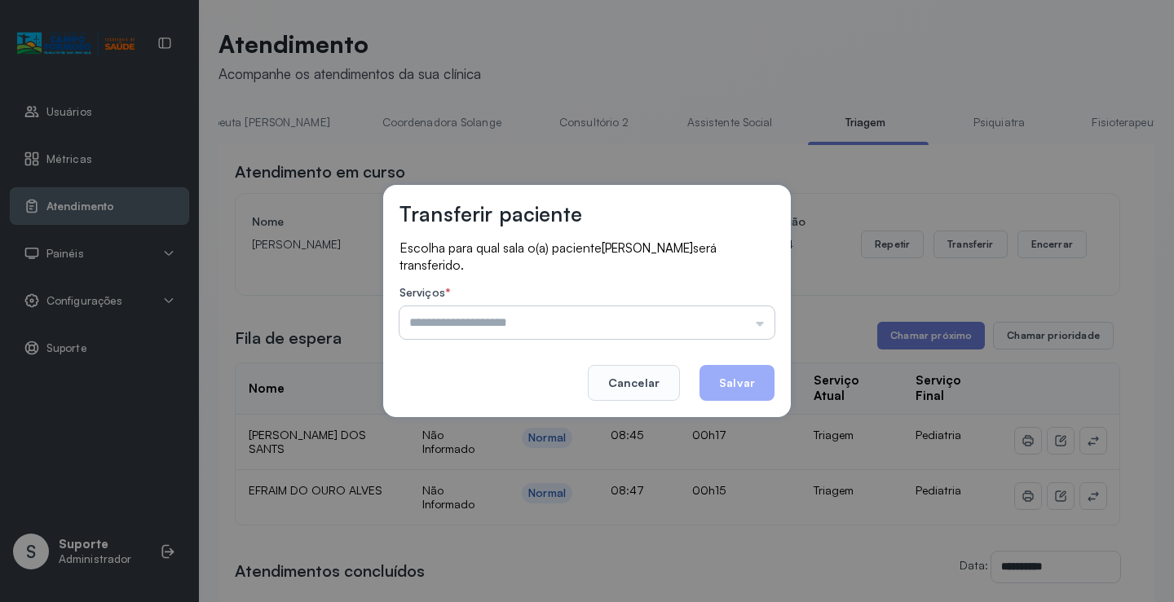
click at [761, 328] on input "text" at bounding box center [586, 323] width 375 height 33
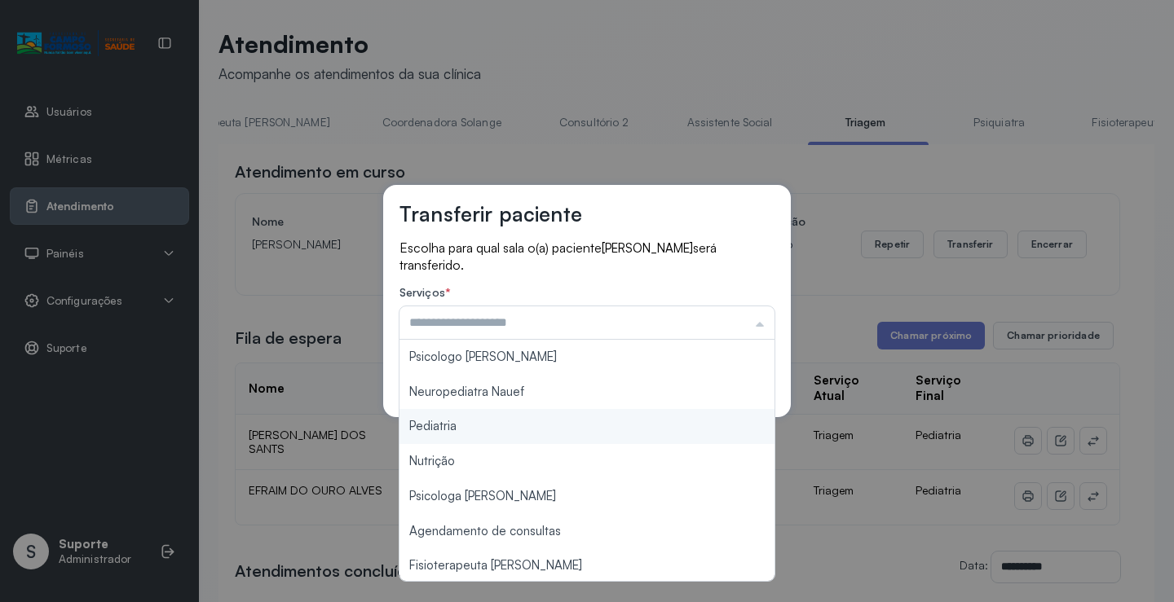
type input "*********"
click at [504, 432] on div "Transferir paciente Escolha para qual sala o(a) paciente MARIA LIZ BONFIM DOS S…" at bounding box center [587, 301] width 1174 height 602
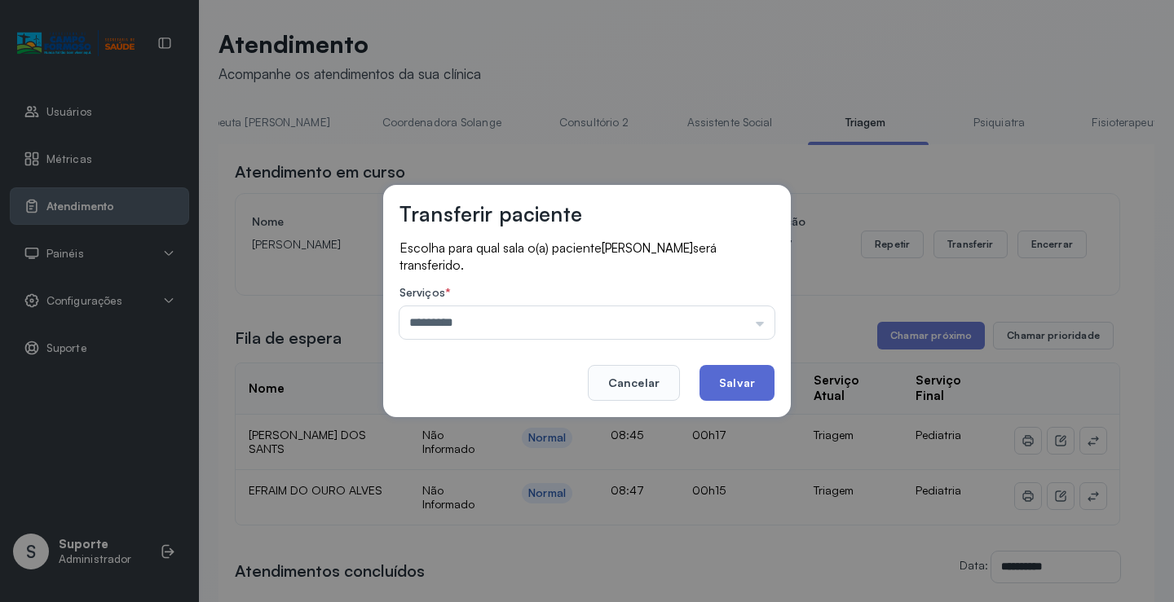
click at [743, 387] on button "Salvar" at bounding box center [736, 383] width 75 height 36
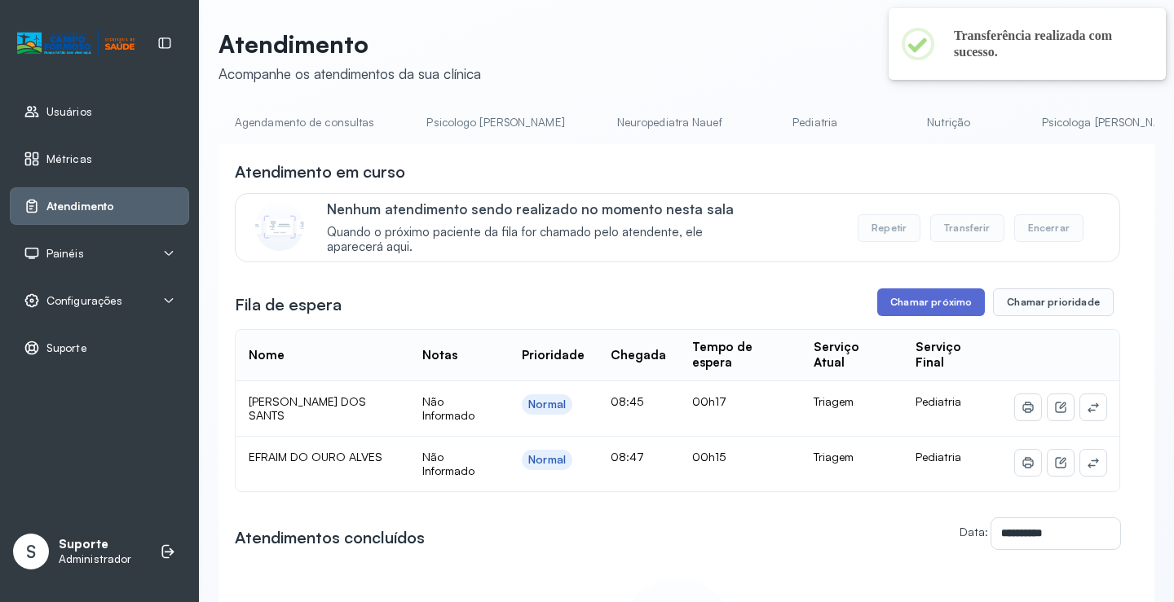
click at [925, 304] on button "Chamar próximo" at bounding box center [931, 303] width 108 height 28
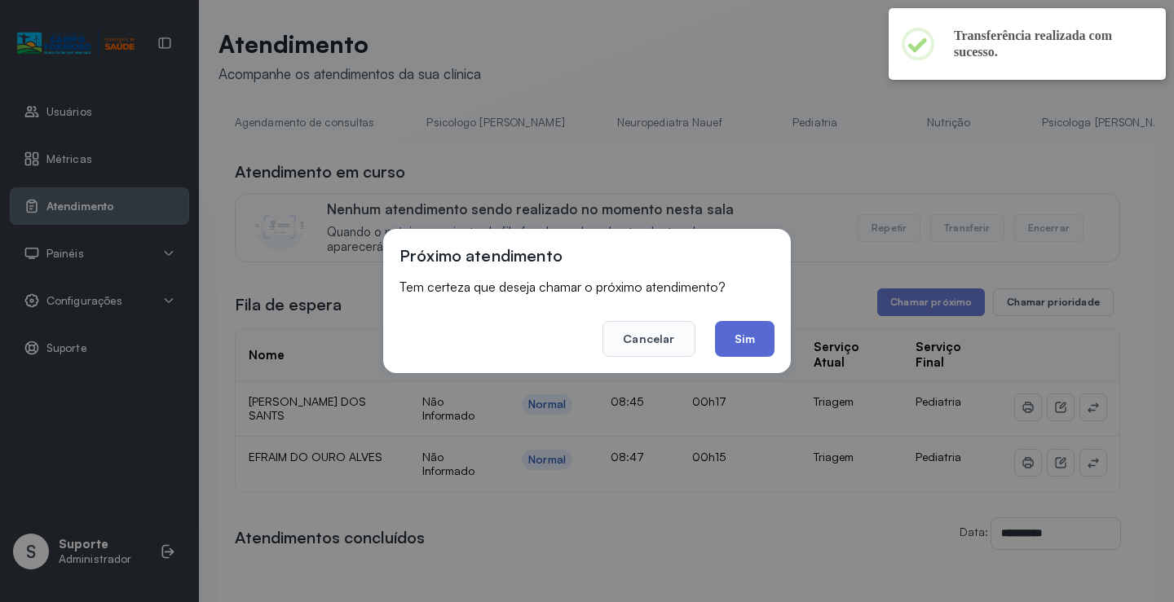
click at [743, 333] on button "Sim" at bounding box center [745, 339] width 60 height 36
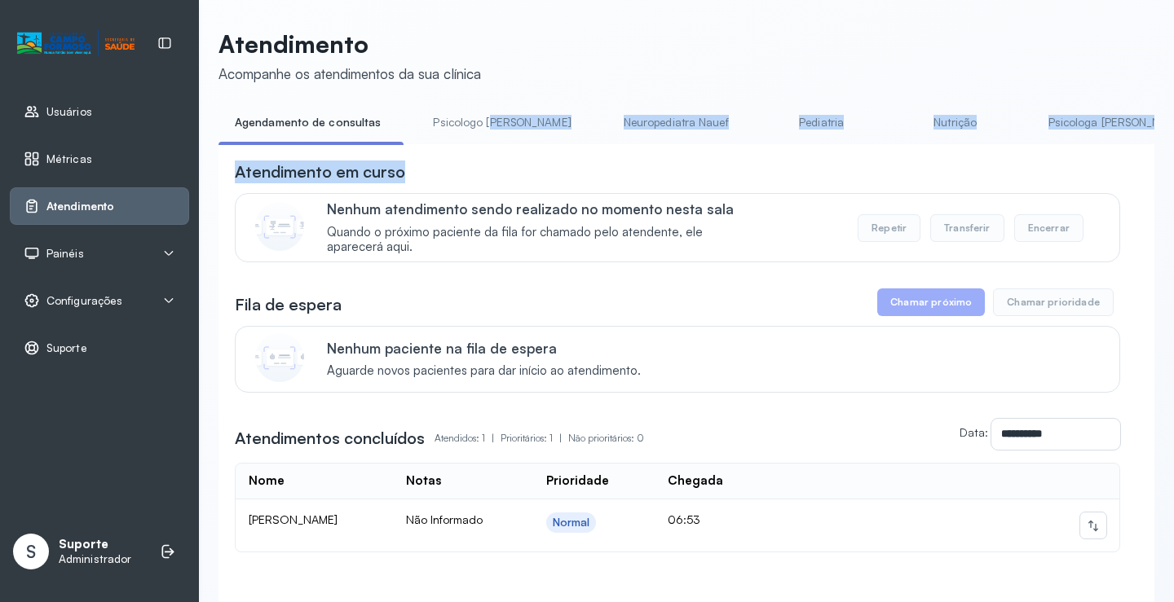
drag, startPoint x: 441, startPoint y: 149, endPoint x: 483, endPoint y: 148, distance: 42.4
click at [483, 148] on div "**********" at bounding box center [686, 383] width 936 height 548
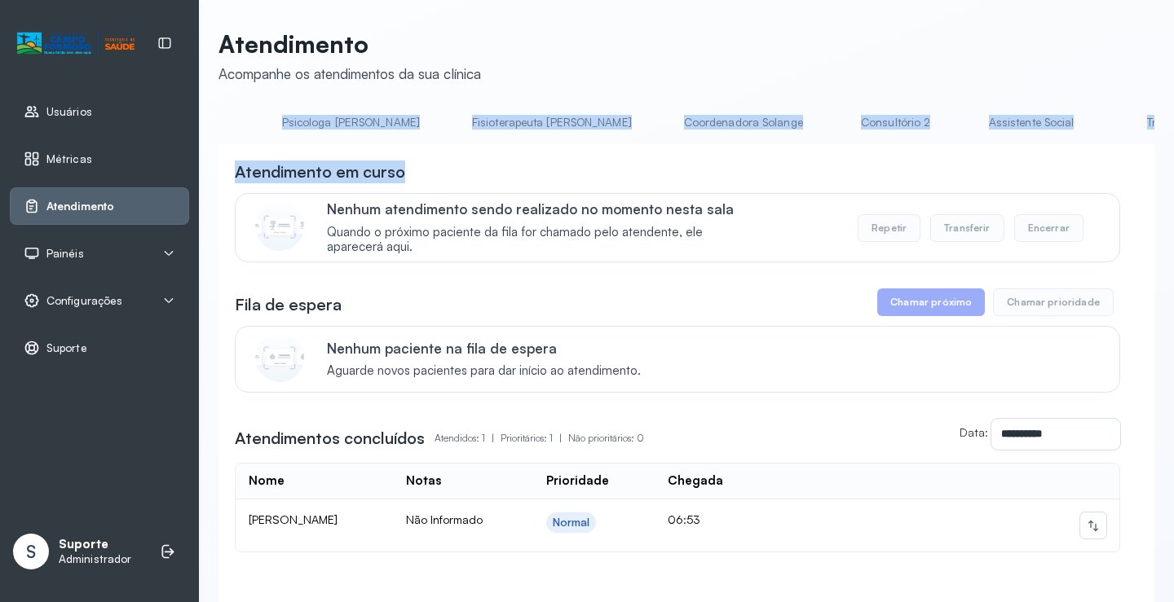
scroll to position [0, 807]
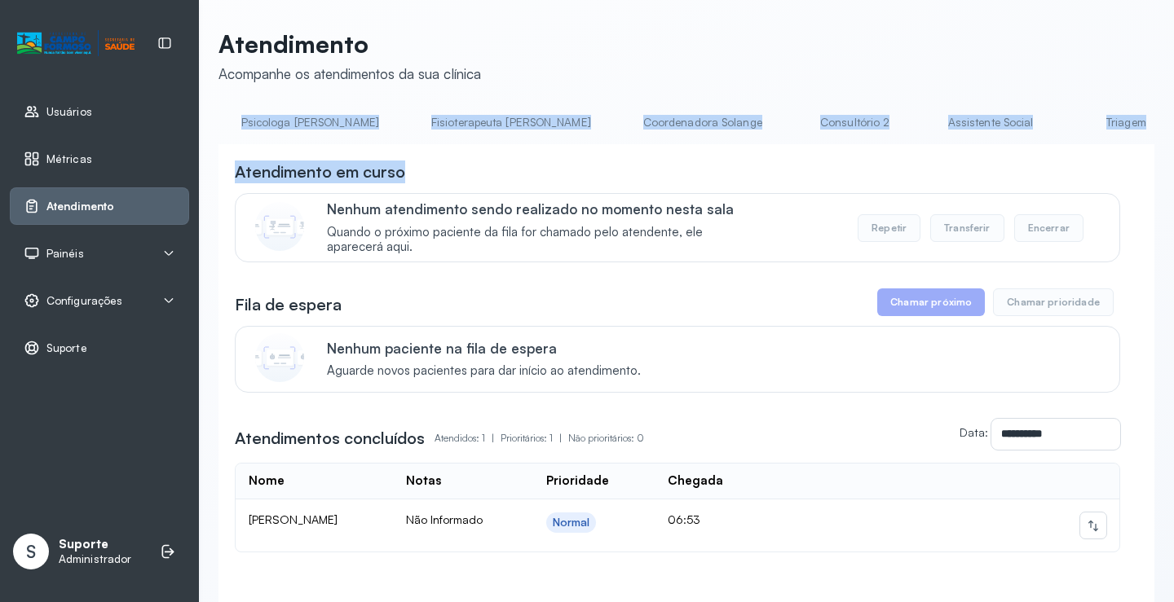
click at [1069, 126] on link "Triagem" at bounding box center [1126, 122] width 114 height 27
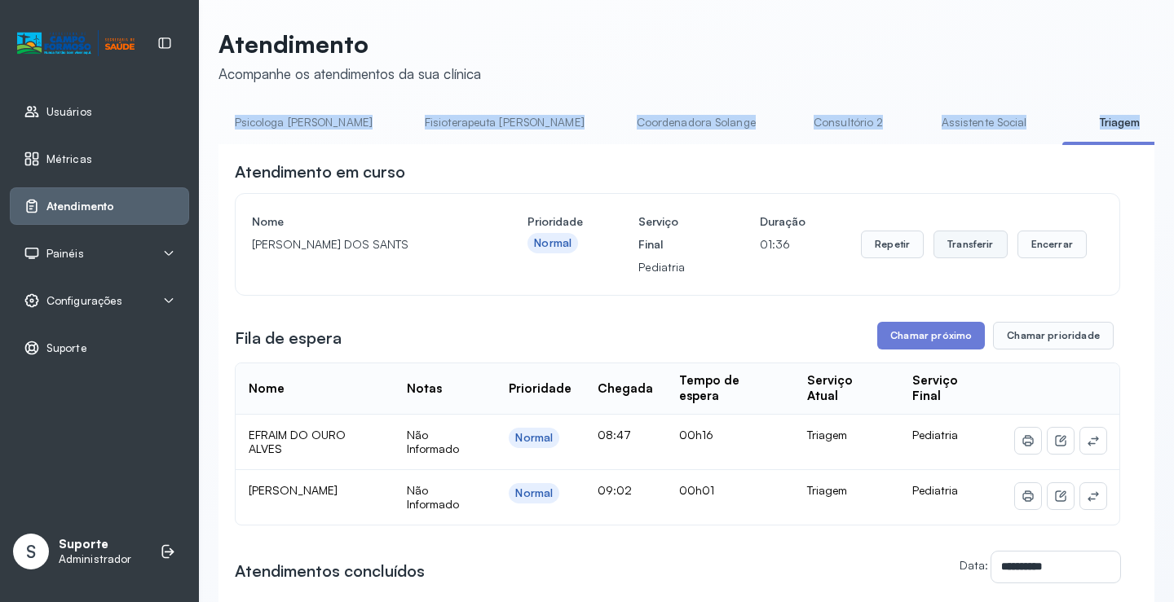
drag, startPoint x: 955, startPoint y: 240, endPoint x: 955, endPoint y: 248, distance: 8.2
click at [955, 248] on button "Transferir" at bounding box center [970, 245] width 74 height 28
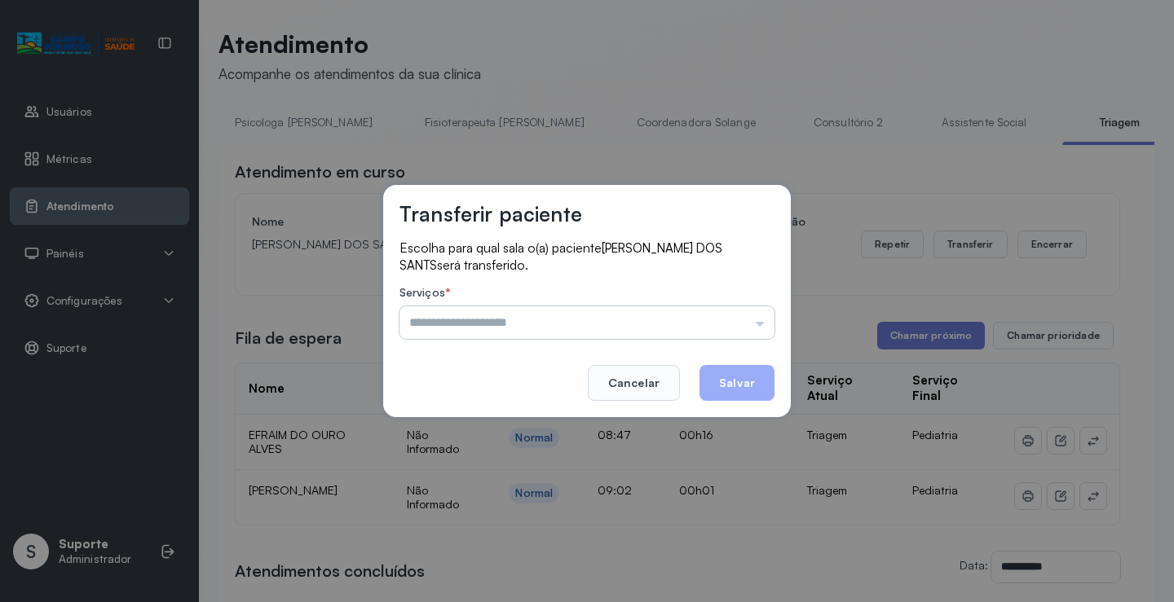
click at [760, 323] on input "text" at bounding box center [586, 323] width 375 height 33
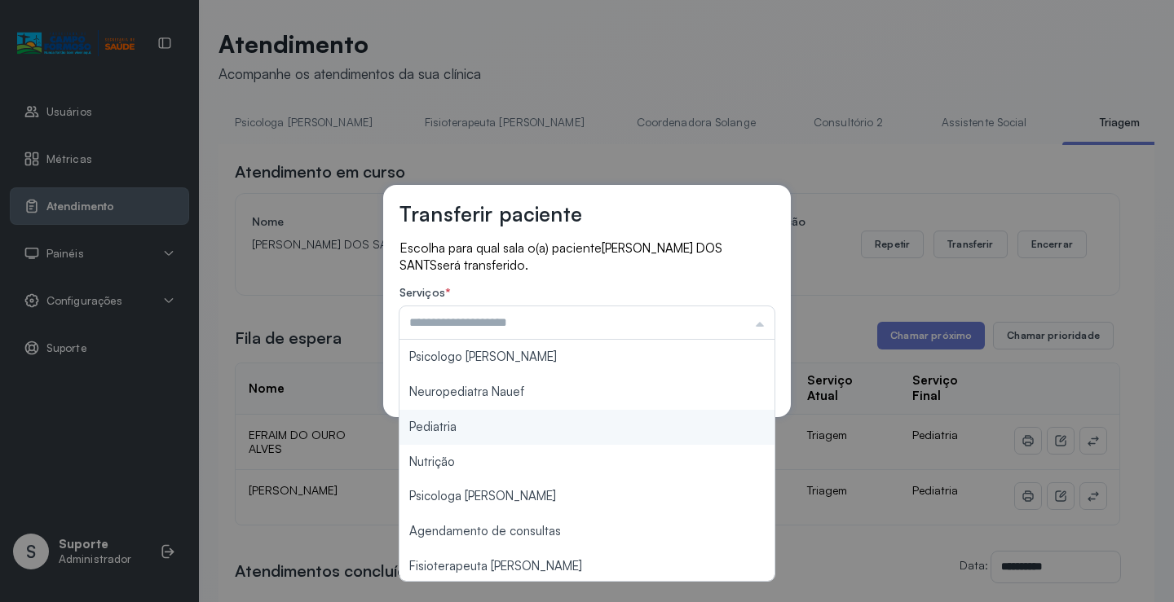
type input "*********"
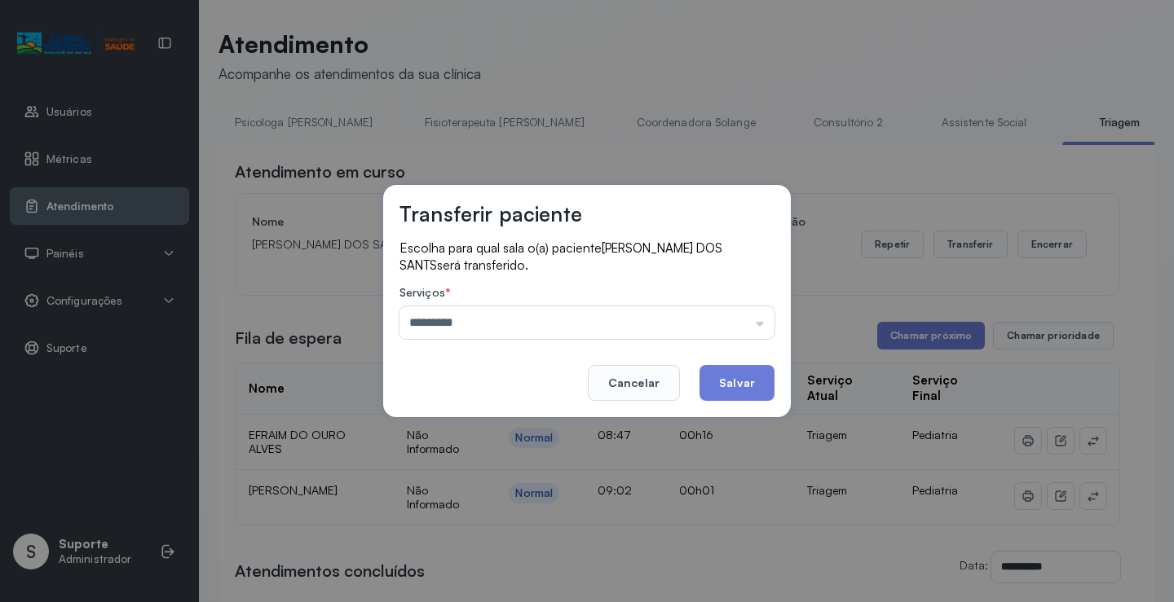
drag, startPoint x: 492, startPoint y: 433, endPoint x: 597, endPoint y: 409, distance: 107.0
click at [518, 431] on div "Transferir paciente Escolha para qual sala o(a) paciente [PERSON_NAME] DOS SANT…" at bounding box center [587, 301] width 1174 height 602
click at [747, 382] on button "Salvar" at bounding box center [736, 383] width 75 height 36
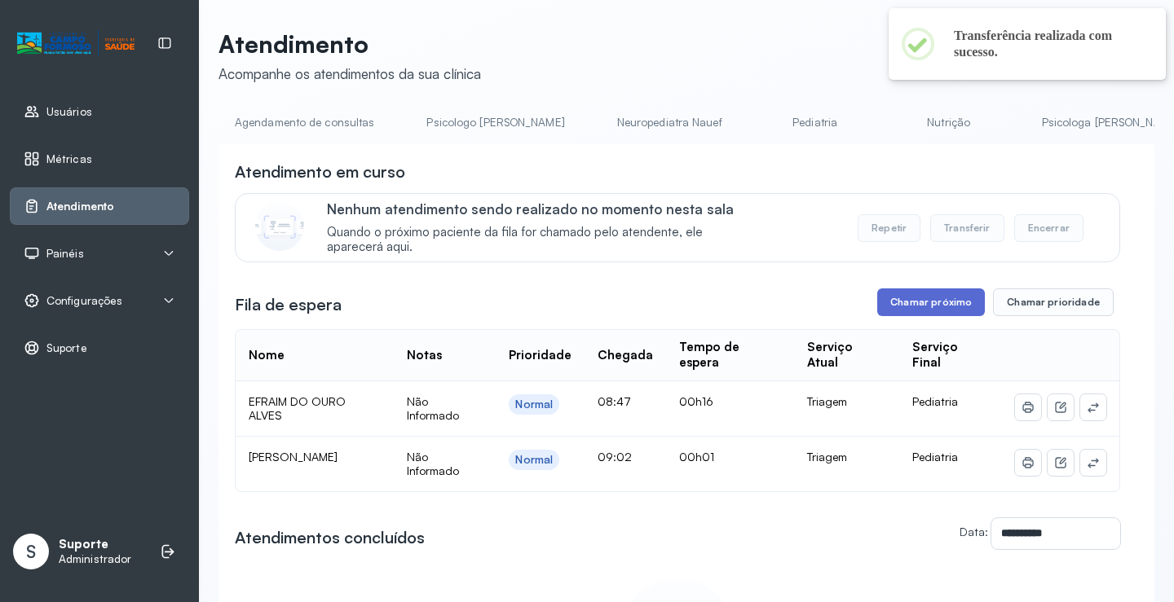
click at [936, 304] on button "Chamar próximo" at bounding box center [931, 303] width 108 height 28
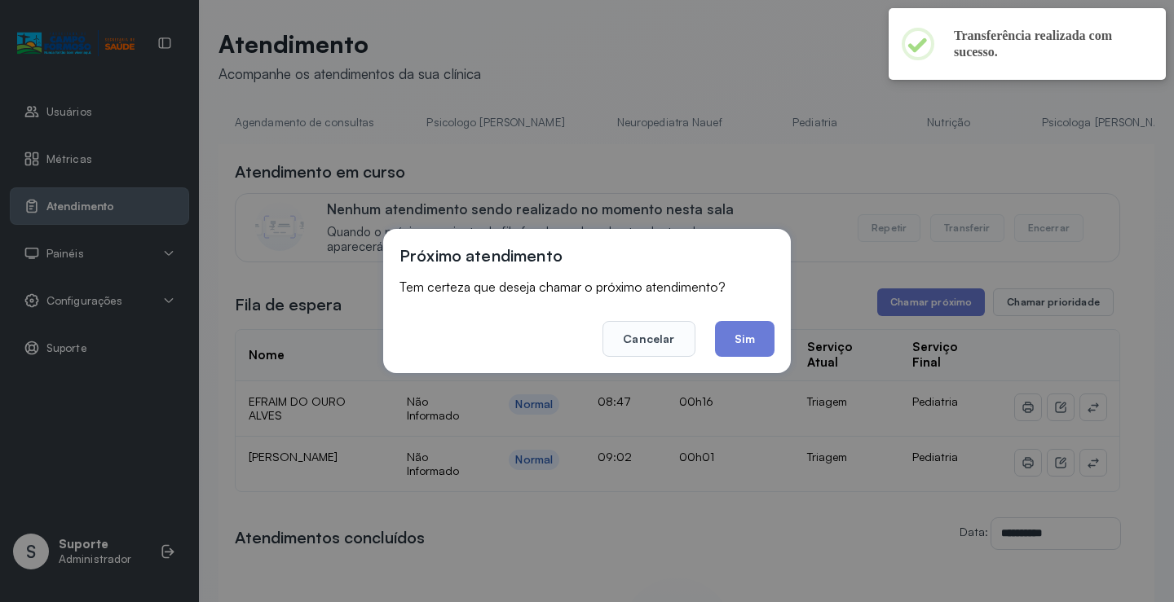
click at [748, 346] on button "Sim" at bounding box center [745, 339] width 60 height 36
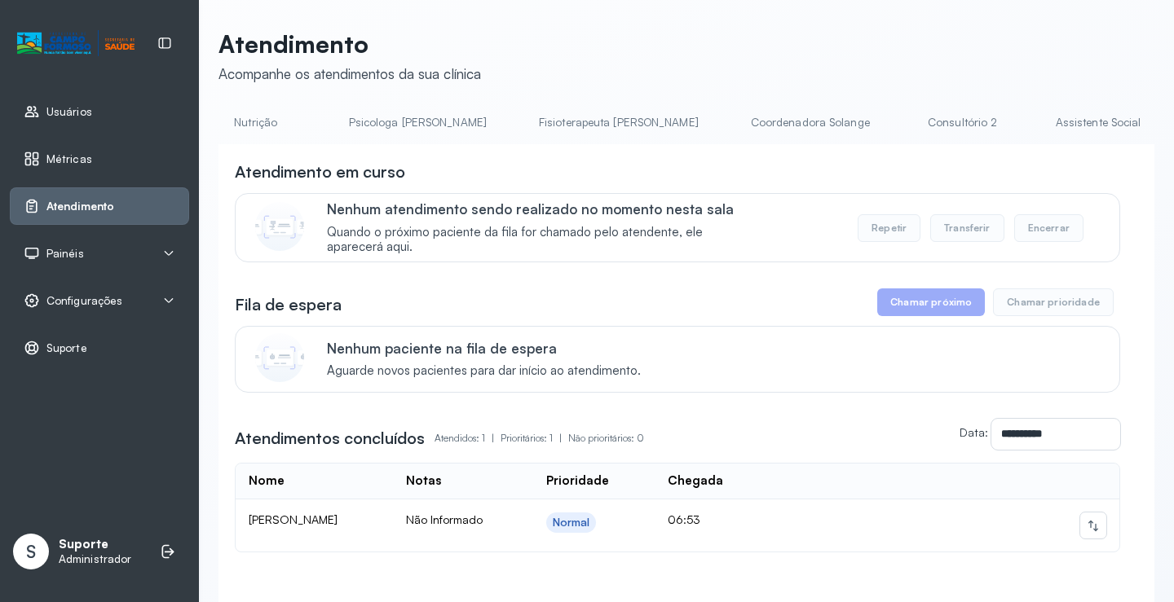
scroll to position [0, 995]
click at [880, 115] on link "Triagem" at bounding box center [937, 122] width 114 height 27
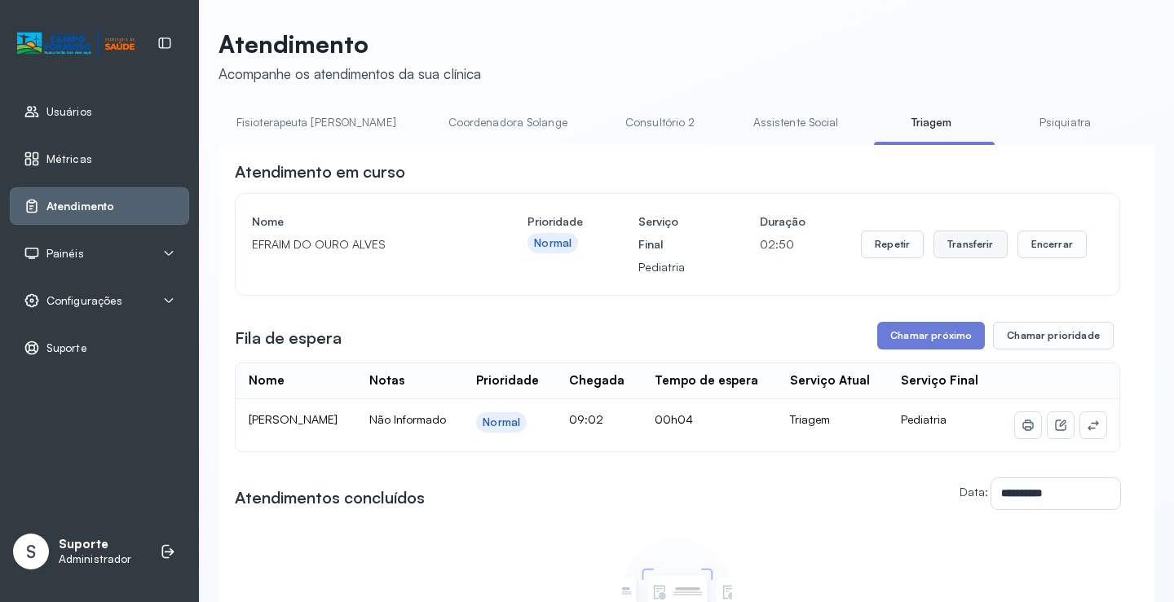
click at [983, 242] on button "Transferir" at bounding box center [970, 245] width 74 height 28
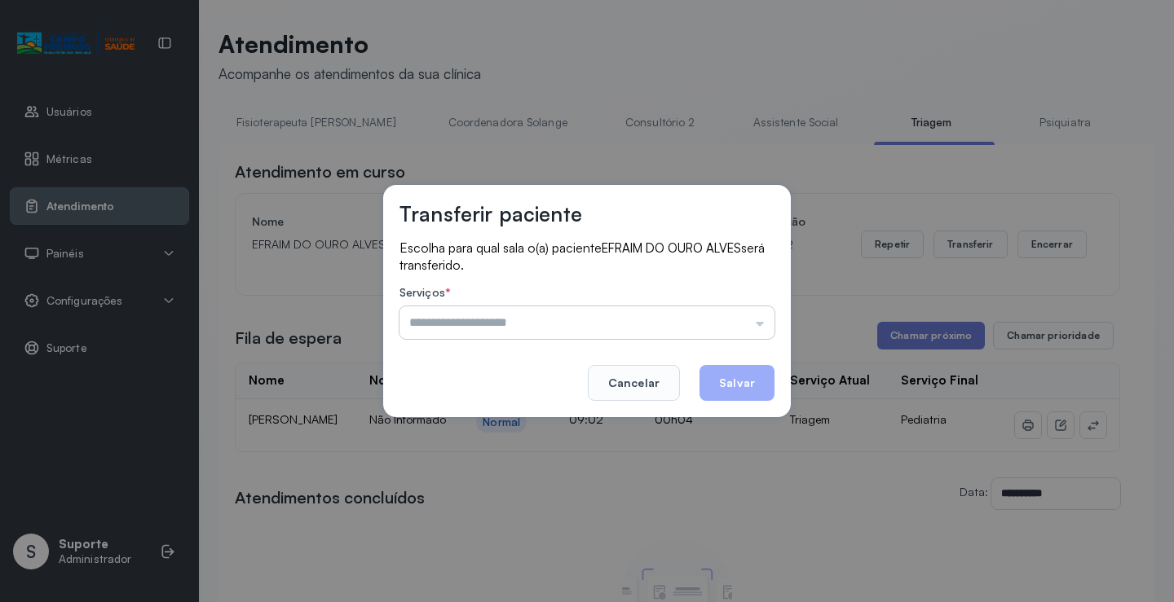
click at [756, 329] on input "text" at bounding box center [586, 323] width 375 height 33
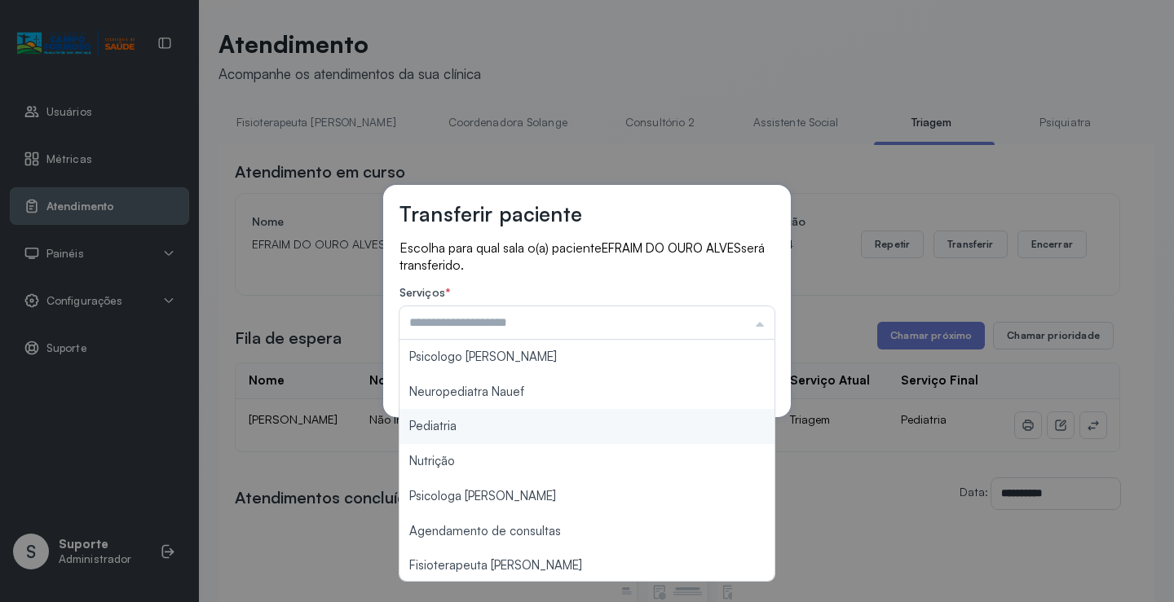
type input "*********"
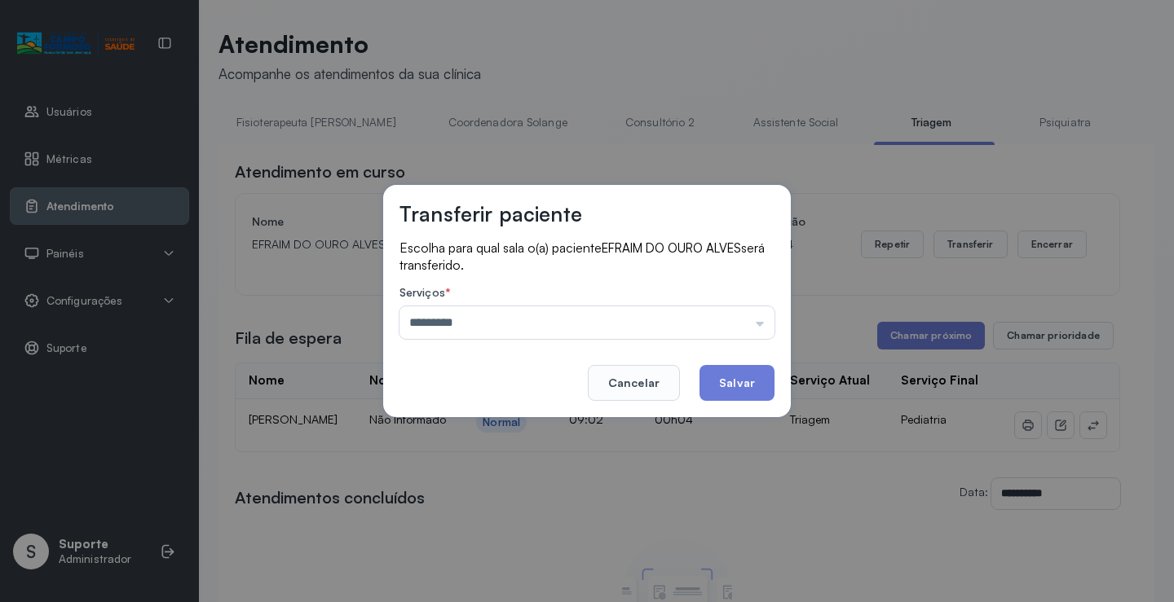
click at [507, 435] on div "Transferir paciente Escolha para qual sala o(a) paciente EFRAIM DO OURO [PERSON…" at bounding box center [587, 301] width 1174 height 602
click at [725, 379] on button "Salvar" at bounding box center [736, 383] width 75 height 36
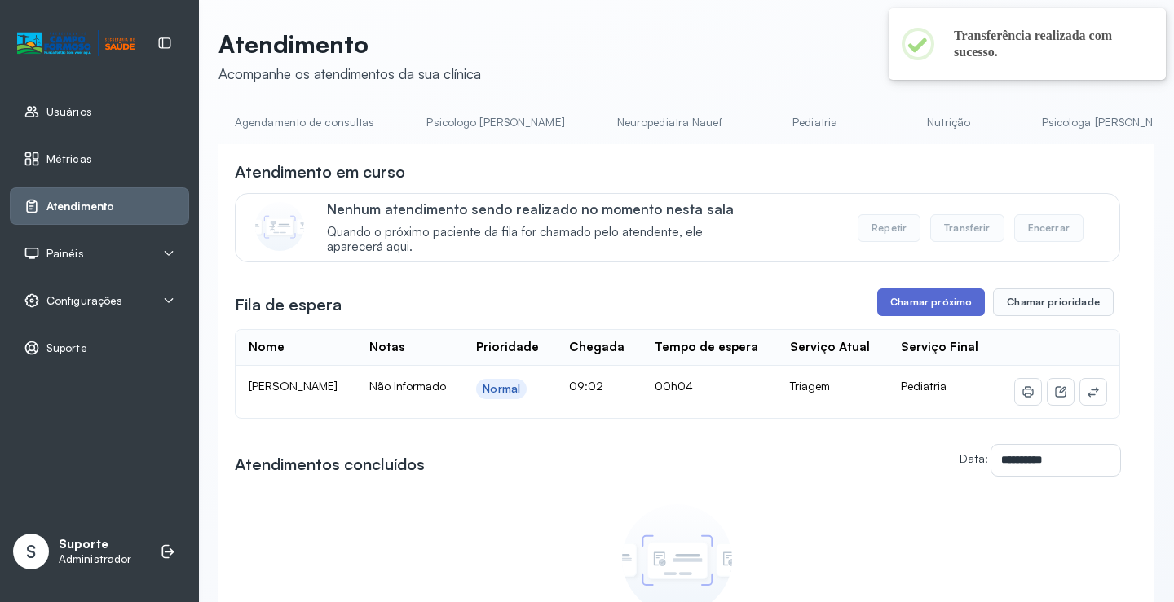
click at [927, 303] on button "Chamar próximo" at bounding box center [931, 303] width 108 height 28
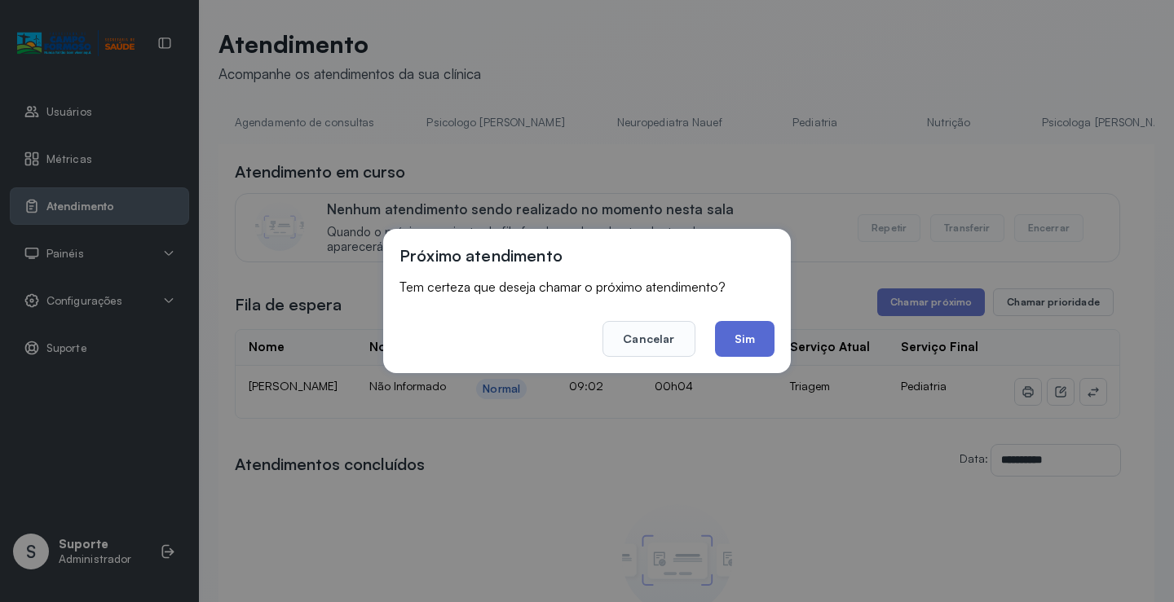
click at [745, 328] on button "Sim" at bounding box center [745, 339] width 60 height 36
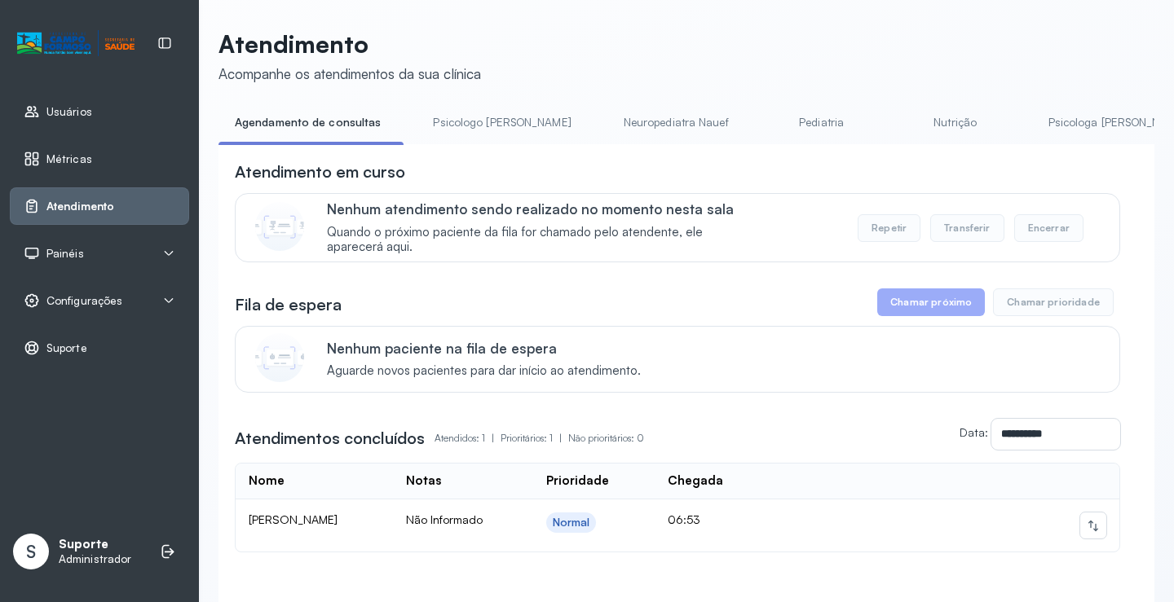
drag, startPoint x: 482, startPoint y: 150, endPoint x: 409, endPoint y: 110, distance: 82.8
click at [629, 145] on div "**********" at bounding box center [686, 383] width 936 height 548
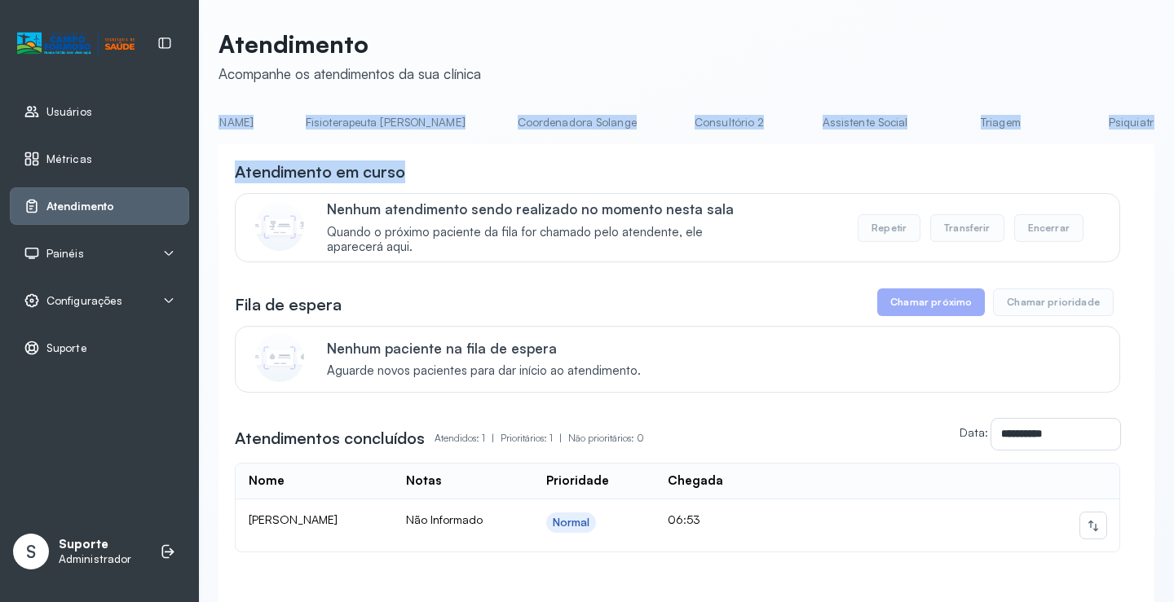
scroll to position [0, 1066]
click at [810, 128] on link "Triagem" at bounding box center [867, 122] width 114 height 27
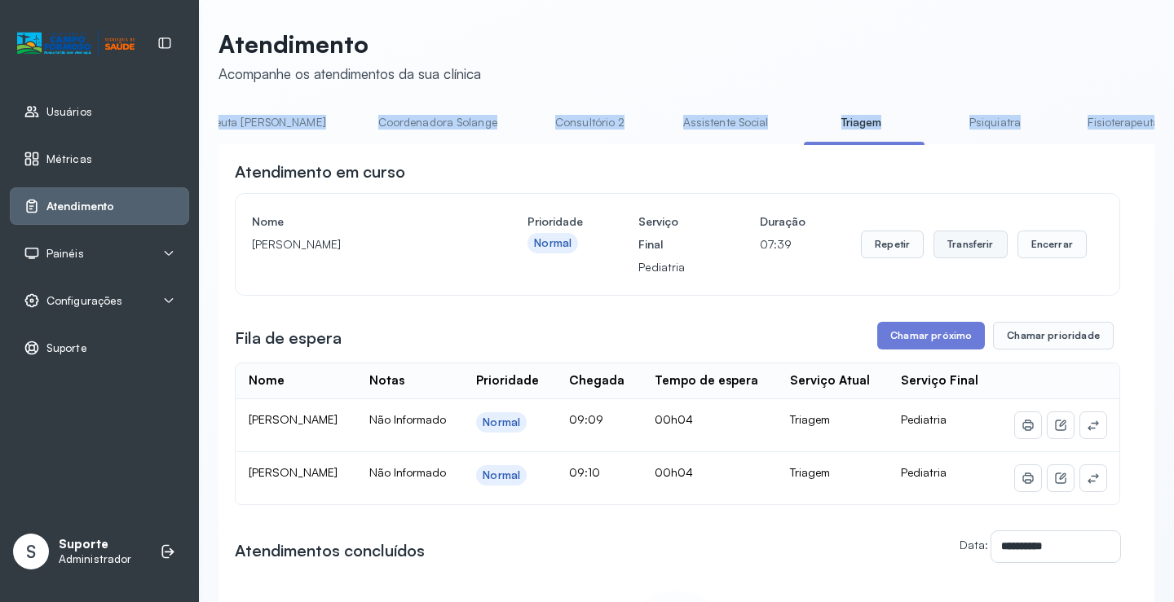
click at [970, 258] on button "Transferir" at bounding box center [970, 245] width 74 height 28
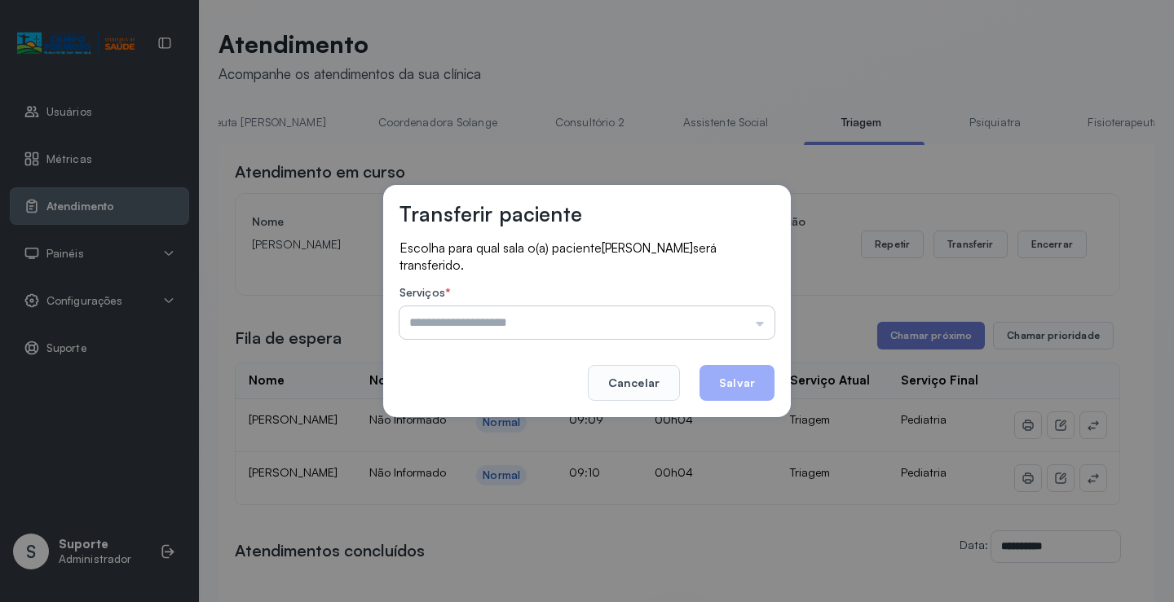
click at [756, 322] on input "text" at bounding box center [586, 323] width 375 height 33
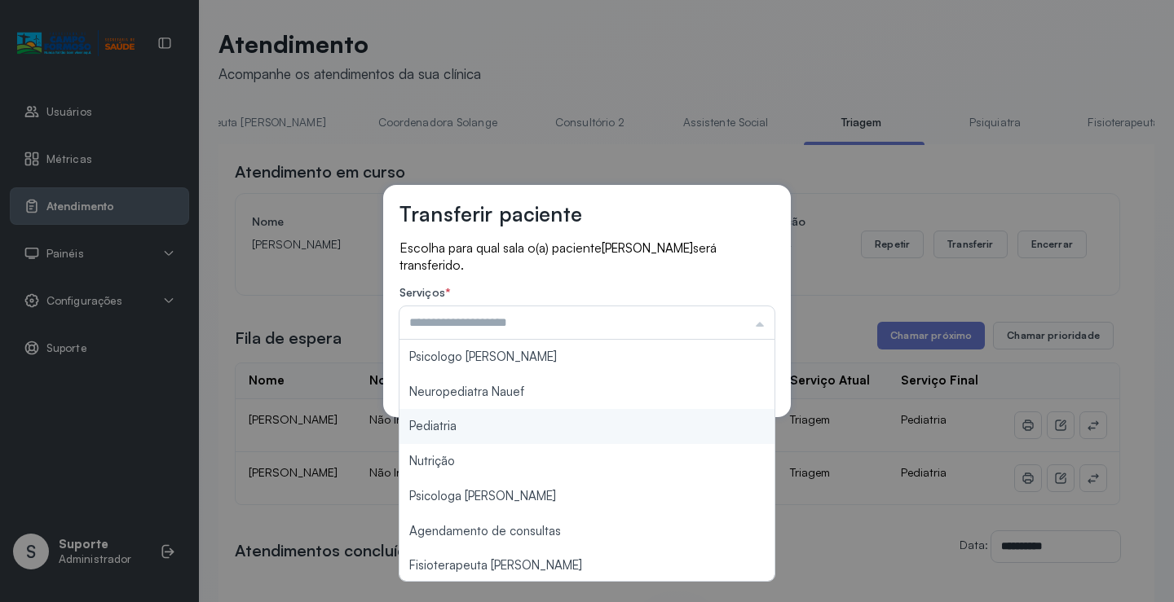
type input "*********"
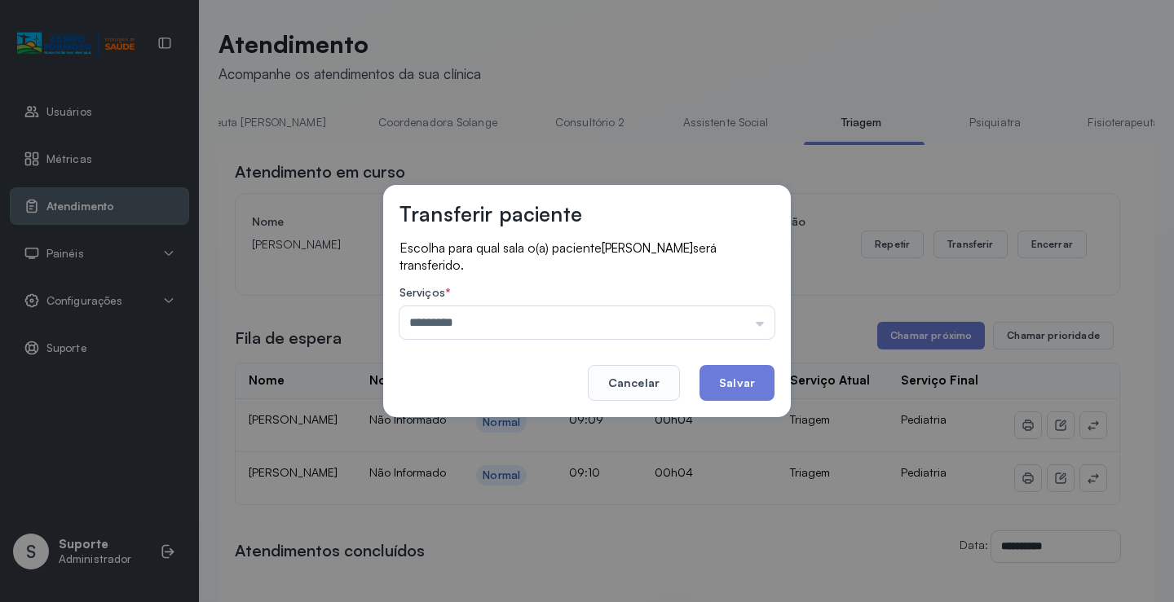
click at [479, 426] on div "Transferir paciente Escolha para qual sala o(a) paciente LUCCA GAEL OLIVEIRA DO…" at bounding box center [587, 301] width 1174 height 602
click at [726, 377] on button "Salvar" at bounding box center [736, 383] width 75 height 36
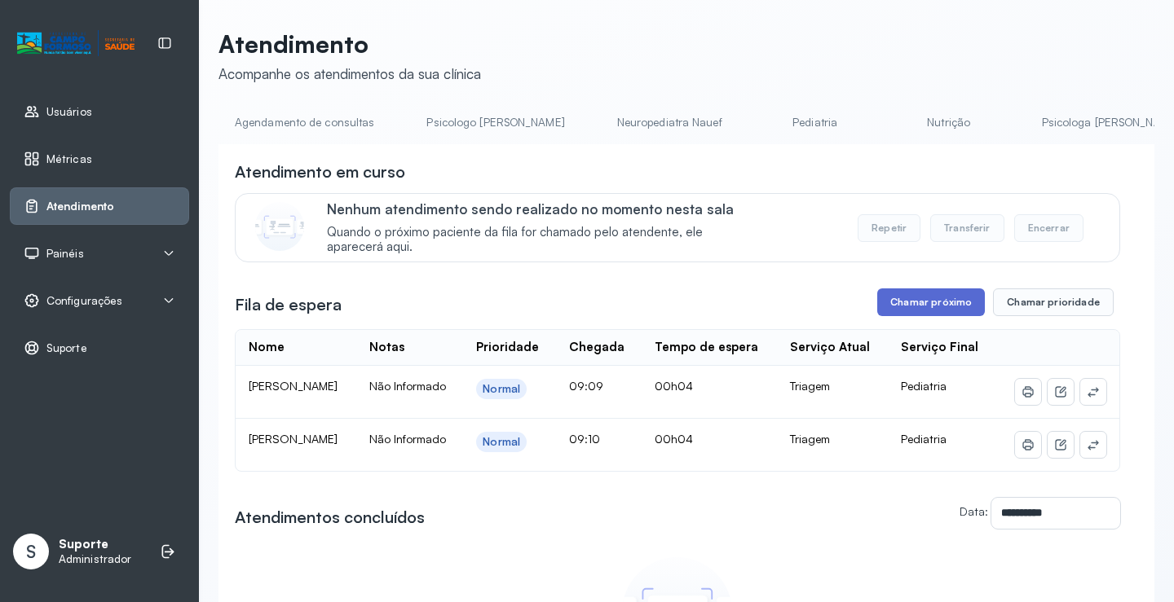
click at [929, 310] on button "Chamar próximo" at bounding box center [931, 303] width 108 height 28
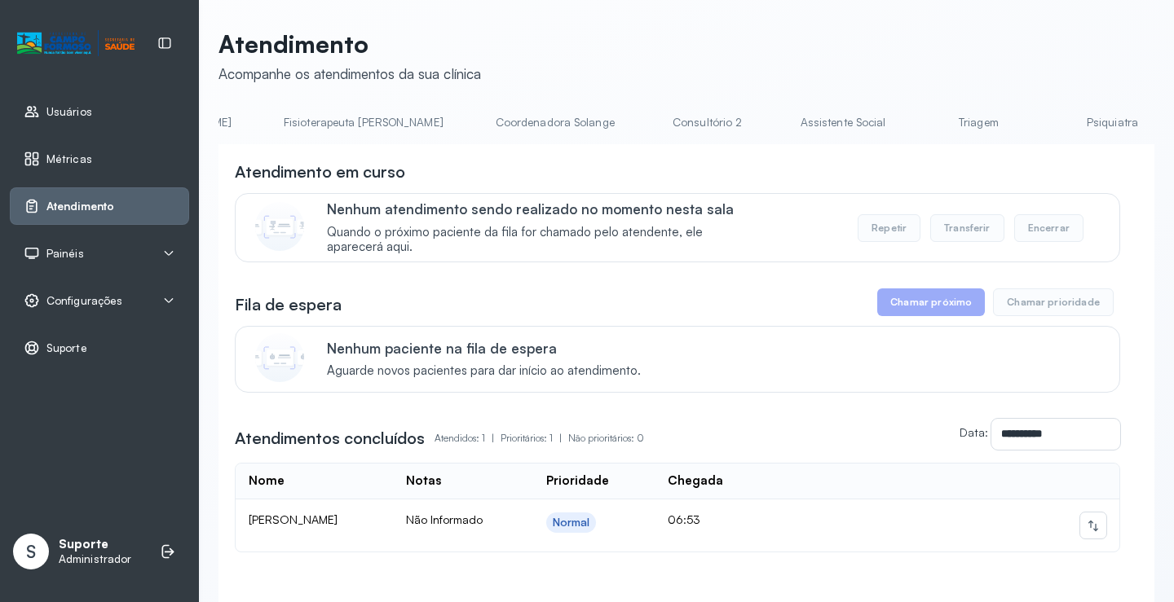
scroll to position [0, 956]
click at [920, 122] on link "Triagem" at bounding box center [977, 122] width 114 height 27
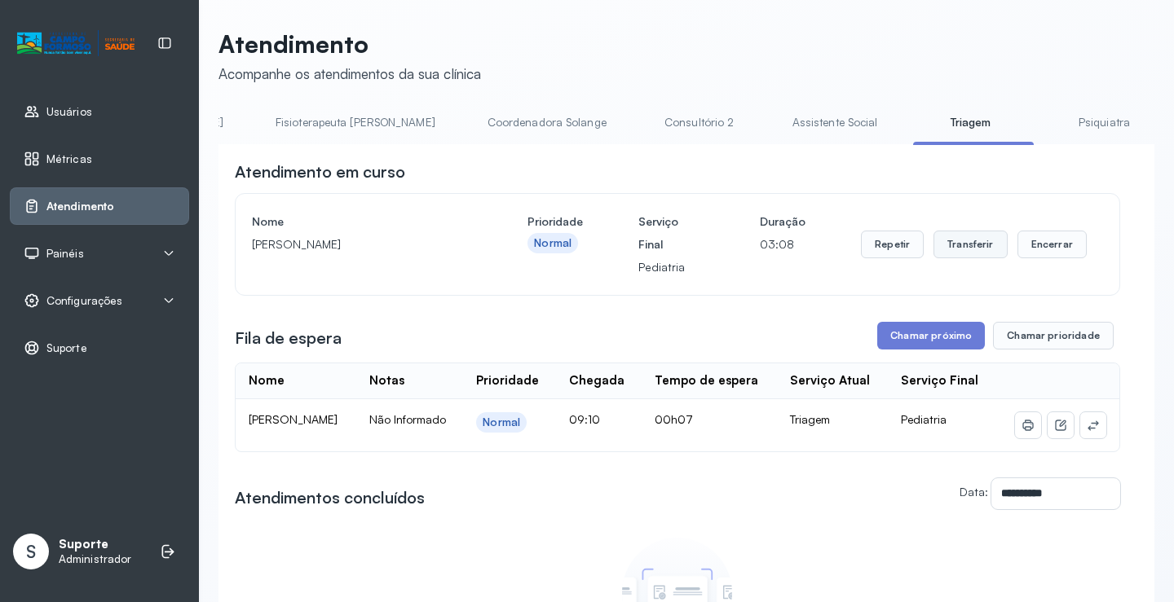
click at [958, 258] on button "Transferir" at bounding box center [970, 245] width 74 height 28
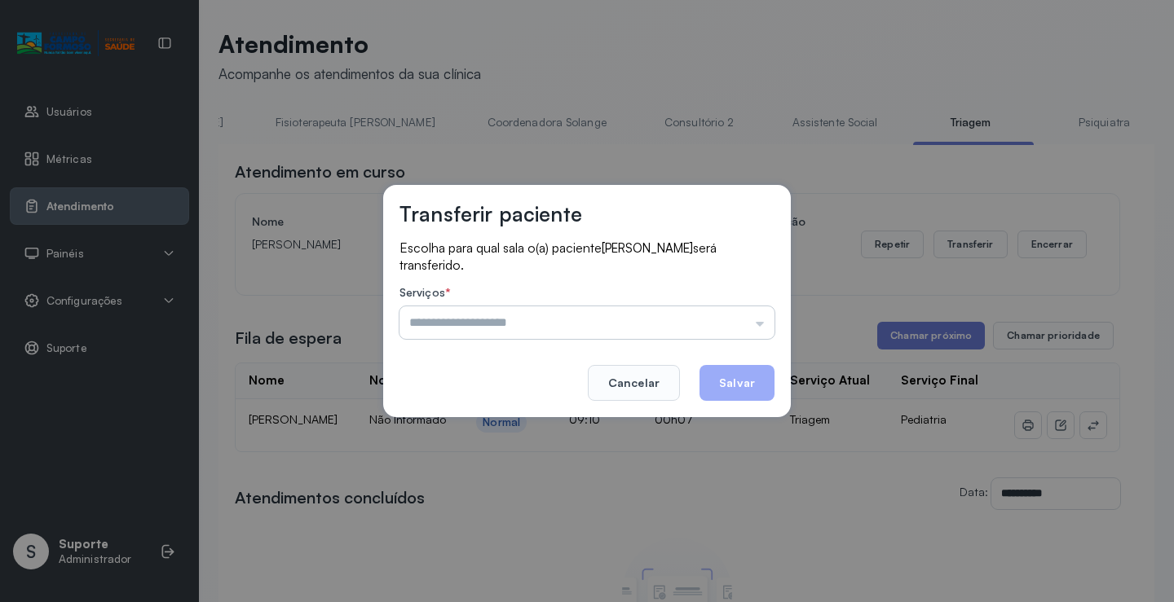
click at [766, 329] on input "text" at bounding box center [586, 323] width 375 height 33
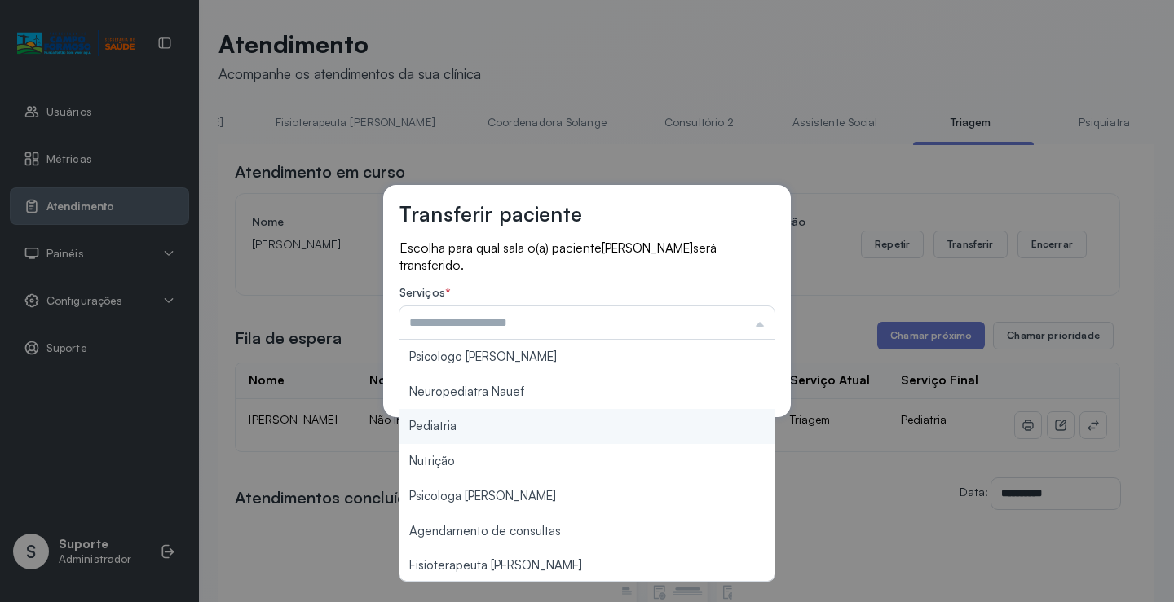
type input "*********"
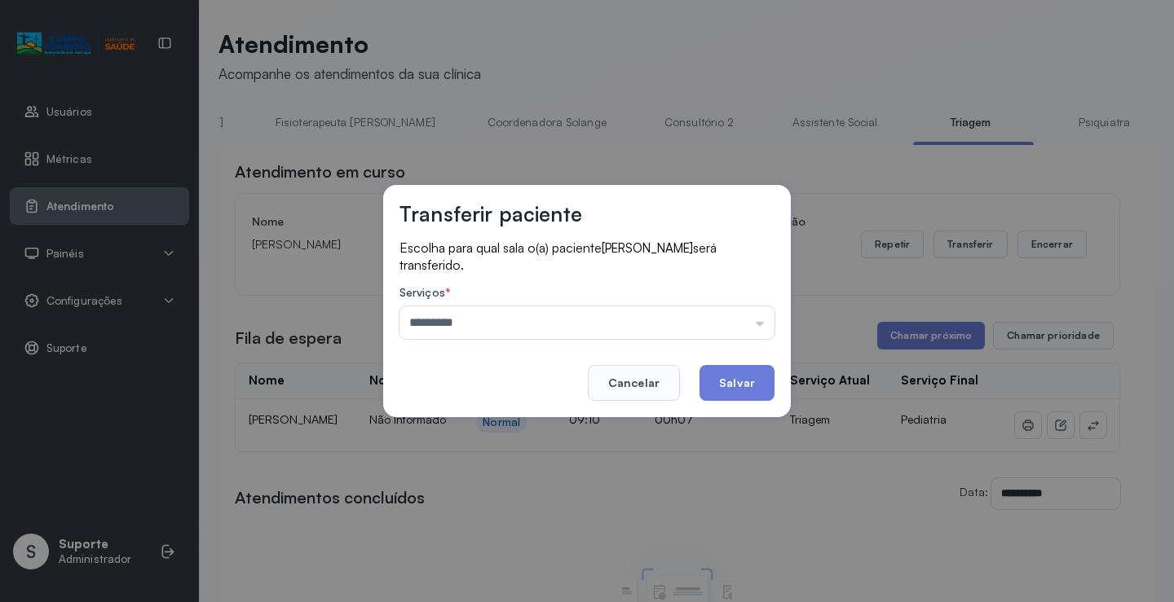
click at [475, 425] on div "Transferir paciente Escolha para qual sala o(a) paciente [PERSON_NAME] será tra…" at bounding box center [587, 301] width 1174 height 602
click at [739, 389] on button "Salvar" at bounding box center [736, 383] width 75 height 36
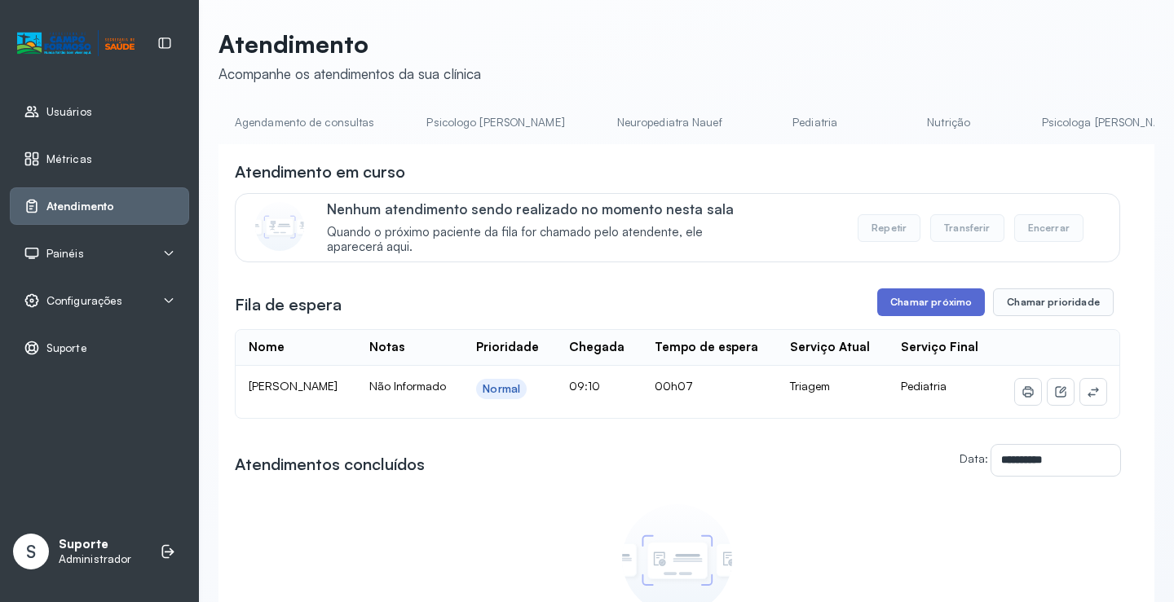
click at [933, 310] on button "Chamar próximo" at bounding box center [931, 303] width 108 height 28
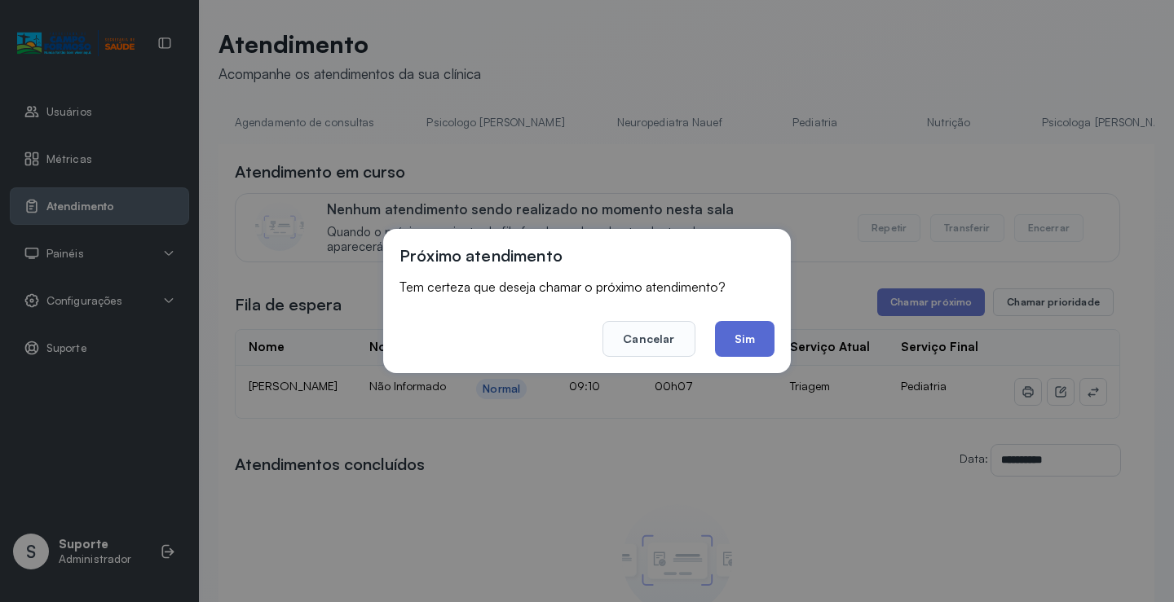
click at [758, 349] on button "Sim" at bounding box center [745, 339] width 60 height 36
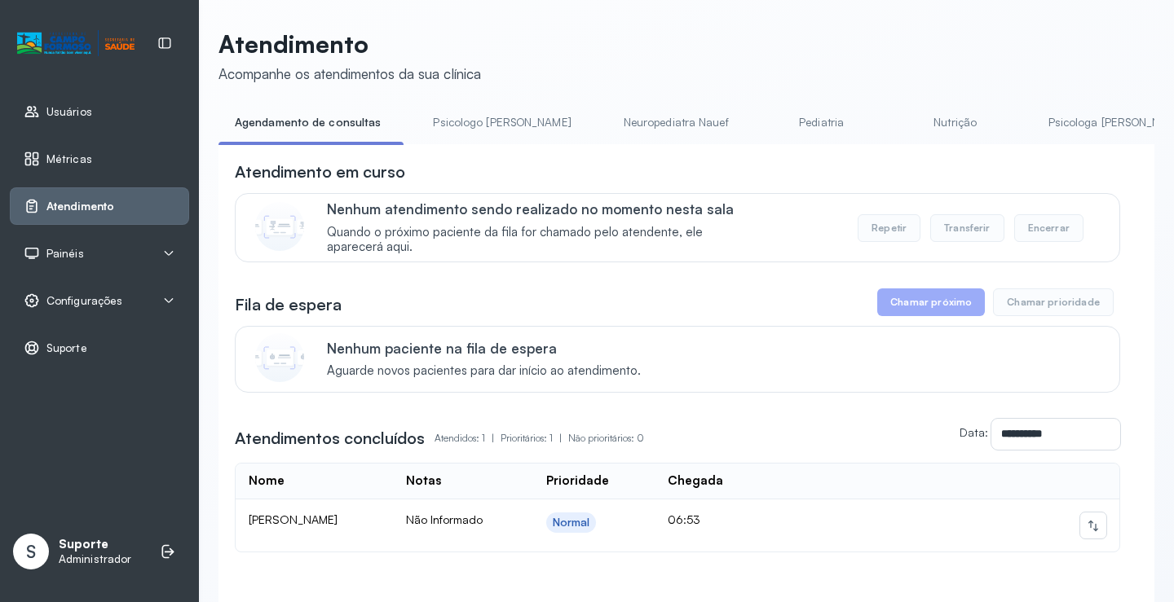
drag, startPoint x: 478, startPoint y: 151, endPoint x: 608, endPoint y: 152, distance: 130.4
click at [608, 152] on div "**********" at bounding box center [686, 400] width 936 height 513
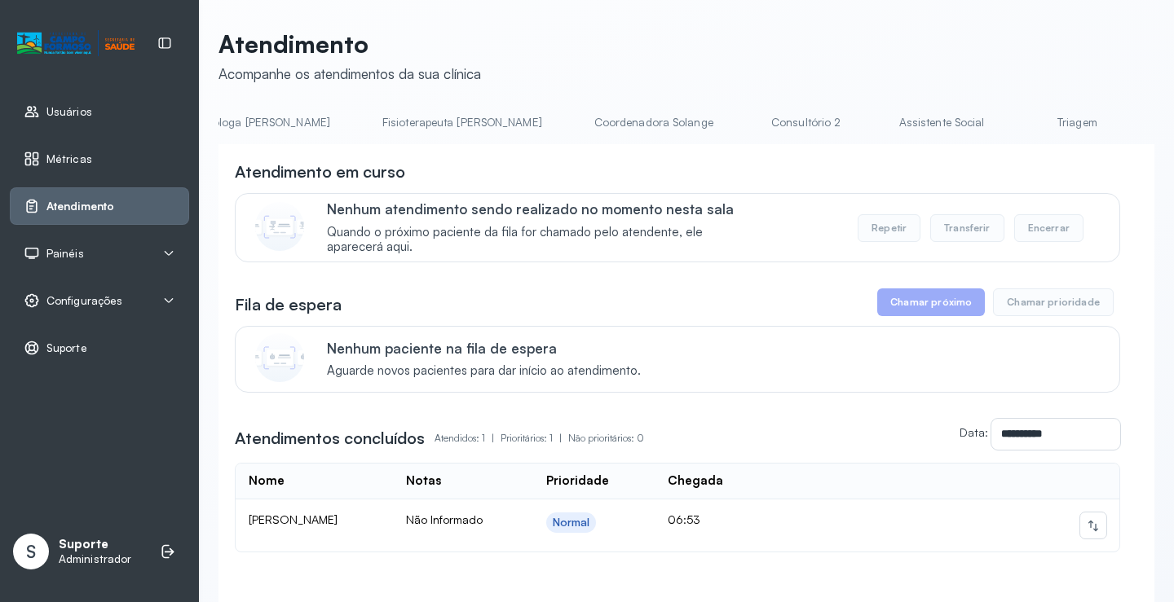
scroll to position [0, 907]
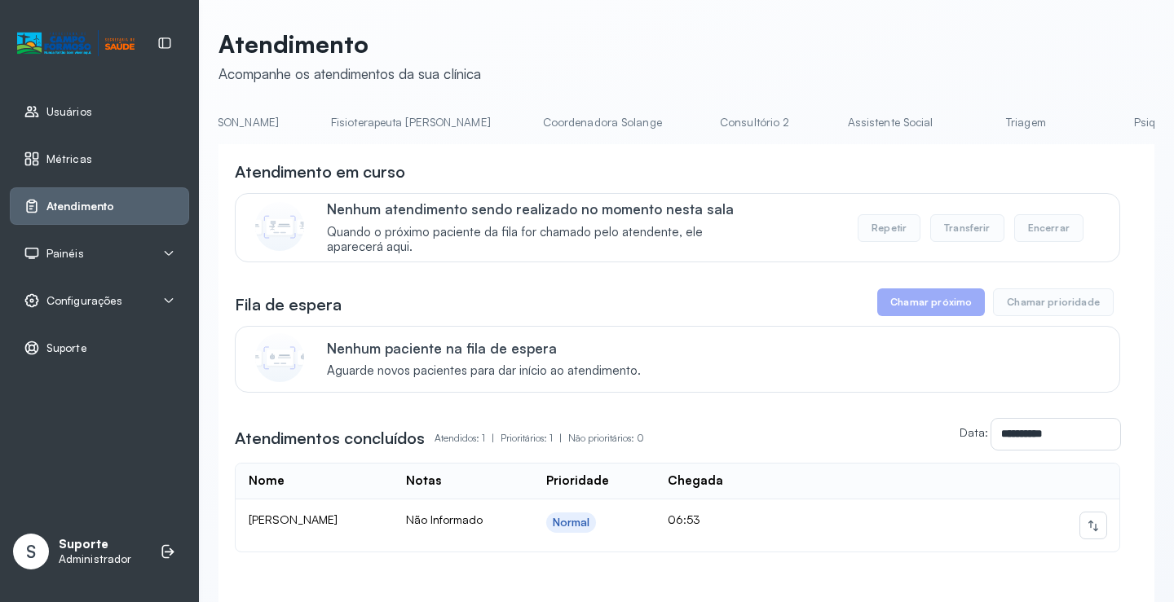
click at [968, 126] on link "Triagem" at bounding box center [1025, 122] width 114 height 27
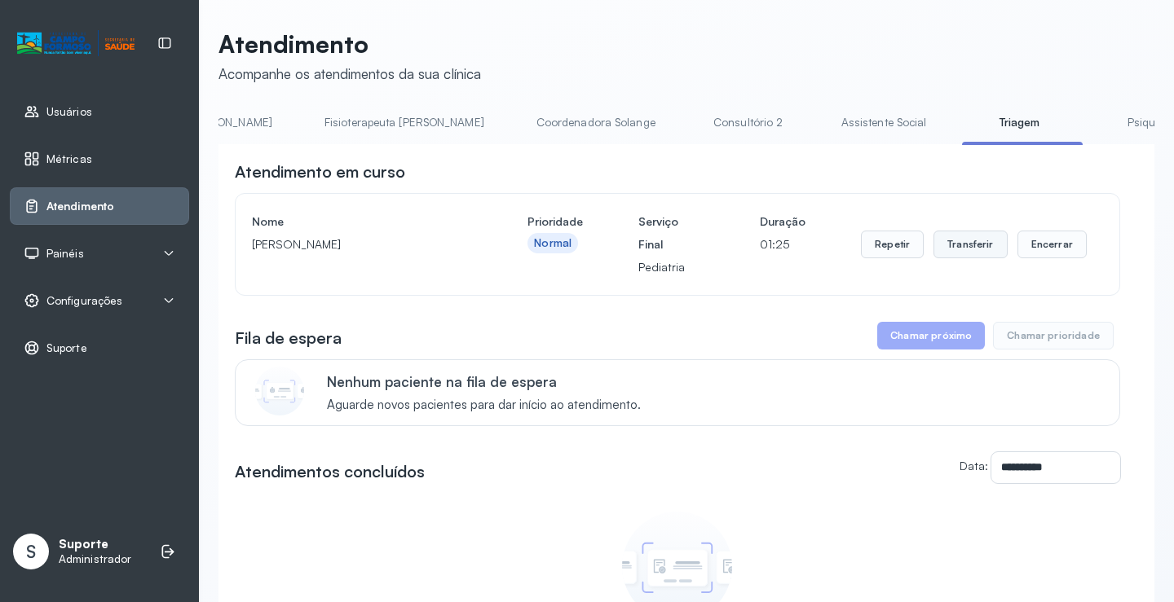
click at [966, 249] on button "Transferir" at bounding box center [970, 245] width 74 height 28
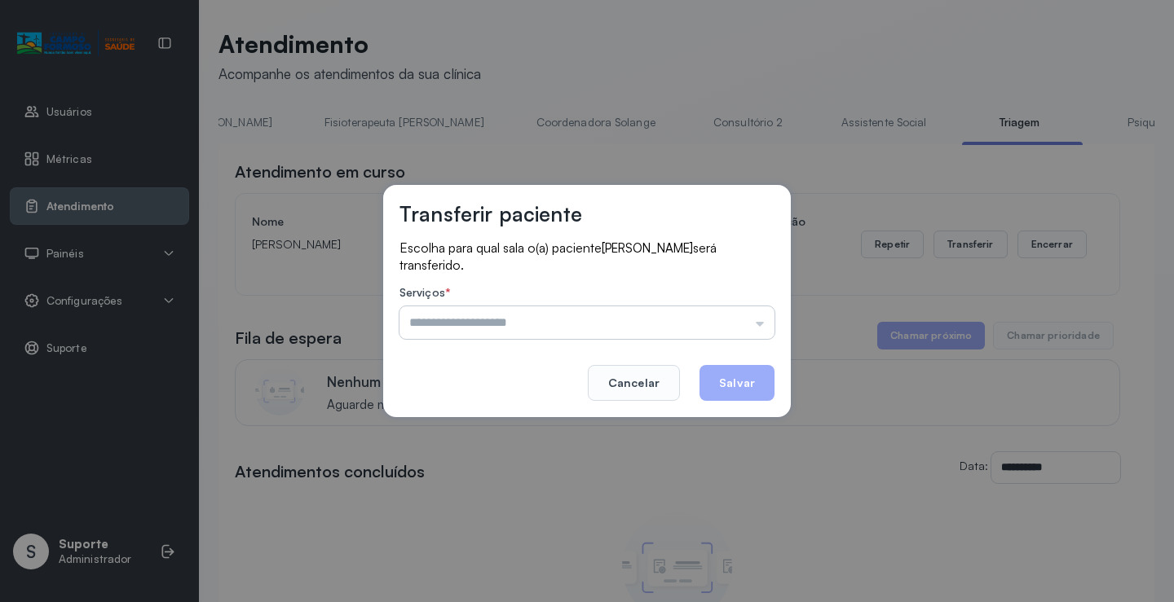
click at [756, 325] on input "text" at bounding box center [586, 323] width 375 height 33
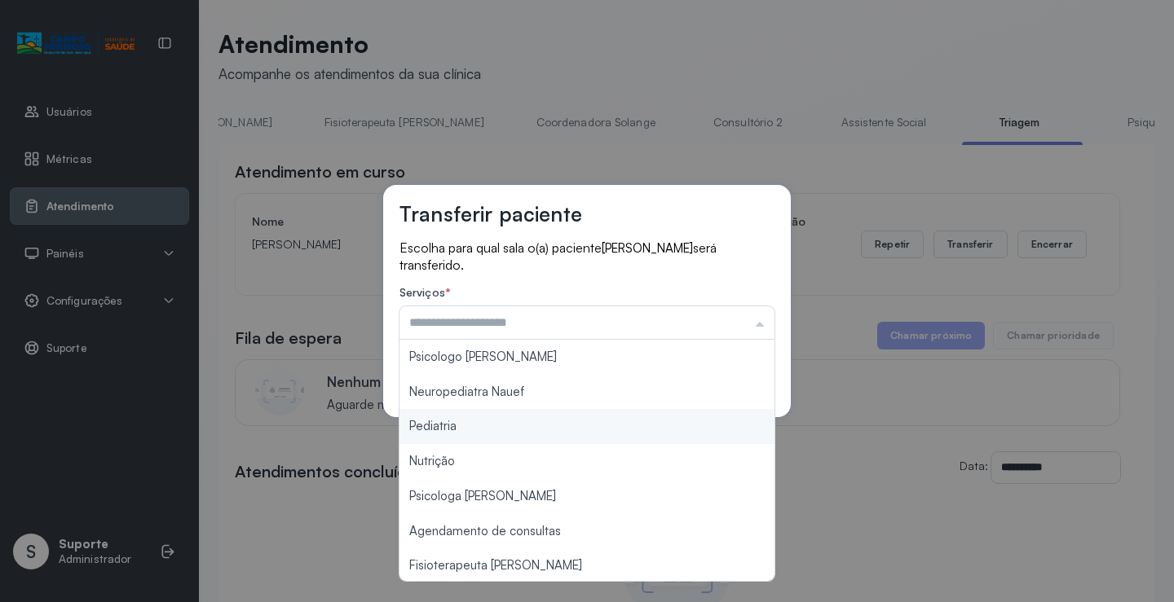
type input "*********"
click at [503, 426] on div "Transferir paciente Escolha para qual sala o(a) paciente [PERSON_NAME] será tra…" at bounding box center [587, 301] width 1174 height 602
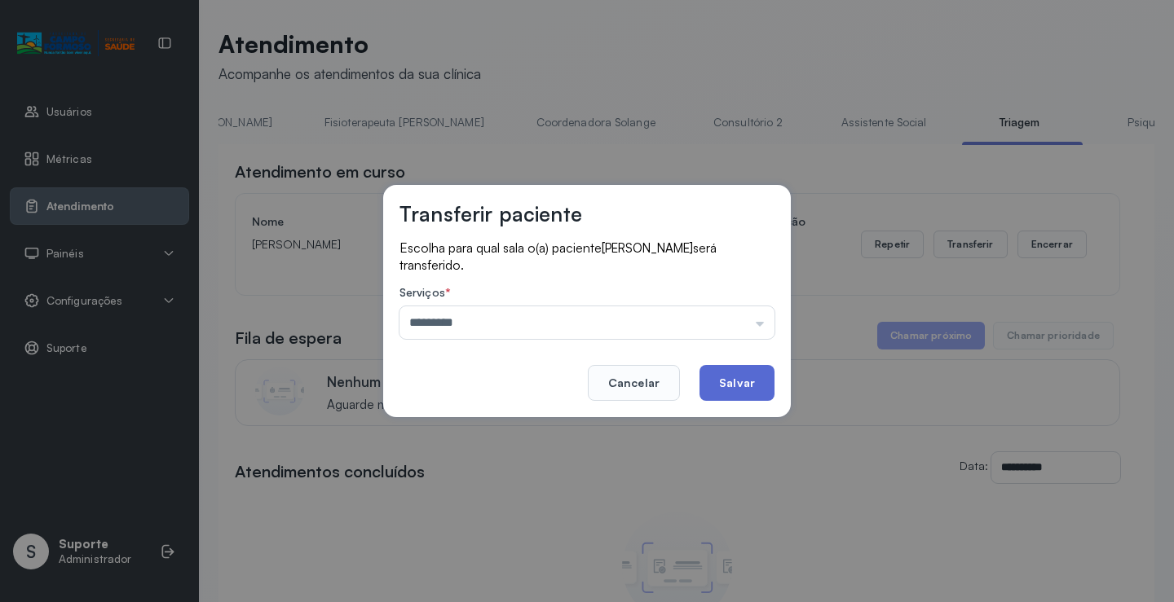
click at [723, 373] on button "Salvar" at bounding box center [736, 383] width 75 height 36
